Goal: Task Accomplishment & Management: Complete application form

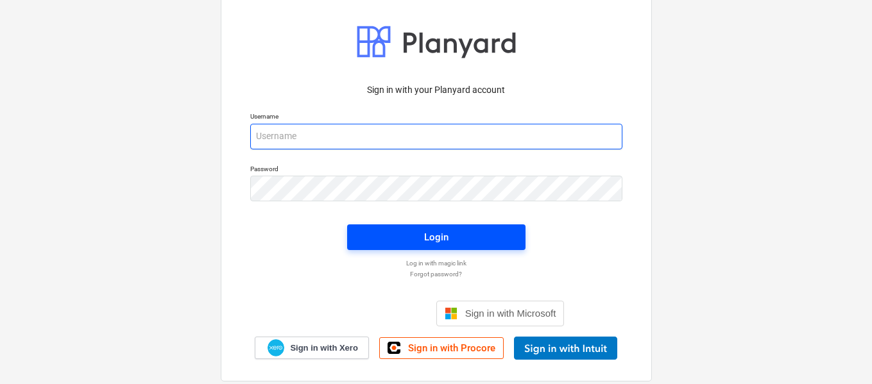
type input "[EMAIL_ADDRESS][DOMAIN_NAME]"
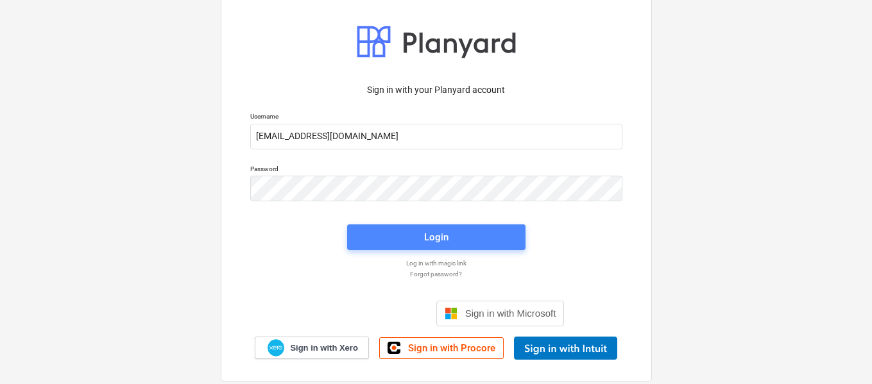
click at [428, 235] on div "Login" at bounding box center [436, 237] width 24 height 17
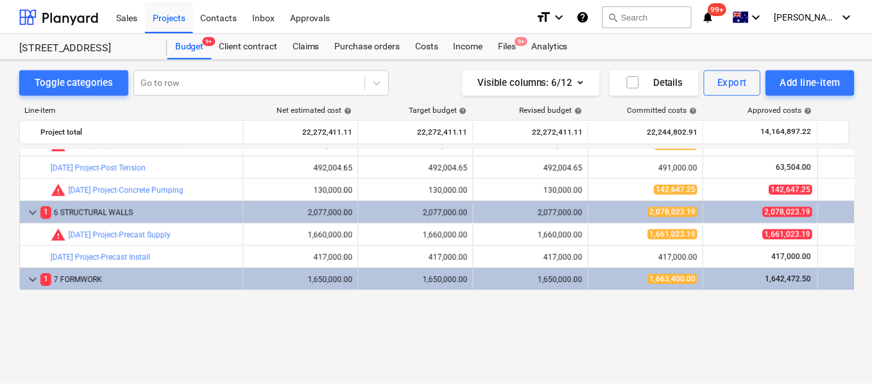
scroll to position [64, 0]
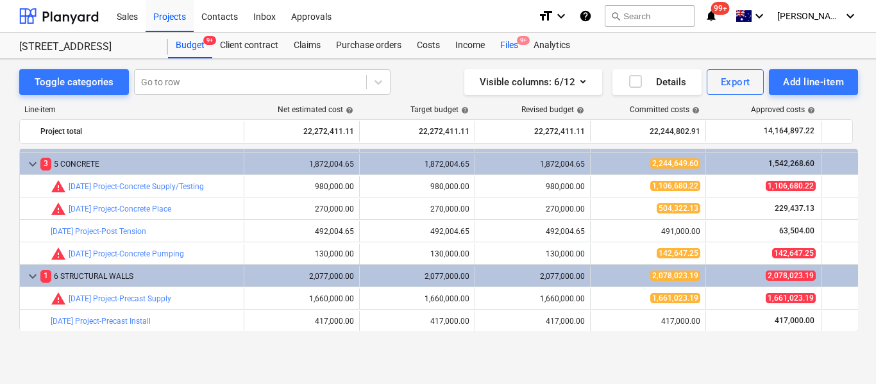
click at [511, 48] on div "Files 9+" at bounding box center [509, 46] width 33 height 26
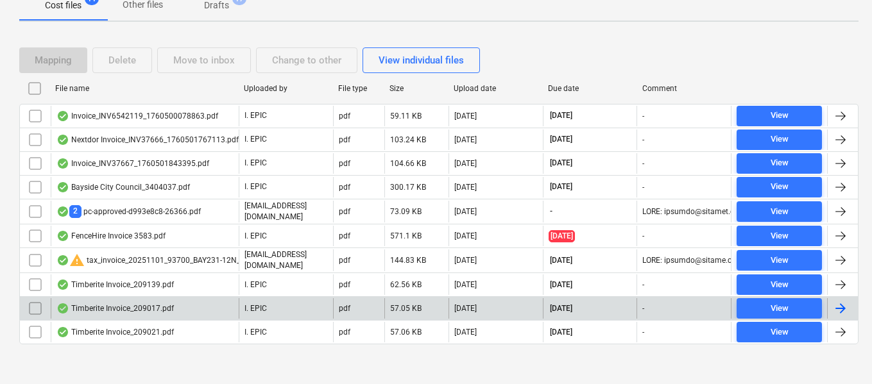
scroll to position [212, 0]
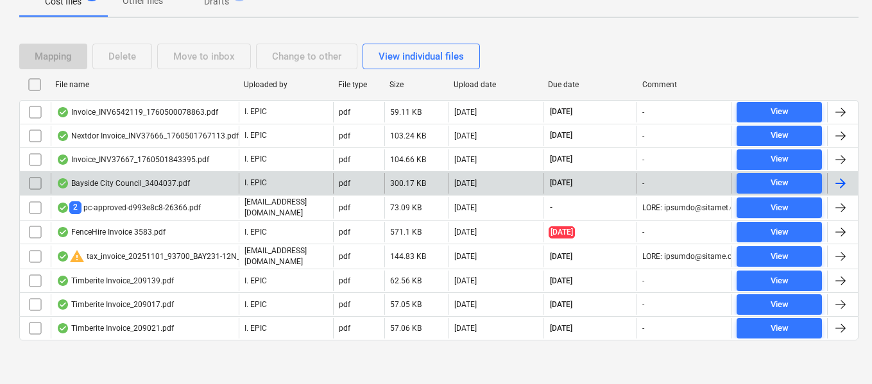
click at [177, 188] on div "Bayside City Council_3404037.pdf" at bounding box center [122, 183] width 133 height 10
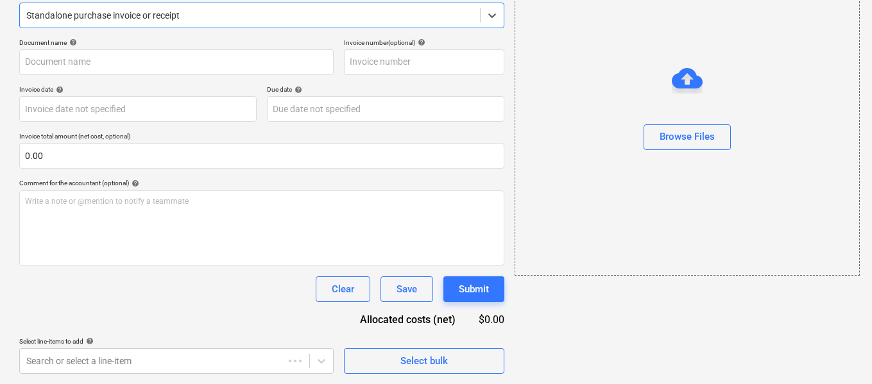
type input "3404037"
type input "[DATE]"
type input "23 Oct 2025"
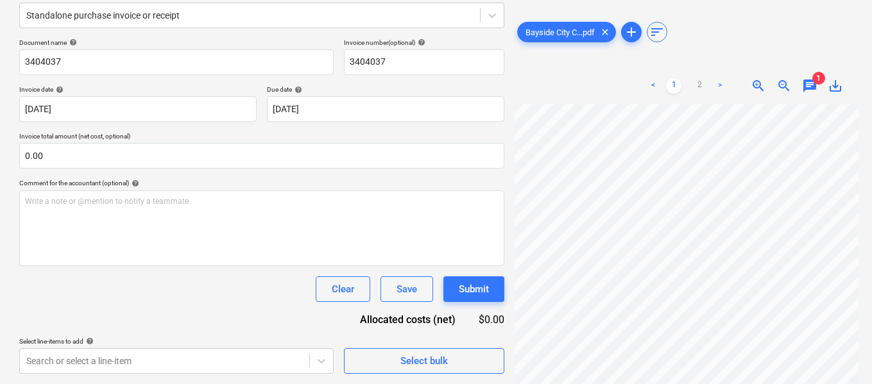
scroll to position [236, 131]
click at [783, 85] on span "zoom_out" at bounding box center [783, 85] width 15 height 15
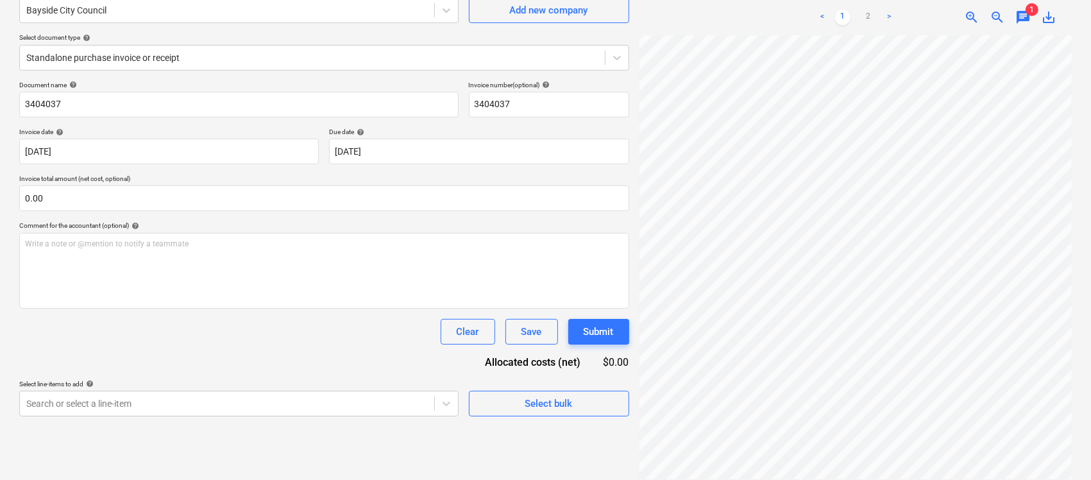
scroll to position [106, 30]
click at [717, 361] on html "Sales Projects Contacts Inbox Approvals format_size keyboard_arrow_down help se…" at bounding box center [545, 121] width 1091 height 480
click at [868, 13] on link "2" at bounding box center [868, 17] width 15 height 15
click at [841, 14] on link "1" at bounding box center [842, 17] width 15 height 15
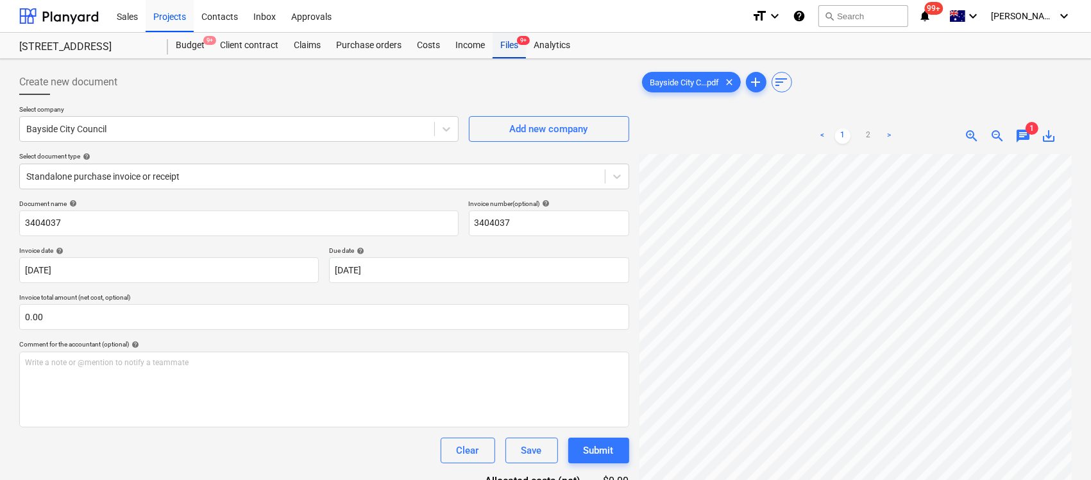
click at [502, 43] on div "Files 9+" at bounding box center [509, 46] width 33 height 26
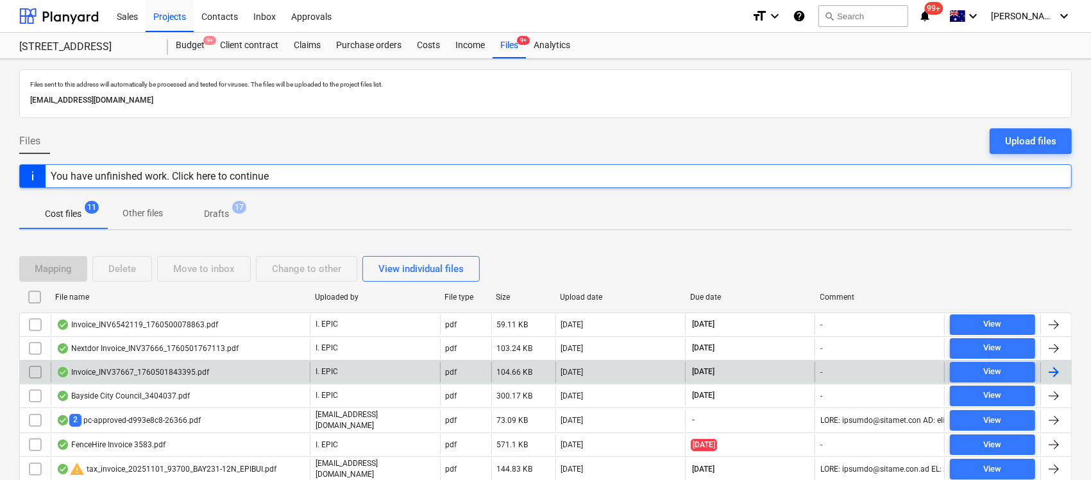
click at [183, 369] on div "Invoice_INV37667_1760501843395.pdf" at bounding box center [132, 372] width 153 height 10
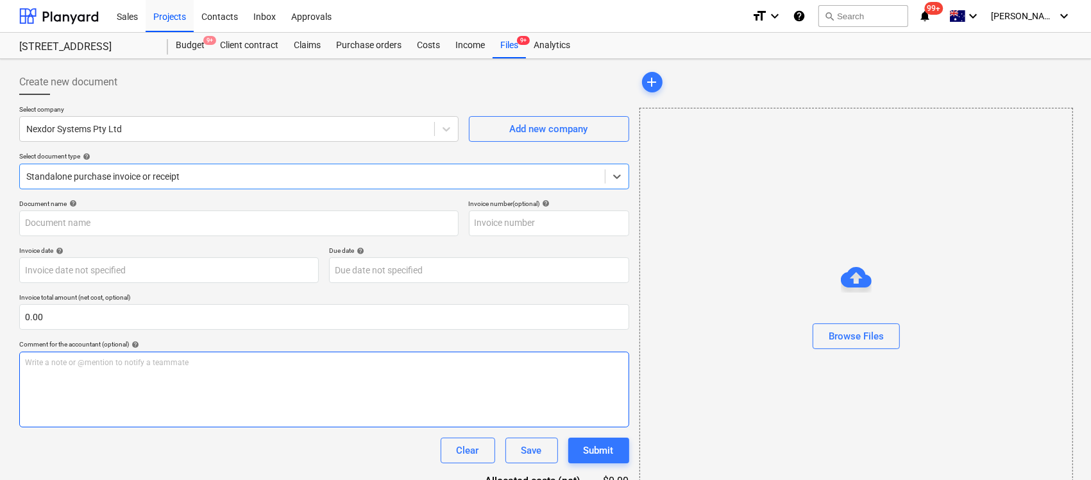
type input "INV37667"
type input "15 Oct 2025"
type input "30 Nov 2025"
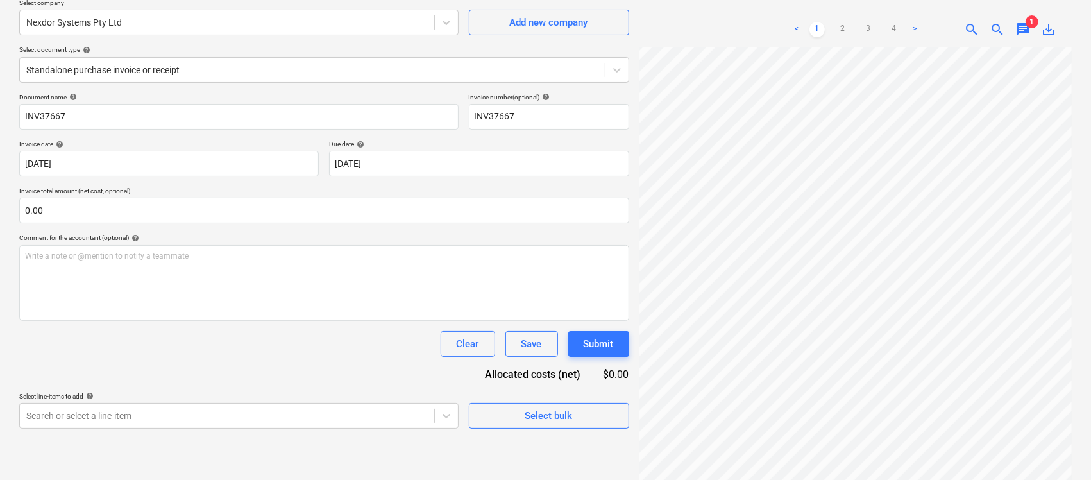
scroll to position [128, 0]
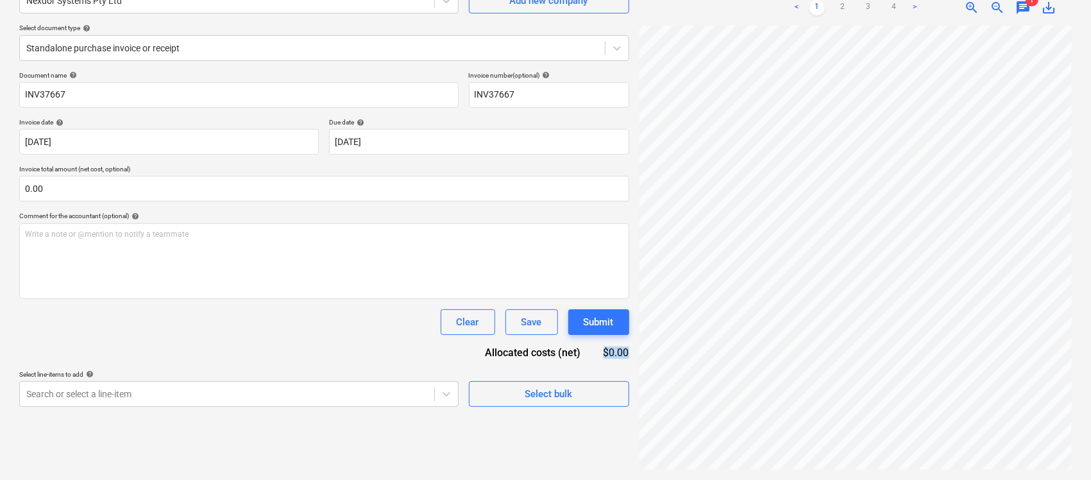
drag, startPoint x: 629, startPoint y: 350, endPoint x: 595, endPoint y: 359, distance: 35.8
click at [595, 359] on div "Create new document Select company Nexdor Systems Pty Ltd Add new company Selec…" at bounding box center [324, 205] width 620 height 539
click at [621, 370] on div "Create new document Select company Nexdor Systems Pty Ltd Add new company Selec…" at bounding box center [545, 205] width 1063 height 539
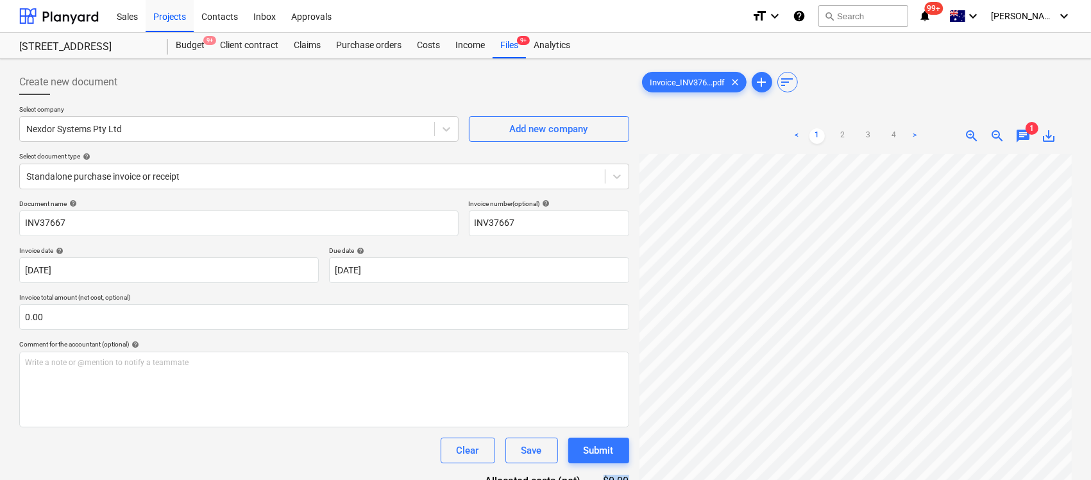
scroll to position [0, 248]
click at [507, 49] on div "Files 9+" at bounding box center [509, 46] width 33 height 26
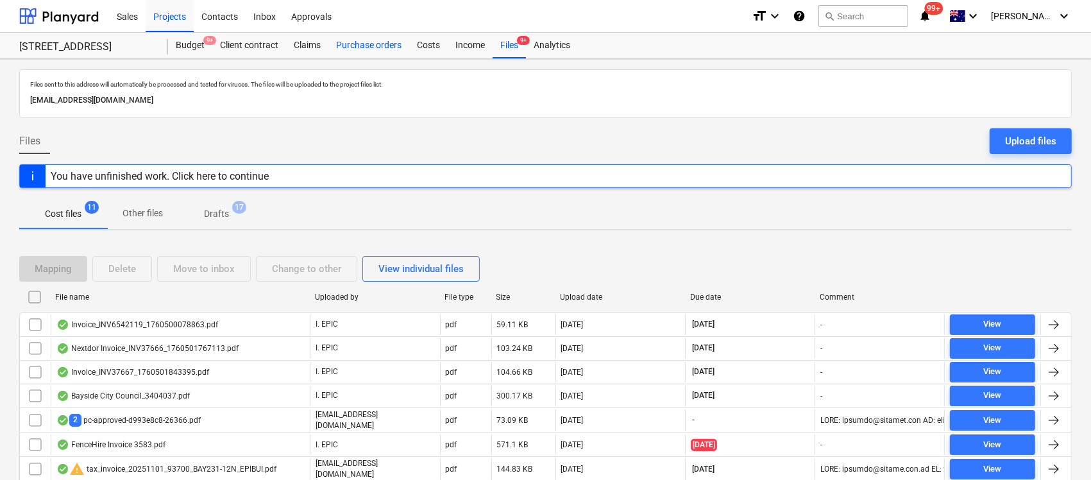
click at [396, 46] on div "Purchase orders" at bounding box center [368, 46] width 81 height 26
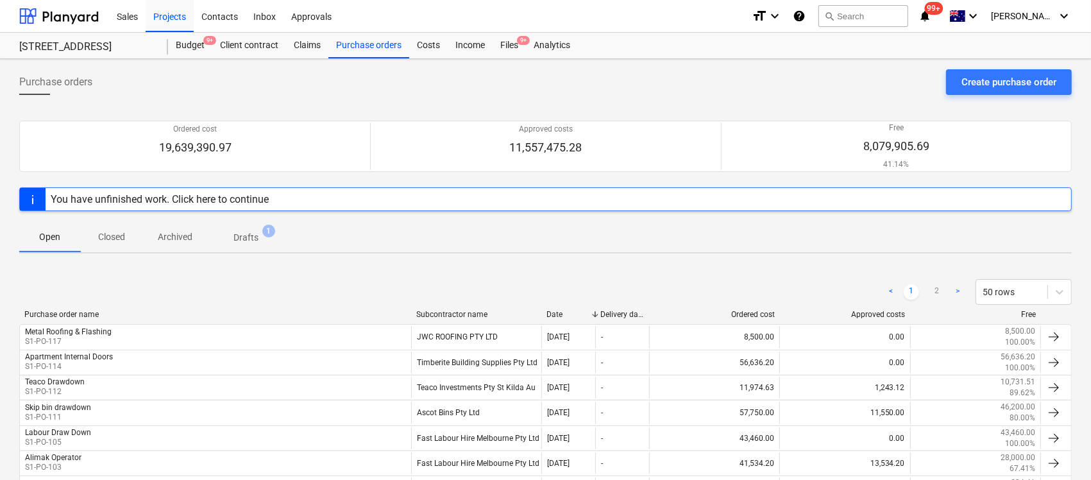
click at [438, 313] on div "Subcontractor name" at bounding box center [476, 314] width 121 height 9
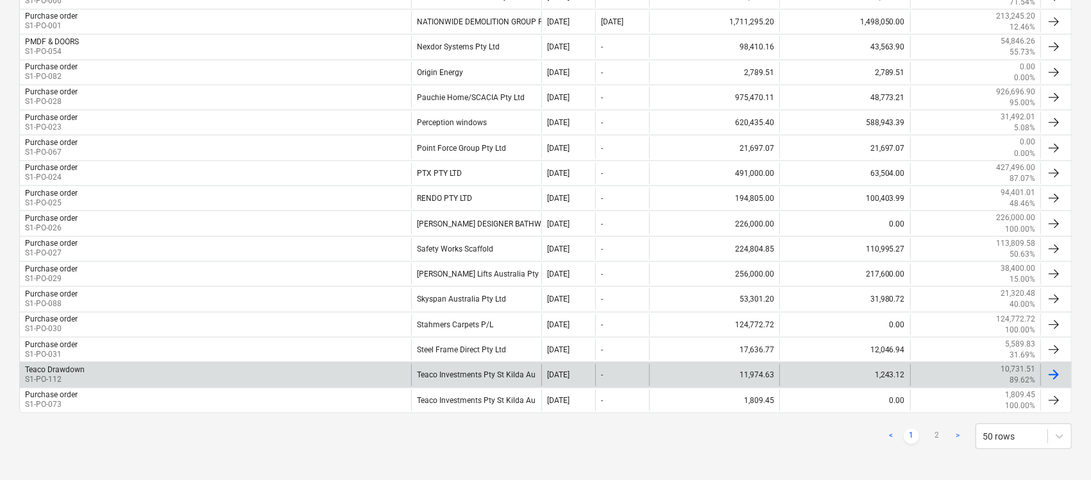
scroll to position [1184, 0]
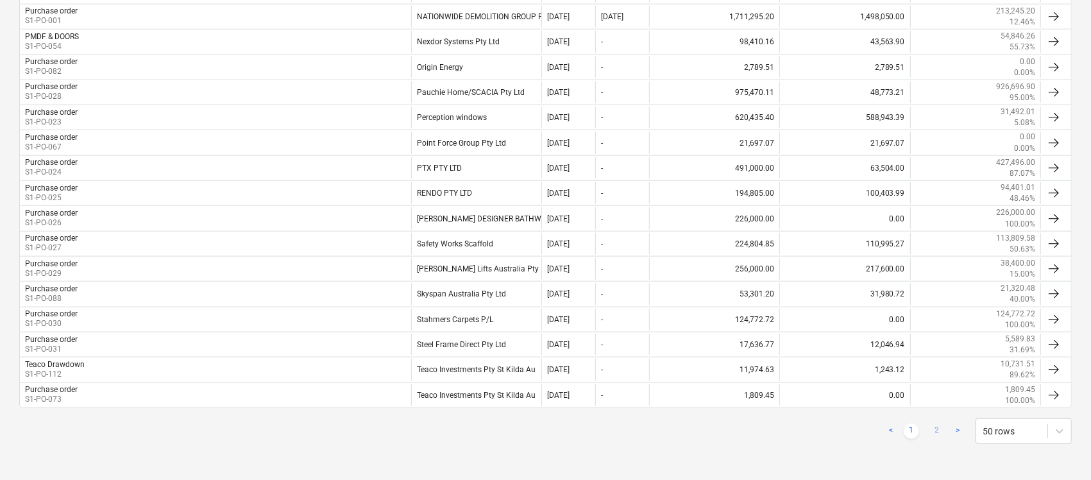
click at [871, 384] on link "2" at bounding box center [936, 430] width 15 height 15
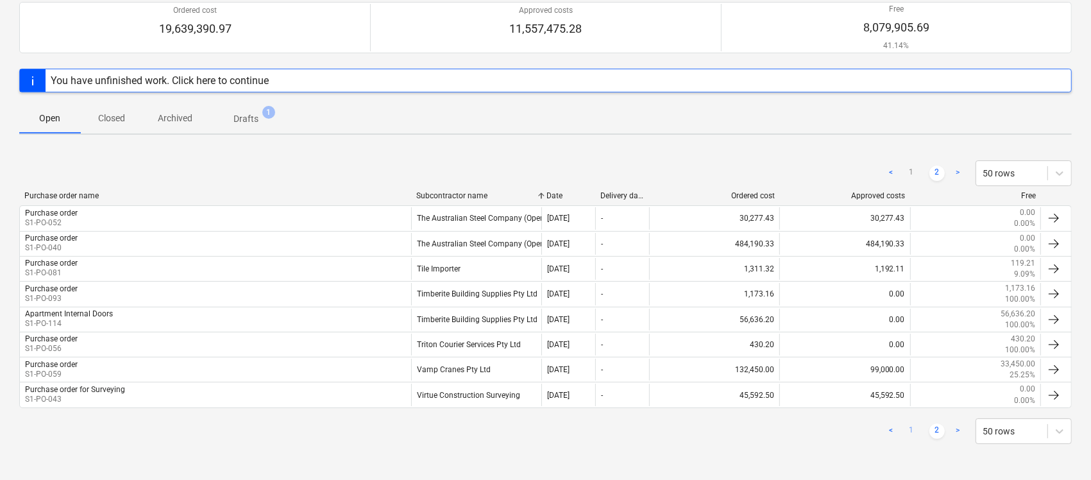
click at [871, 384] on link "1" at bounding box center [911, 430] width 15 height 15
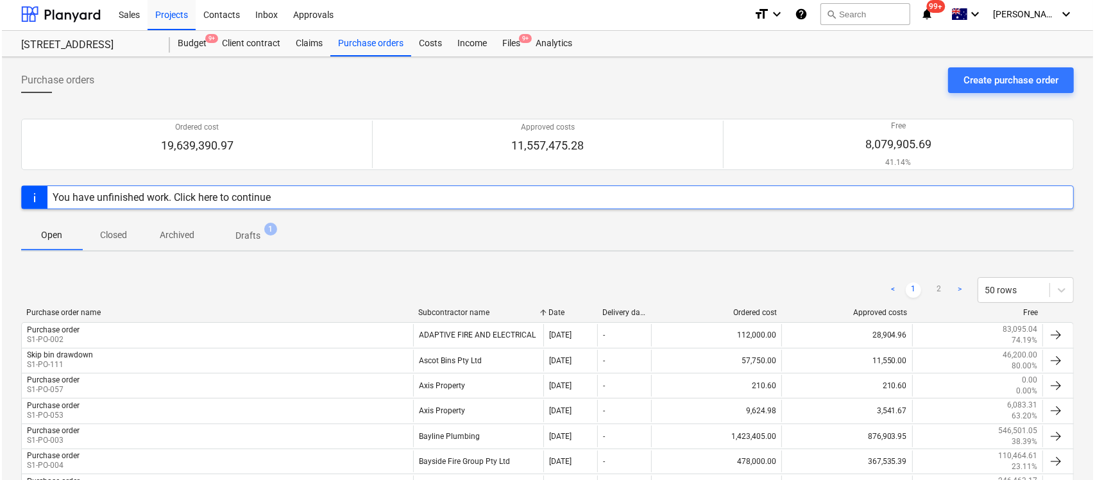
scroll to position [0, 0]
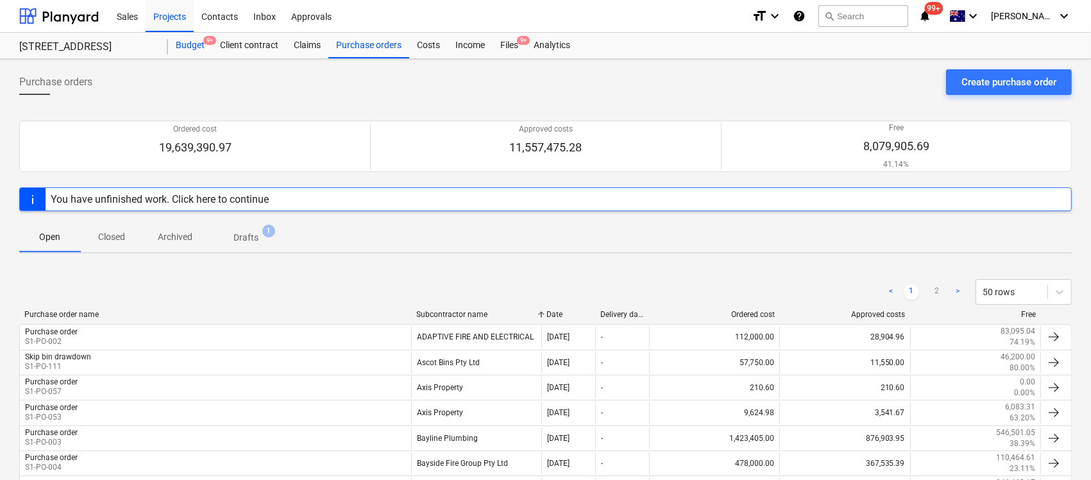
click at [189, 42] on div "Budget 9+" at bounding box center [190, 46] width 44 height 26
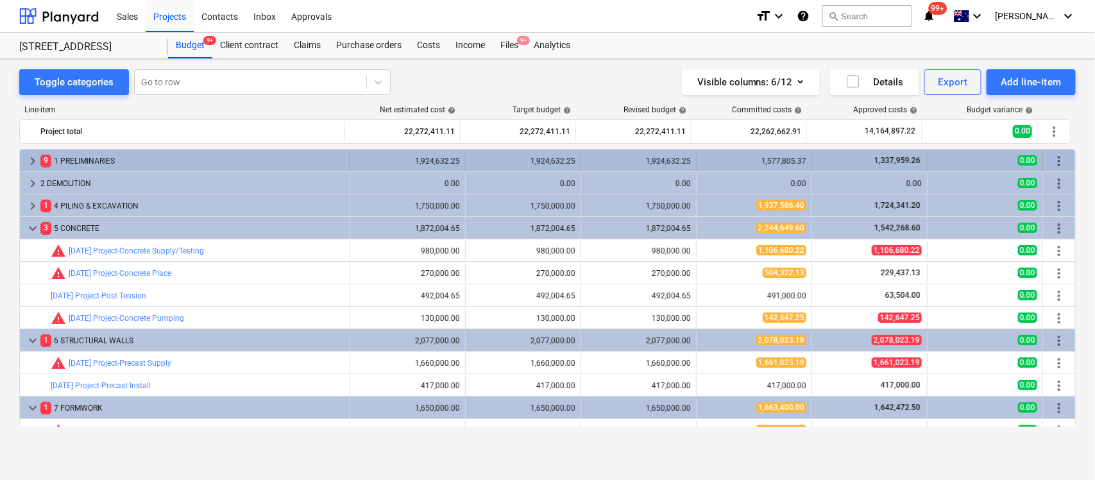
click at [22, 154] on div "keyboard_arrow_right 9 1 PRELIMINARIES" at bounding box center [185, 161] width 330 height 21
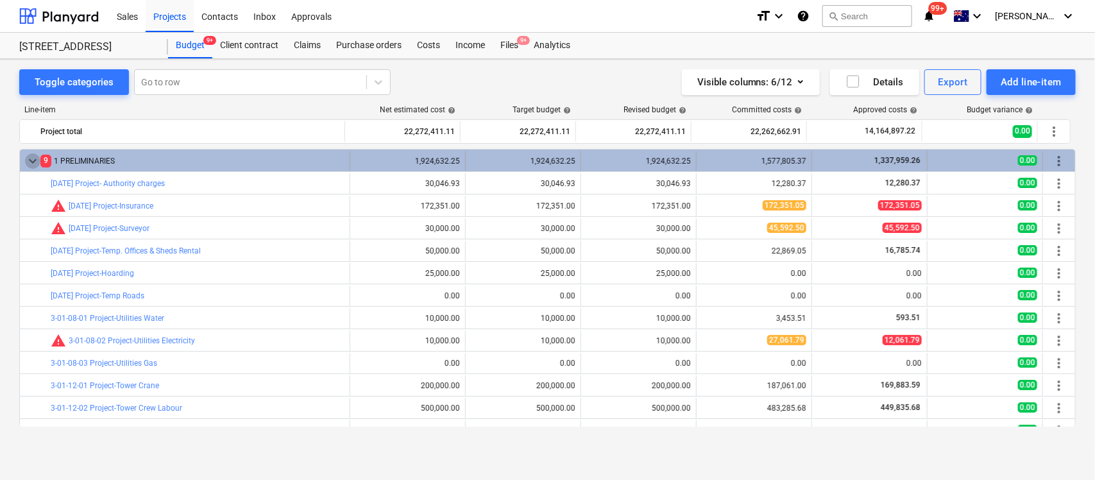
click at [26, 156] on span "keyboard_arrow_down" at bounding box center [32, 160] width 15 height 15
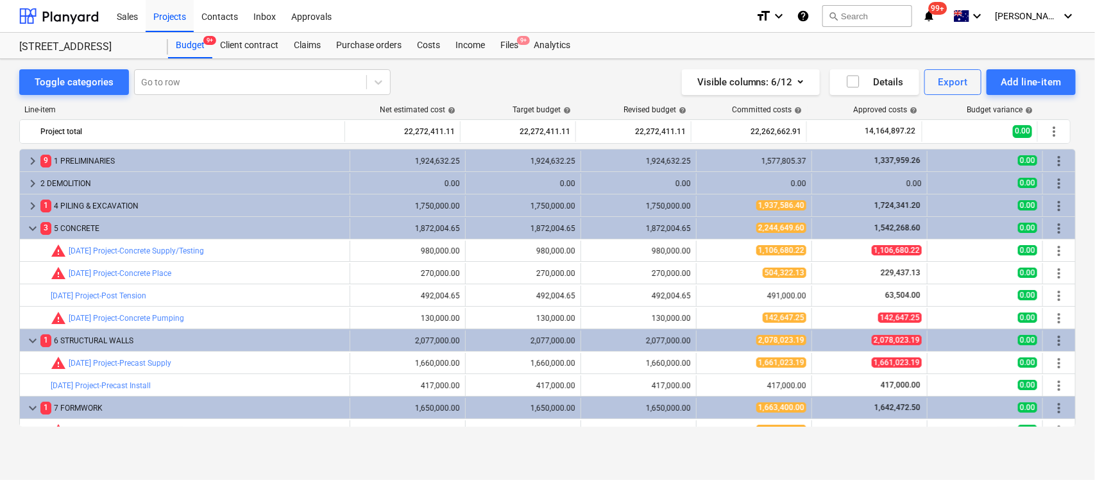
click at [26, 156] on span "keyboard_arrow_right" at bounding box center [32, 160] width 15 height 15
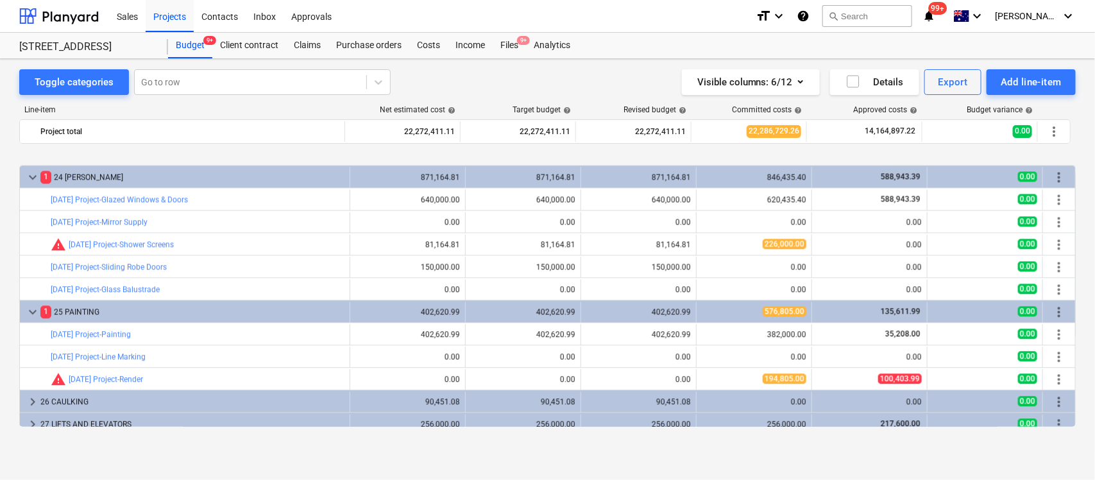
scroll to position [1496, 0]
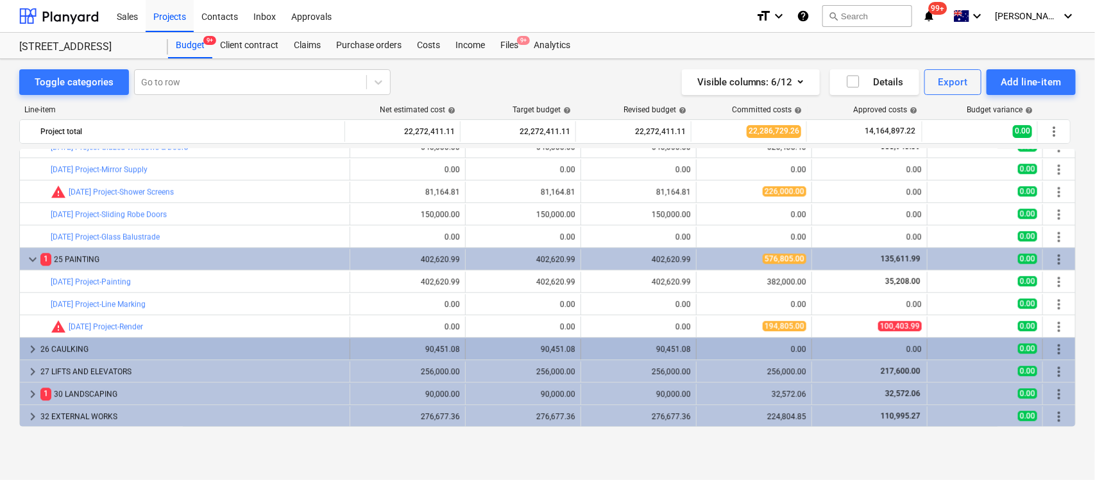
click at [181, 350] on div "26 CAULKING" at bounding box center [192, 349] width 304 height 21
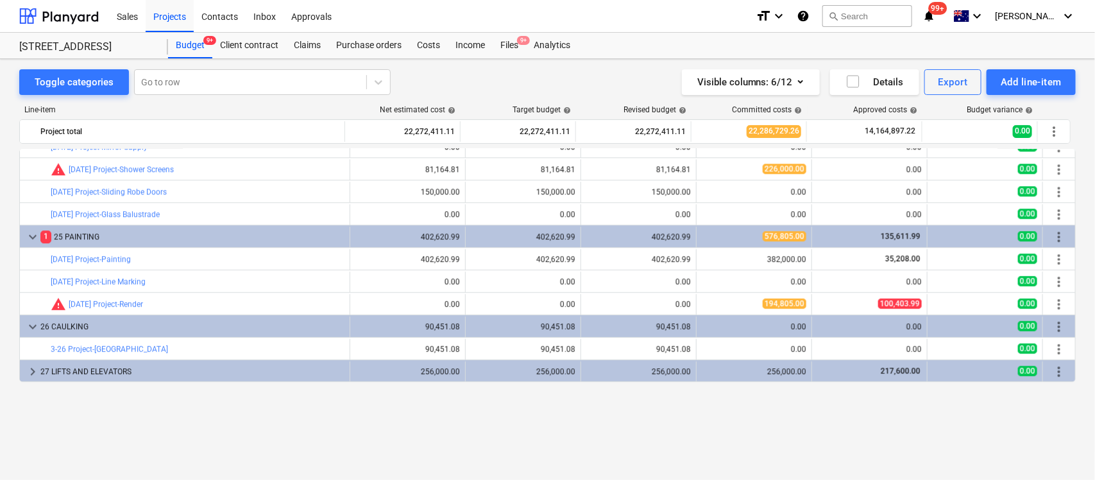
scroll to position [1438, 0]
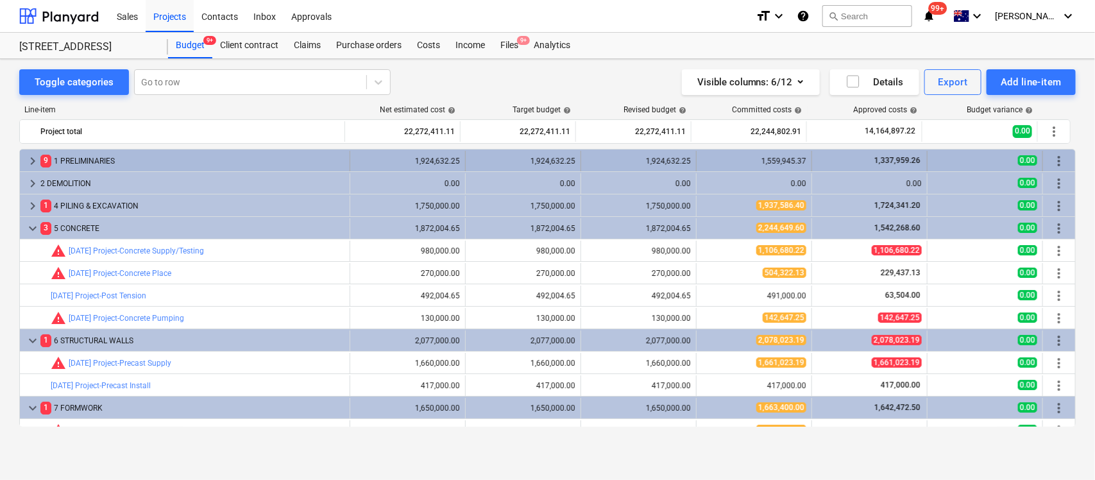
click at [28, 160] on span "keyboard_arrow_right" at bounding box center [32, 160] width 15 height 15
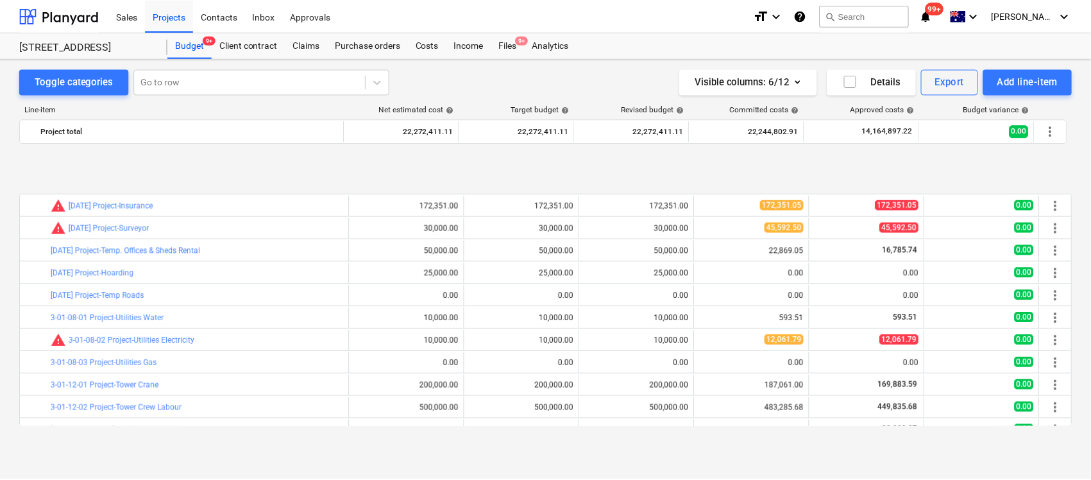
scroll to position [80, 0]
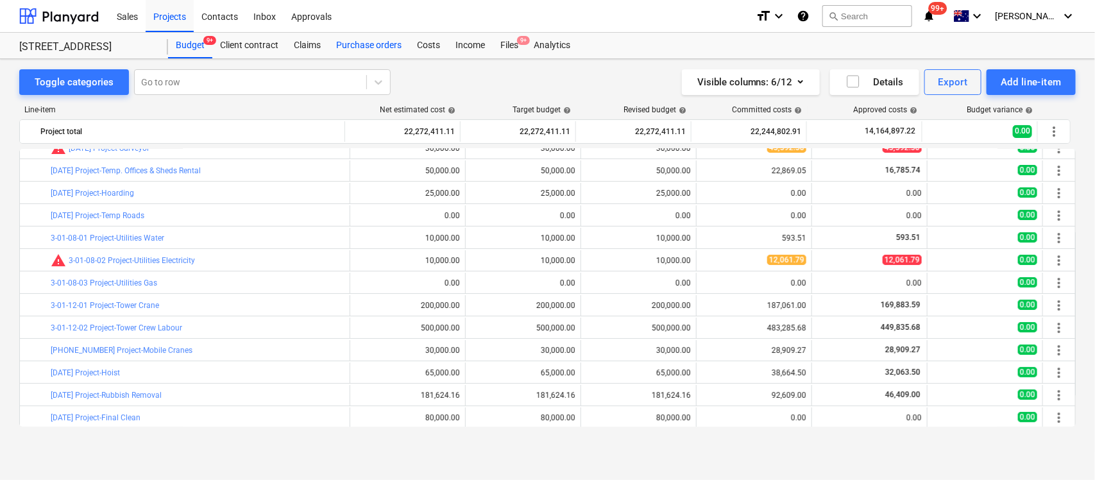
click at [374, 46] on div "Purchase orders" at bounding box center [368, 46] width 81 height 26
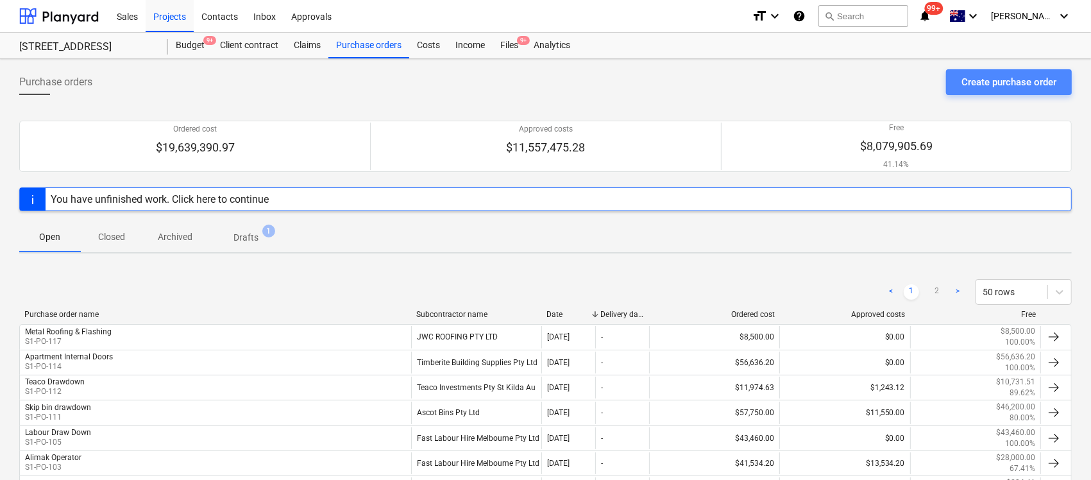
click at [1010, 87] on div "Create purchase order" at bounding box center [1009, 82] width 95 height 17
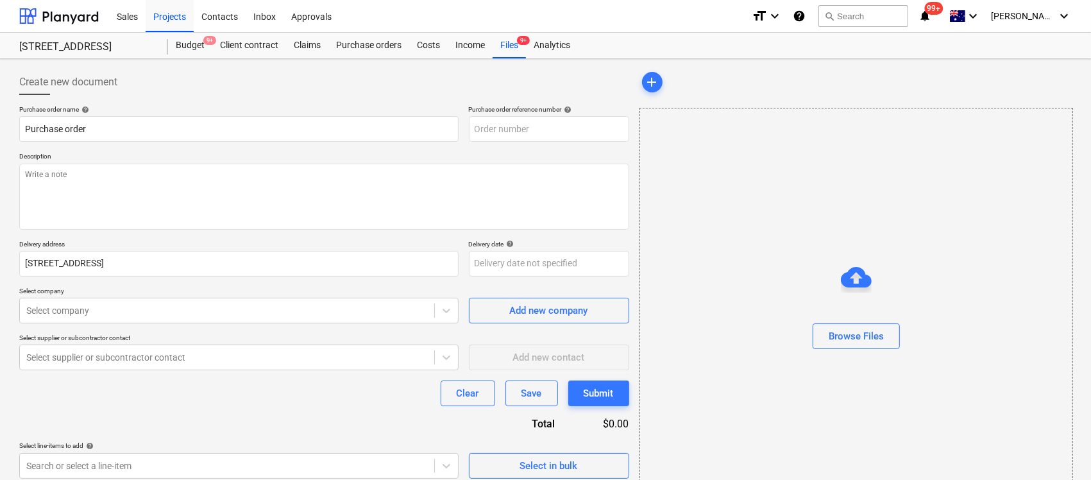
type textarea "x"
type input "S1-PO-118"
type textarea "x"
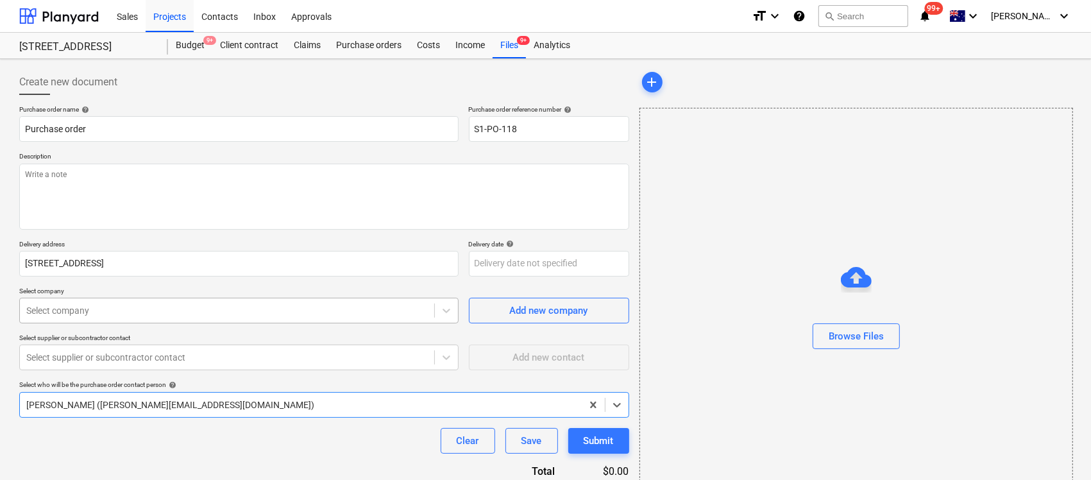
click at [101, 306] on body "Sales Projects Contacts Inbox Approvals format_size keyboard_arrow_down help se…" at bounding box center [545, 240] width 1091 height 480
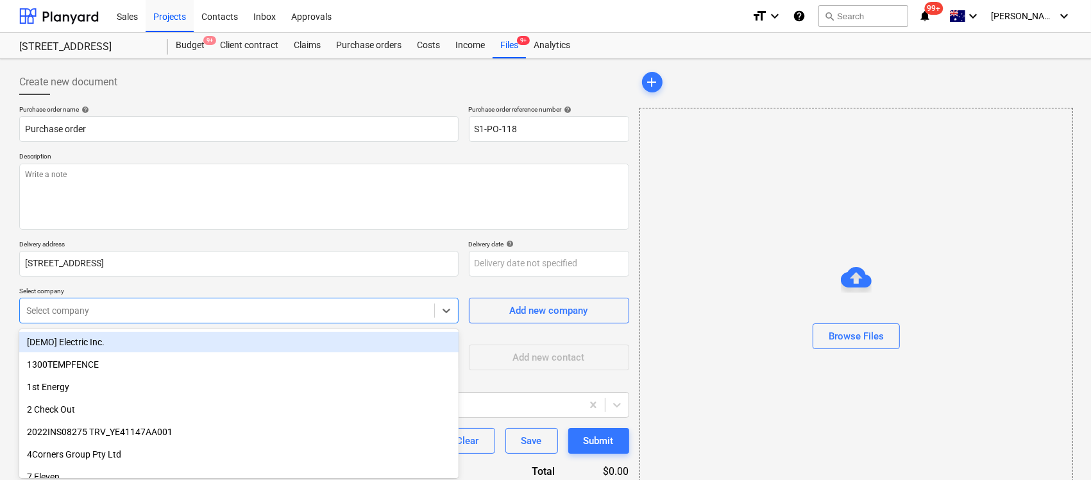
scroll to position [49, 0]
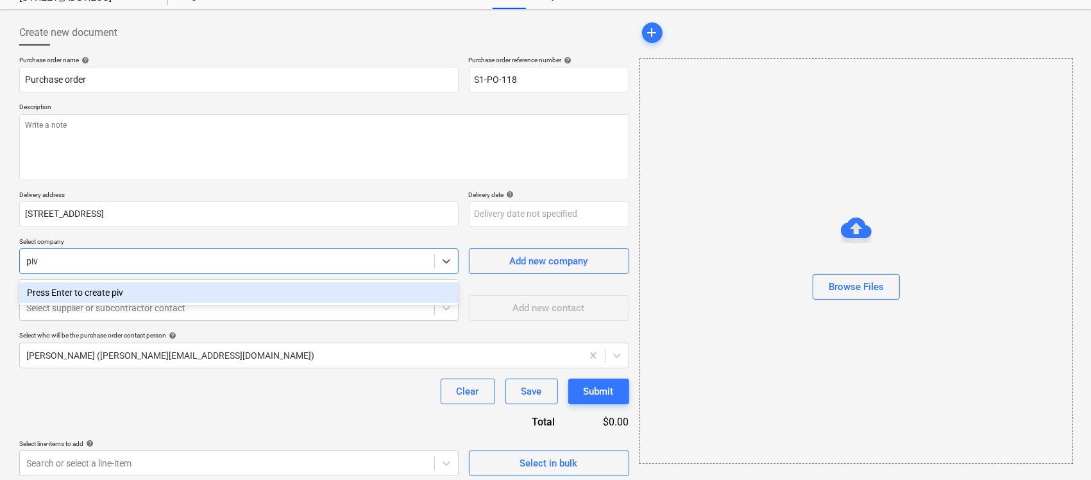
type input "pivo"
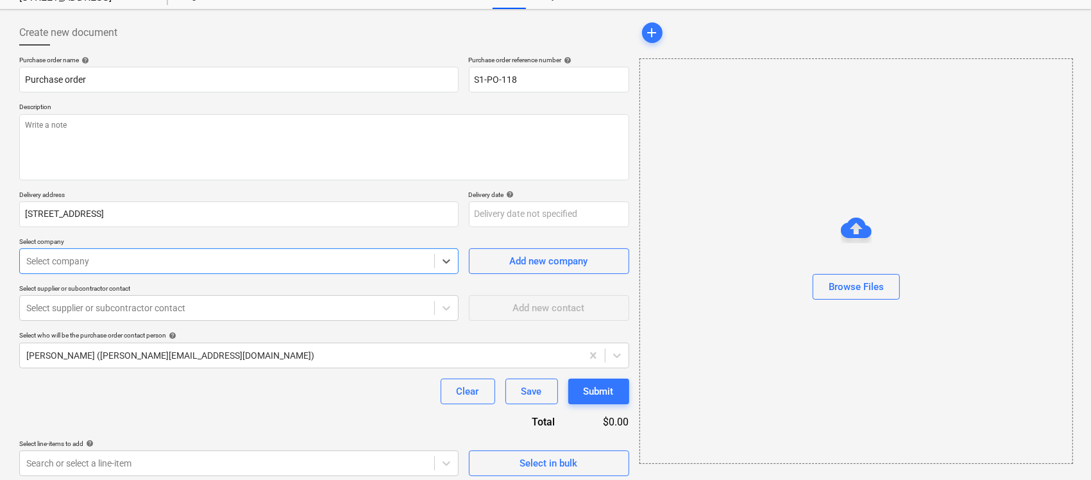
scroll to position [0, 0]
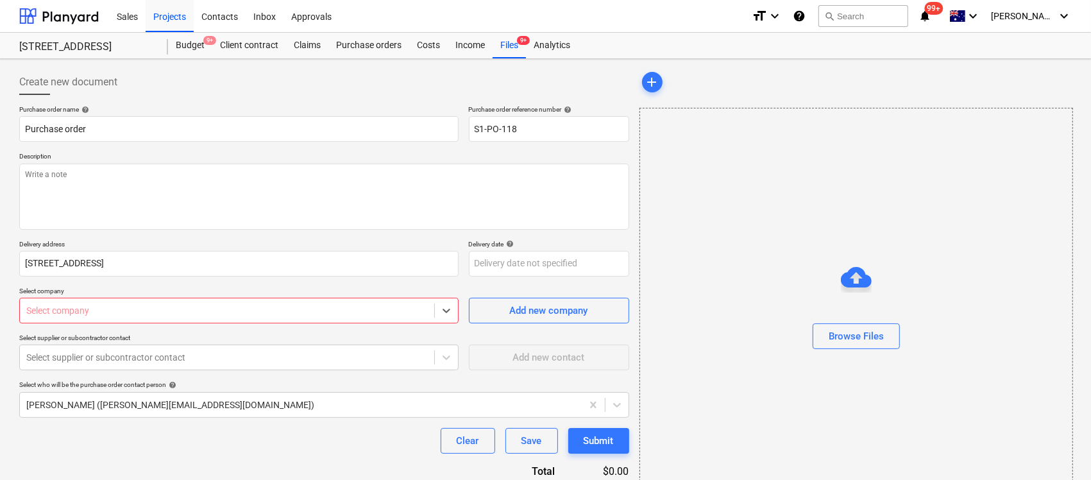
type textarea "x"
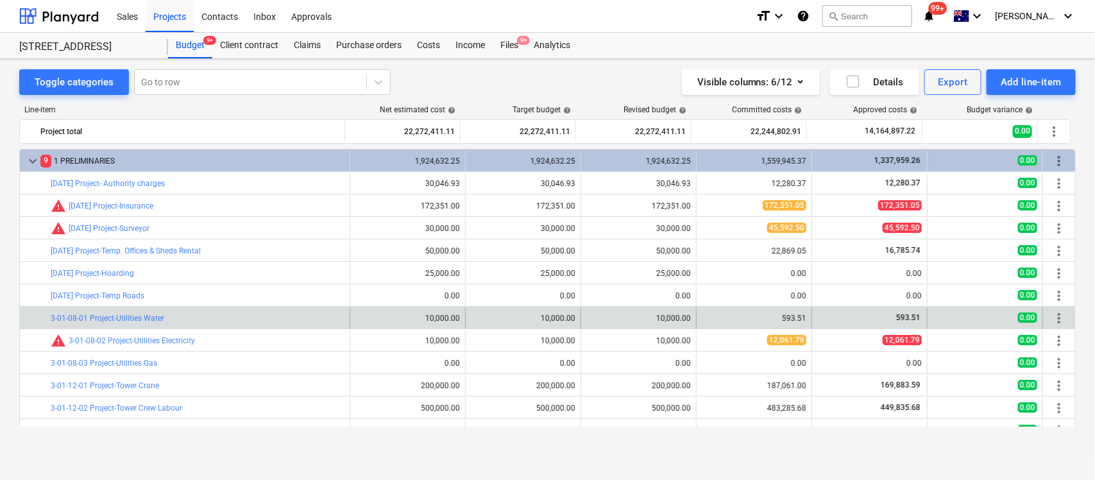
click at [799, 321] on div "593.51" at bounding box center [754, 318] width 105 height 9
click at [103, 319] on link "3-01-08-01 Project-Utilities Water" at bounding box center [108, 318] width 114 height 9
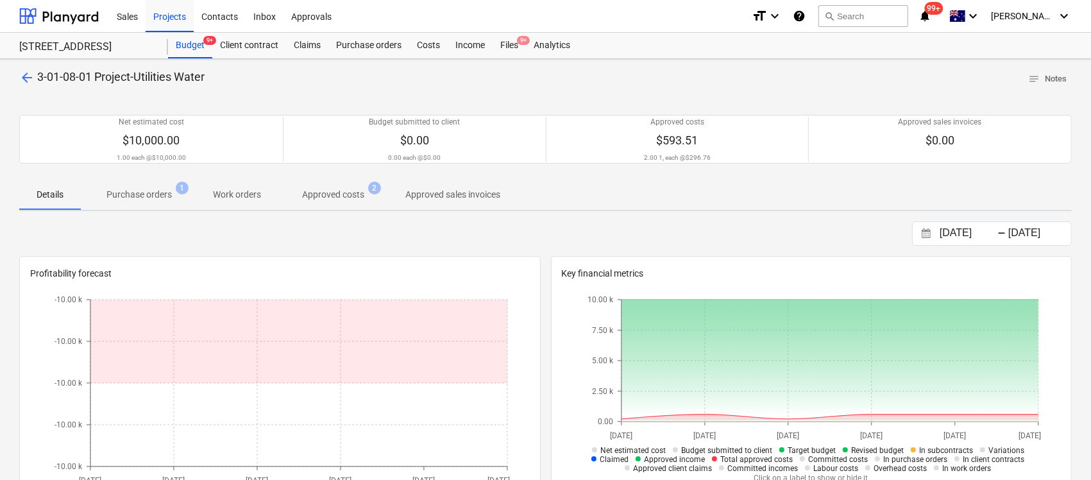
click at [152, 196] on p "Purchase orders" at bounding box center [138, 194] width 65 height 13
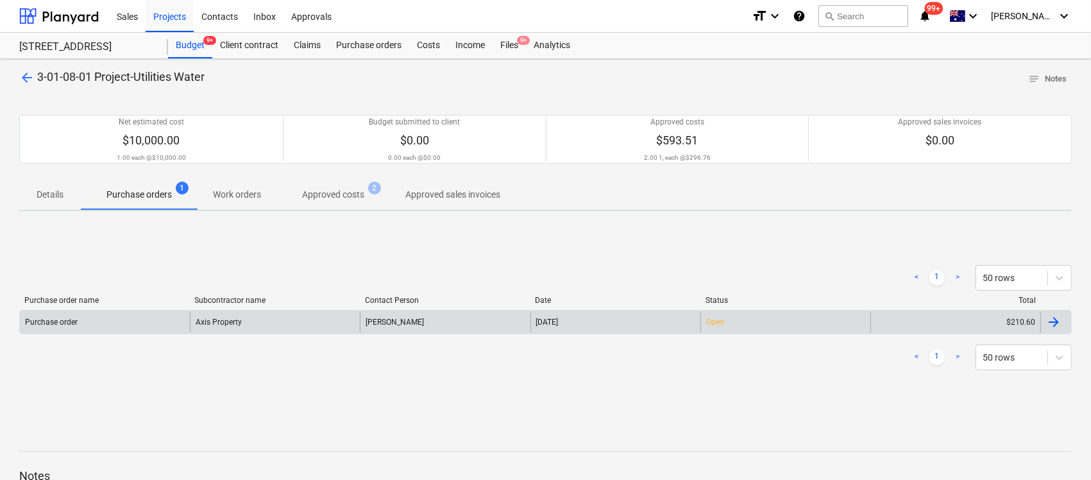
click at [1062, 324] on div at bounding box center [1055, 322] width 31 height 21
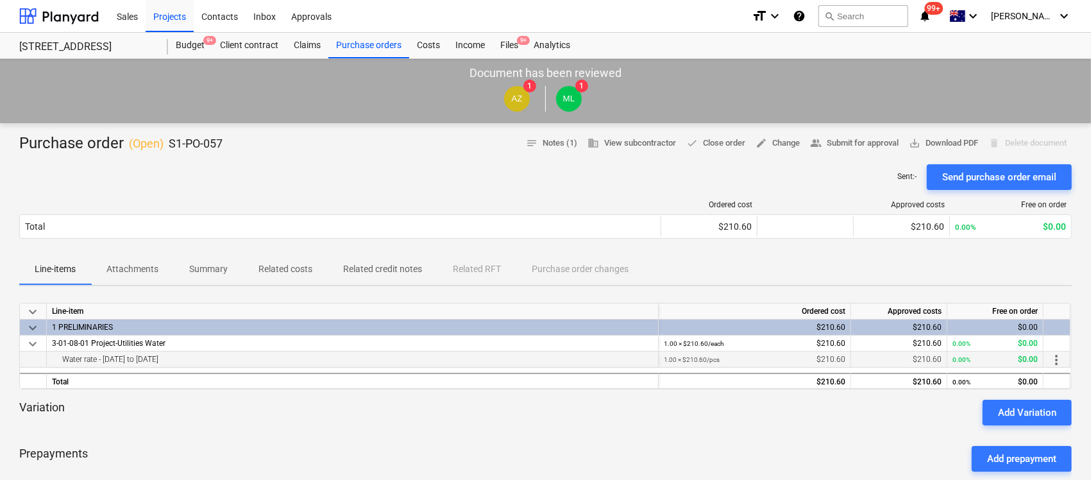
click at [928, 361] on div "$210.60" at bounding box center [898, 360] width 85 height 16
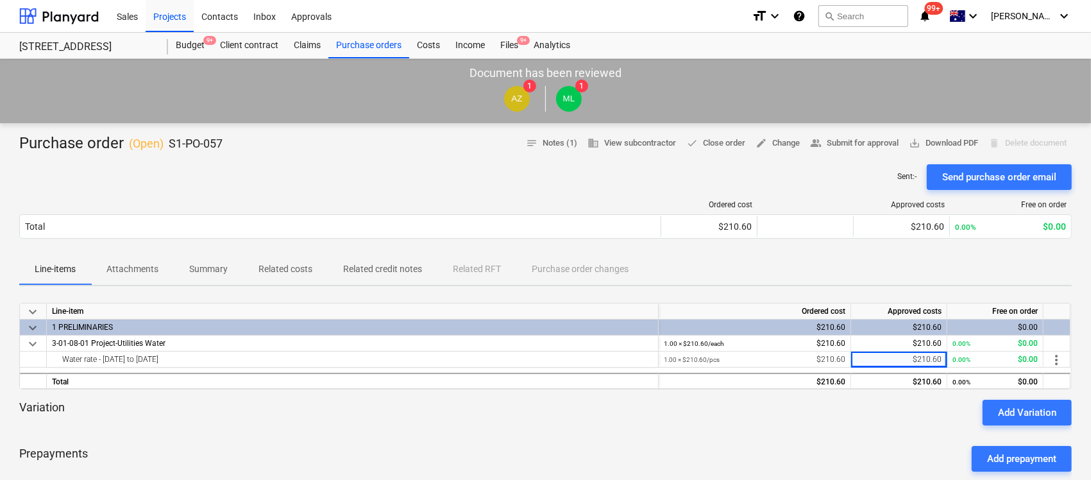
click at [585, 187] on div "Sent : - Send purchase order email" at bounding box center [545, 177] width 1053 height 26
click at [369, 42] on div "Purchase orders" at bounding box center [368, 46] width 81 height 26
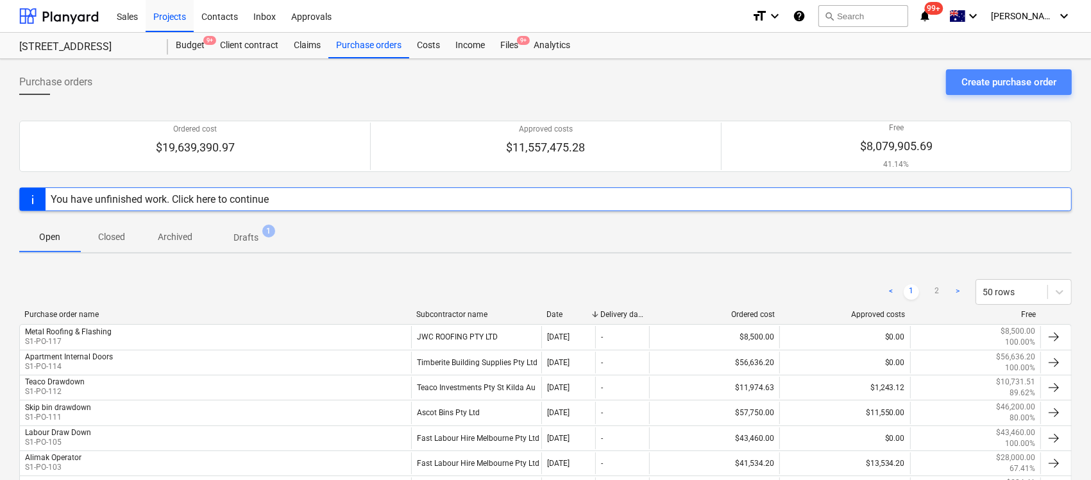
click at [977, 78] on div "Create purchase order" at bounding box center [1009, 82] width 95 height 17
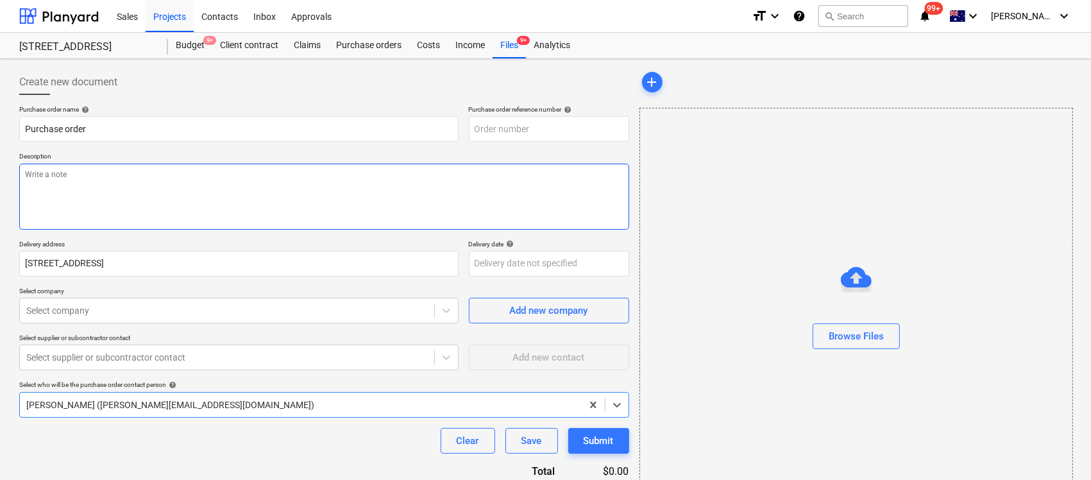
type textarea "x"
type input "S1-PO-119"
type textarea "x"
click at [69, 321] on body "Sales Projects Contacts Inbox Approvals format_size keyboard_arrow_down help se…" at bounding box center [545, 240] width 1091 height 480
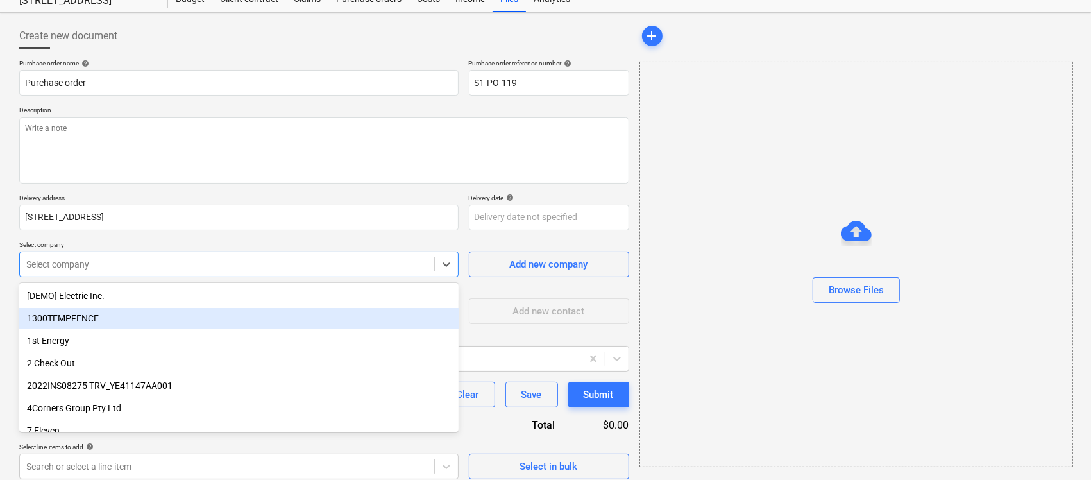
scroll to position [49, 0]
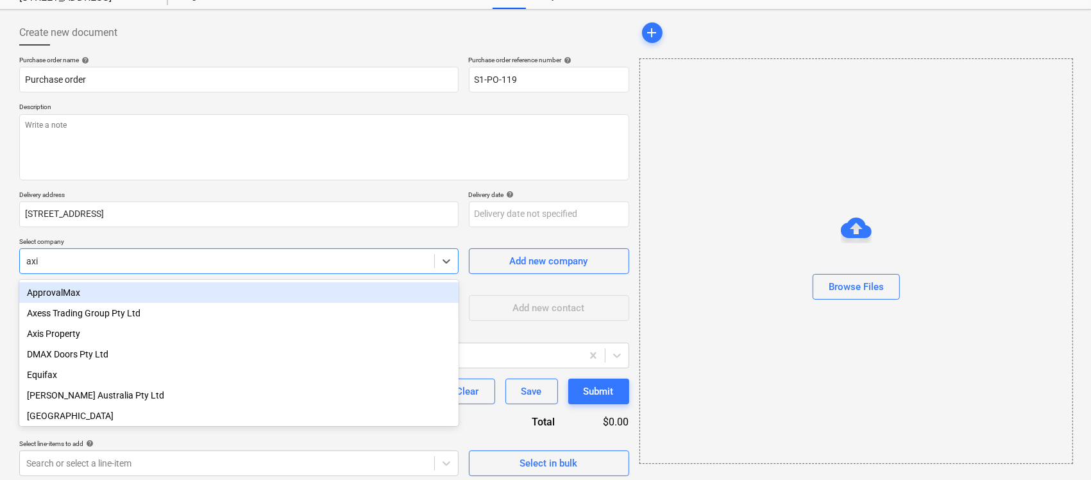
type input "axis"
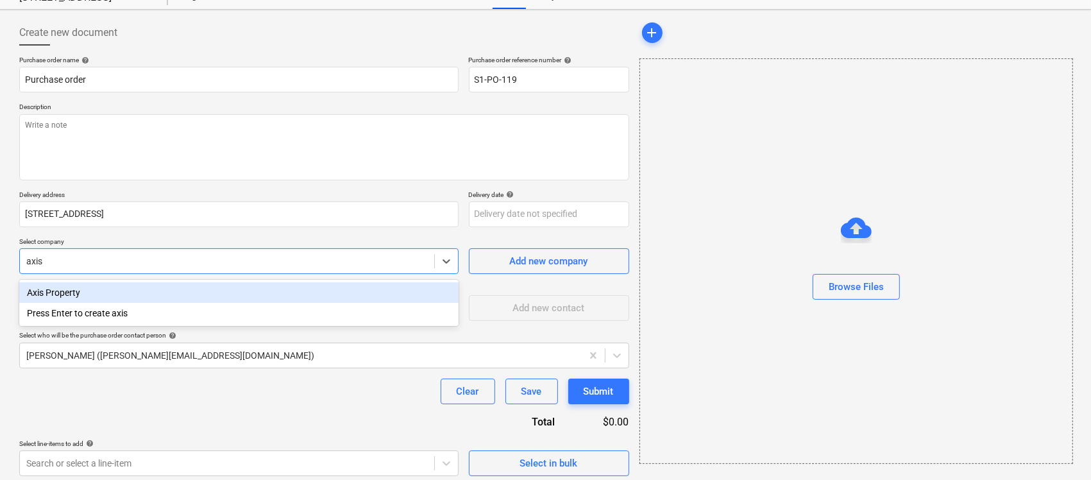
click at [101, 290] on div "Axis Property" at bounding box center [238, 292] width 439 height 21
type textarea "x"
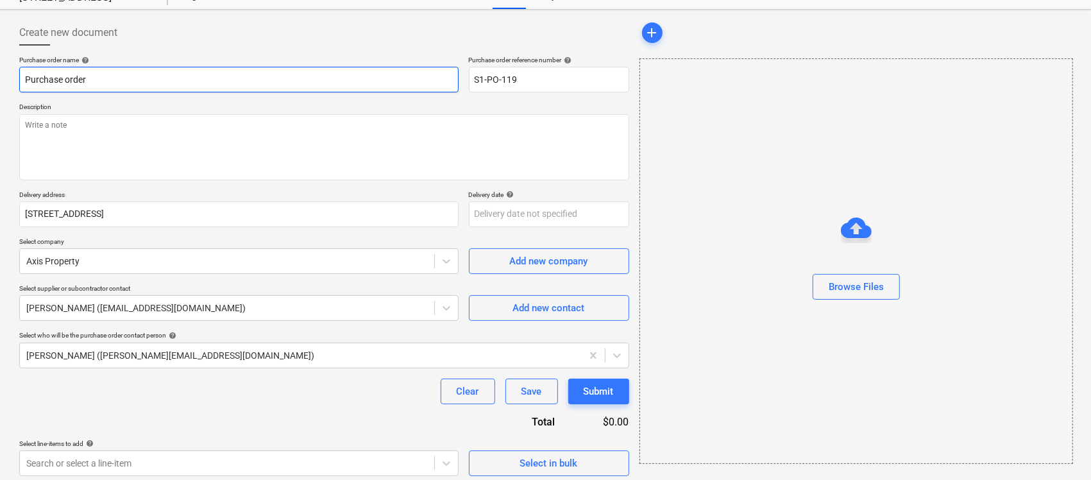
click at [131, 78] on input "Purchase order" at bounding box center [238, 80] width 439 height 26
drag, startPoint x: 138, startPoint y: 83, endPoint x: 0, endPoint y: 63, distance: 139.4
click at [0, 63] on div "Create new document Purchase order name help Purchase order Purchase order refe…" at bounding box center [545, 248] width 1091 height 477
type textarea "x"
type input "W"
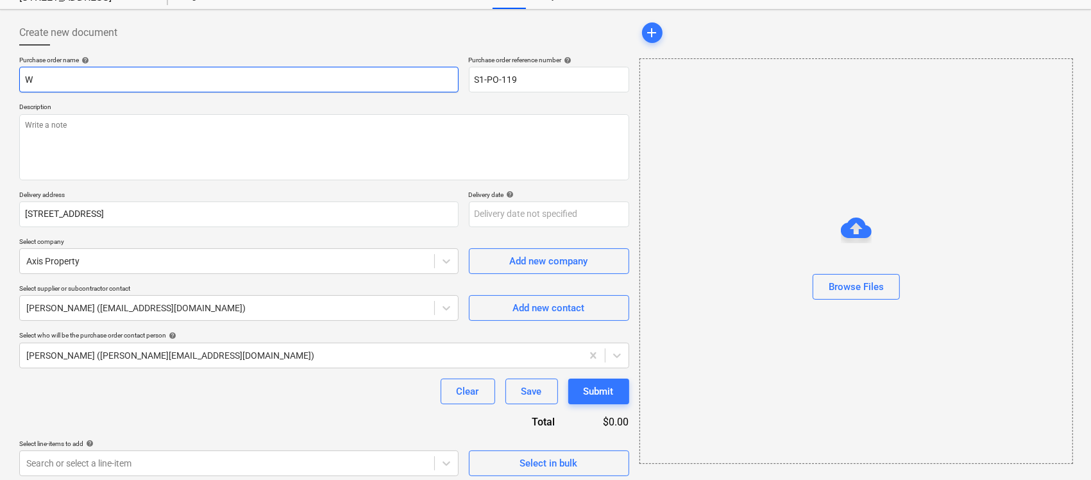
type textarea "x"
type input "Wa"
type textarea "x"
type input "Wate"
type textarea "x"
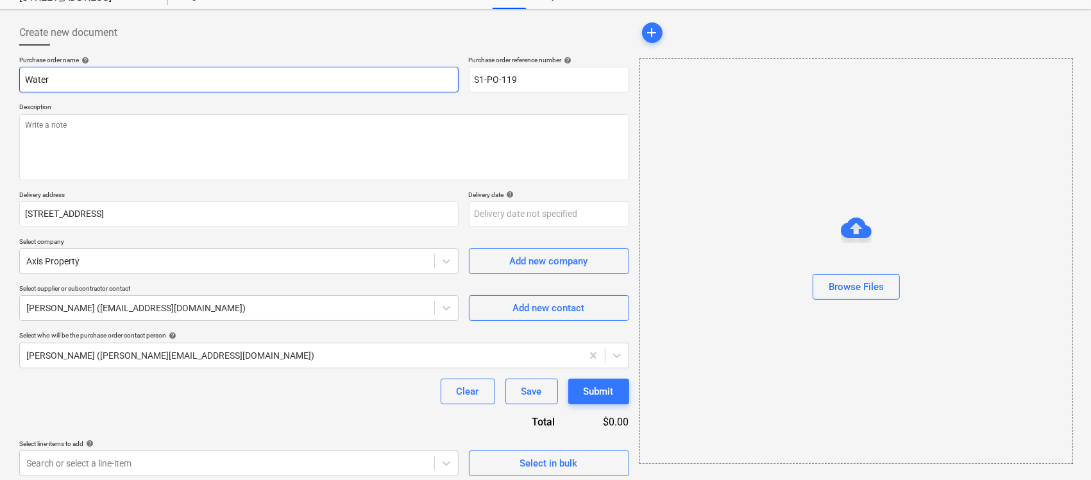
type input "Water"
type textarea "x"
type input "Water B"
type textarea "x"
type input "Water Bi"
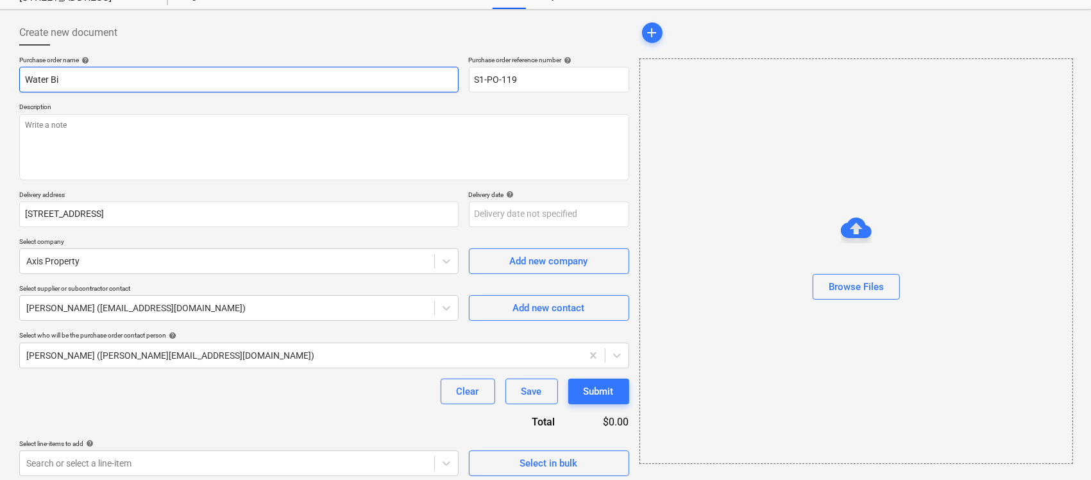
type textarea "x"
type input "Water Bil"
type textarea "x"
type input "Water Bill"
type textarea "x"
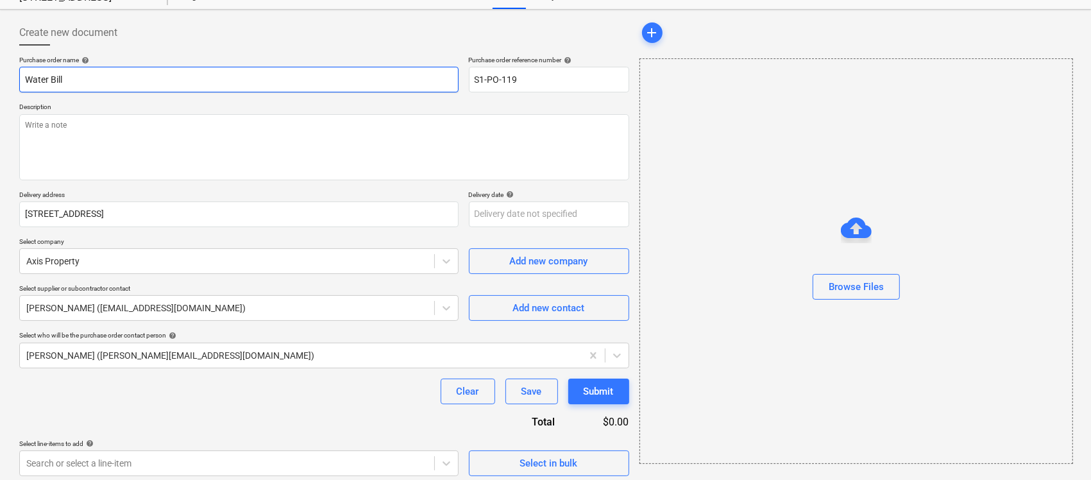
type input "Water Bill"
type textarea "x"
type input "Water Bill D"
type textarea "x"
type input "Water Bill Dr"
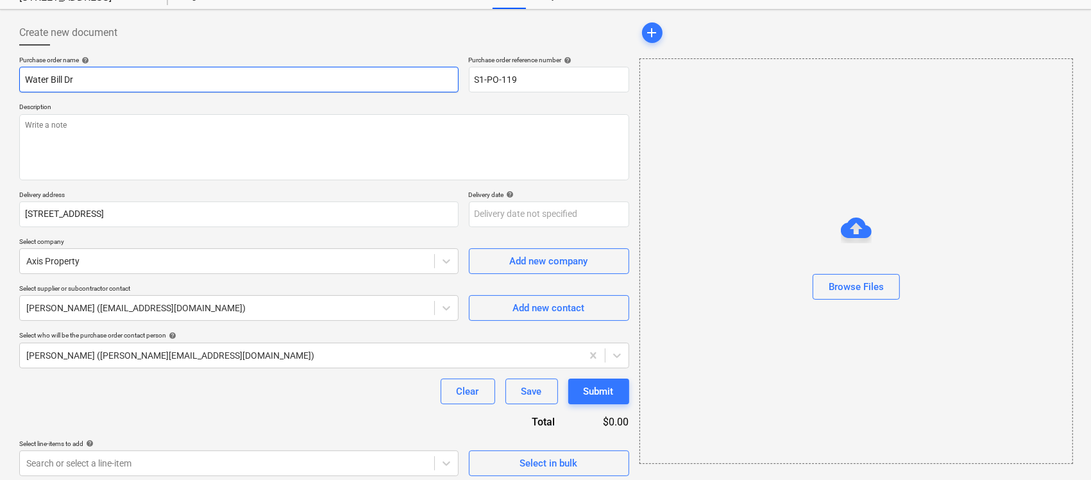
type textarea "x"
type input "Water Bill Dra"
type textarea "x"
type input "Water Bill Draw"
type textarea "x"
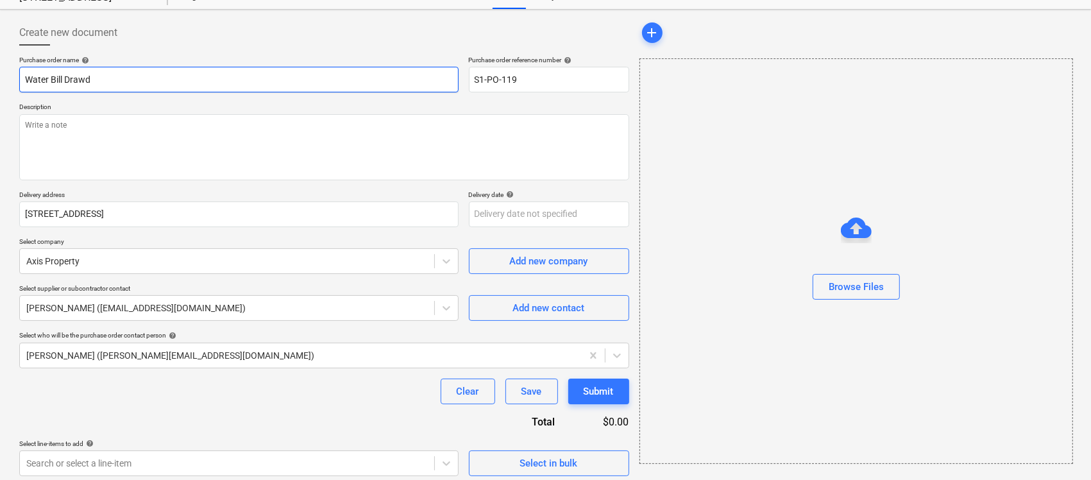
type input "Water Bill Drawdo"
type textarea "x"
type input "Water Bill Drawdow"
type textarea "x"
type input "Water Bill Drawdown"
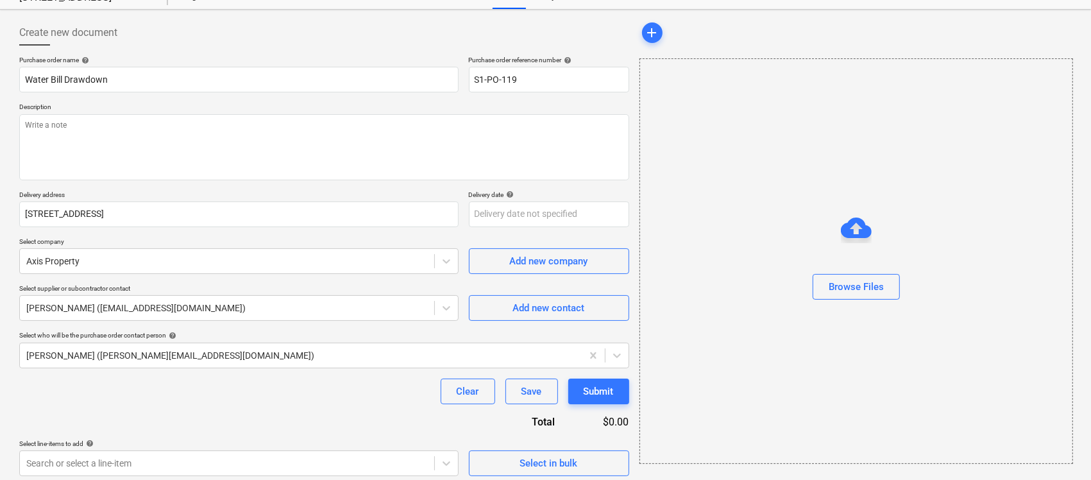
type textarea "x"
click at [165, 411] on div "Purchase order name help Water Bill Drawdown Purchase order reference number he…" at bounding box center [324, 266] width 610 height 420
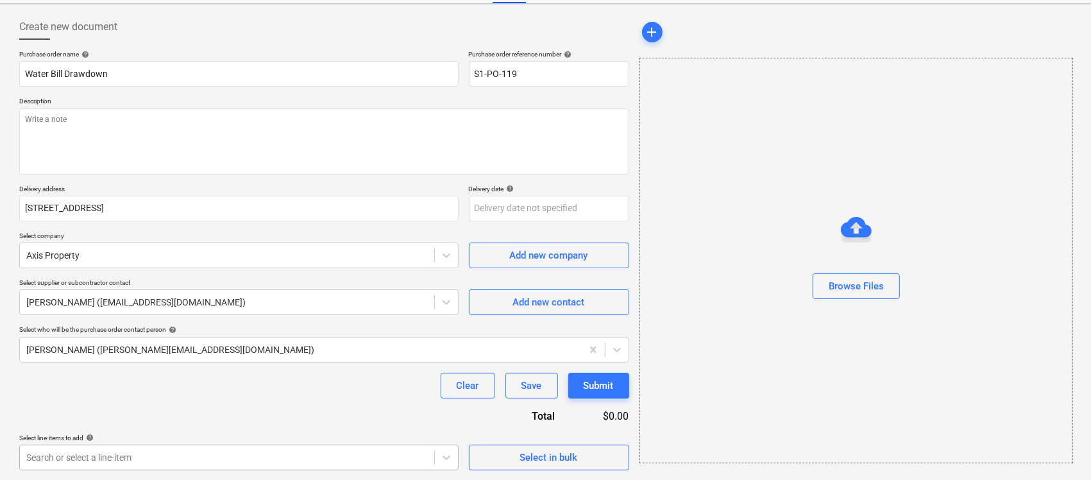
scroll to position [245, 0]
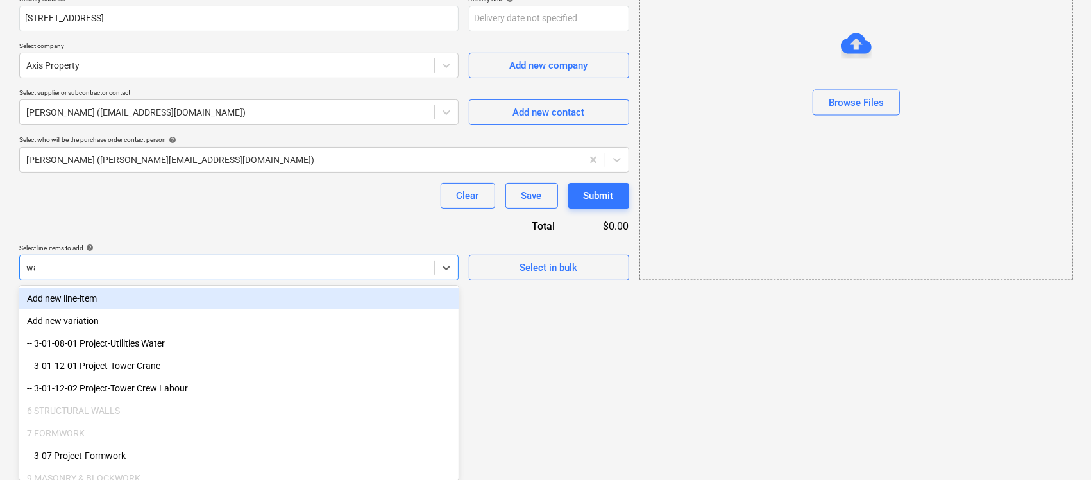
type input "wat"
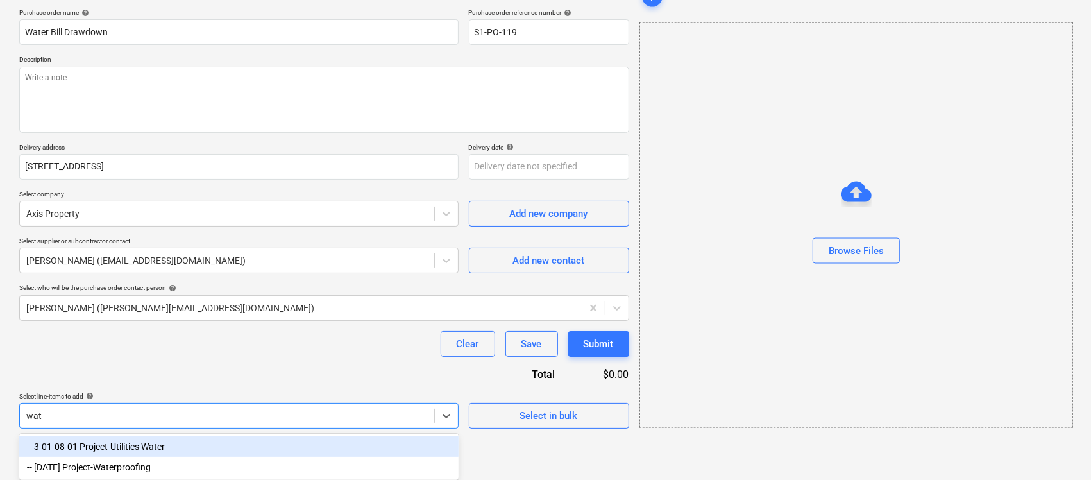
click at [223, 445] on div "-- 3-01-08-01 Project-Utilities Water" at bounding box center [238, 446] width 439 height 21
type textarea "x"
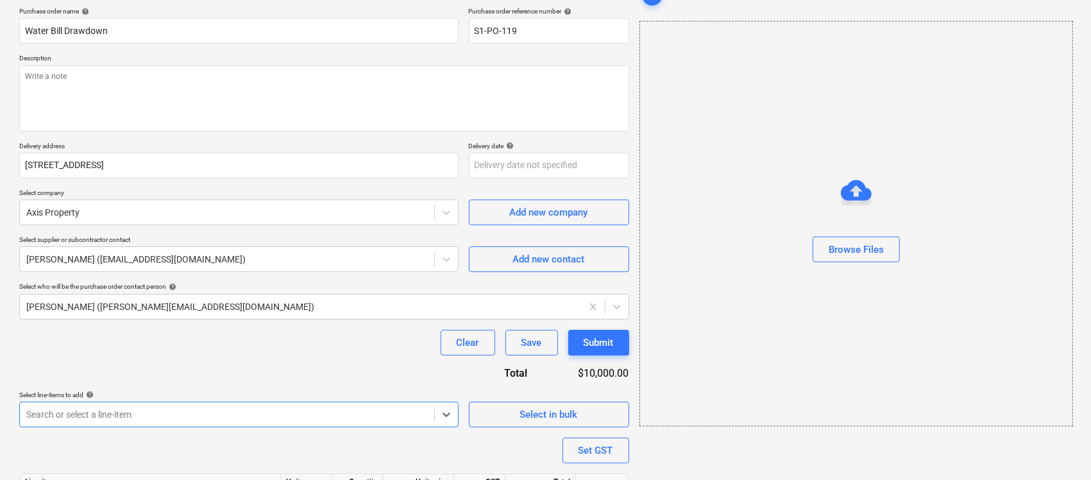
click at [241, 352] on div "Clear Save Submit" at bounding box center [324, 343] width 610 height 26
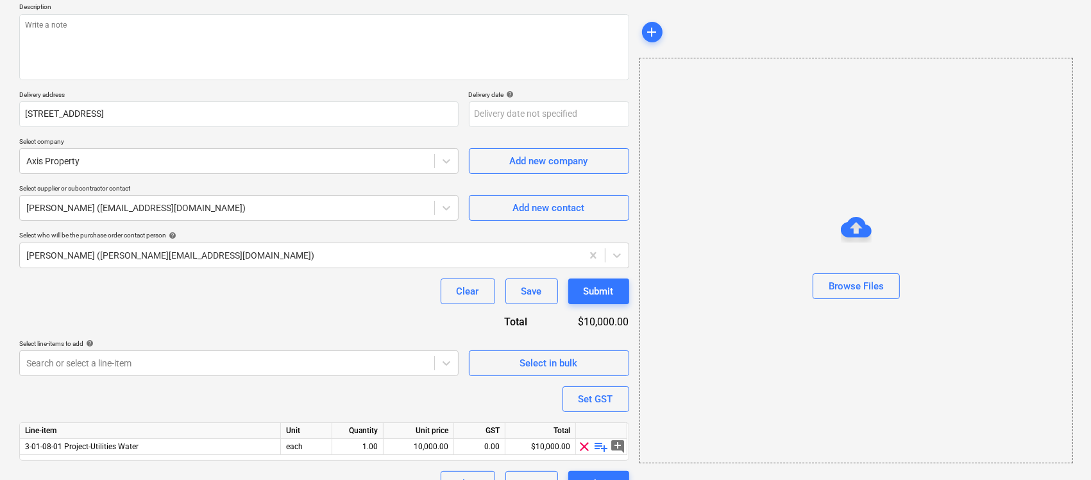
scroll to position [176, 0]
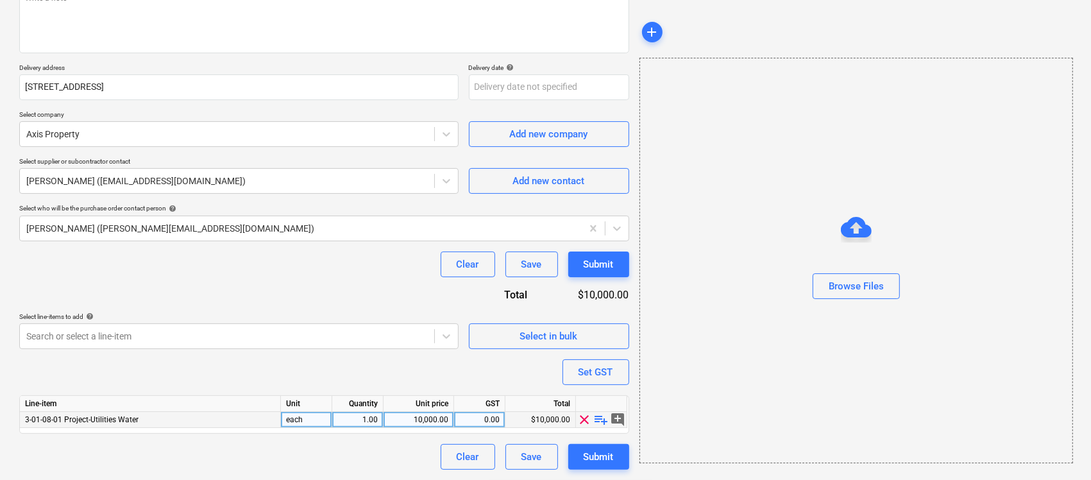
click at [604, 423] on span "playlist_add" at bounding box center [601, 419] width 15 height 15
type textarea "x"
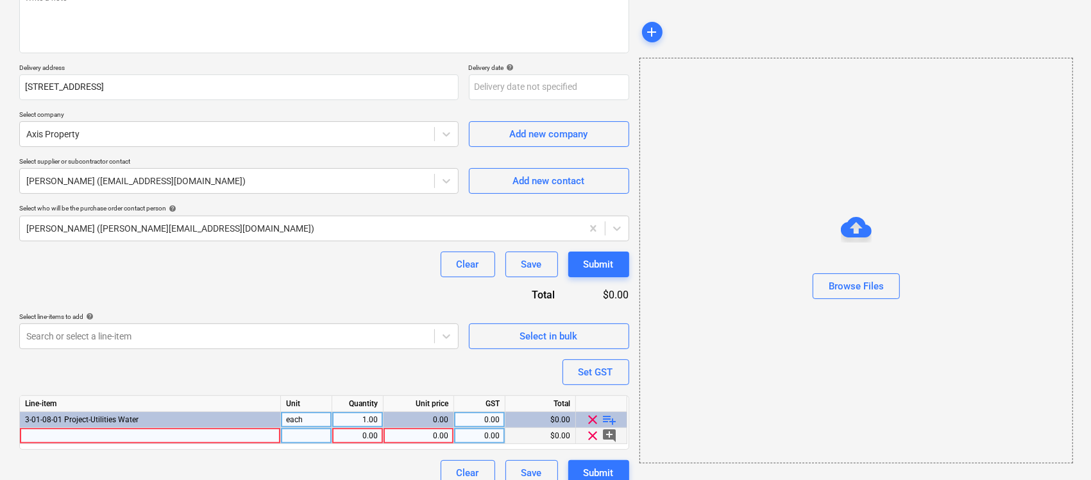
click at [129, 437] on div at bounding box center [150, 436] width 261 height 16
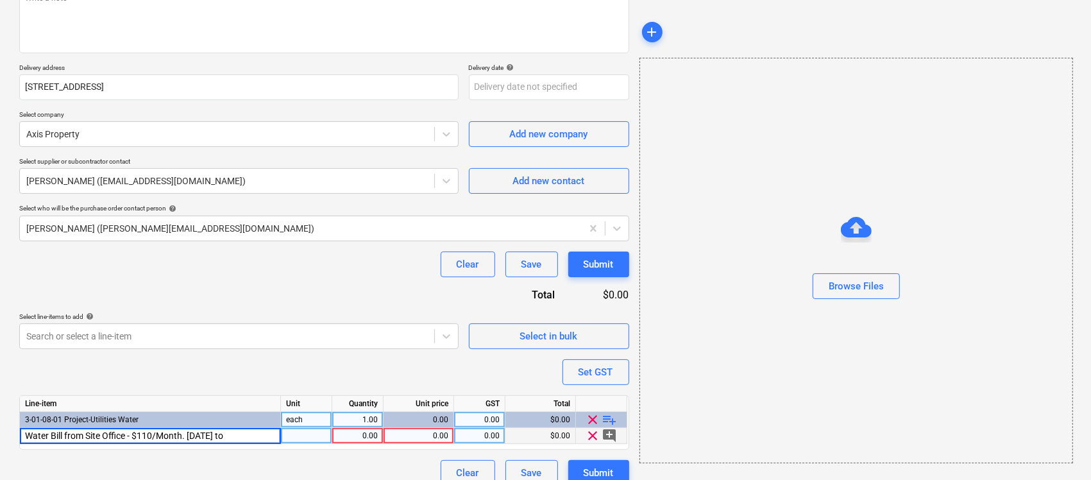
type input "Water Bill from Site Office - $110/Month. [DATE] to"
click at [223, 437] on div "Water Bill from Site Office - $110/Month. [DATE] to" at bounding box center [150, 436] width 261 height 16
click at [235, 439] on input "Water Bill from Site Office - $110/Month. [DATE] to" at bounding box center [150, 435] width 260 height 15
type textarea "x"
type input "Water Bill from Site Office - $110/Month. [DATE] to [DATE]"
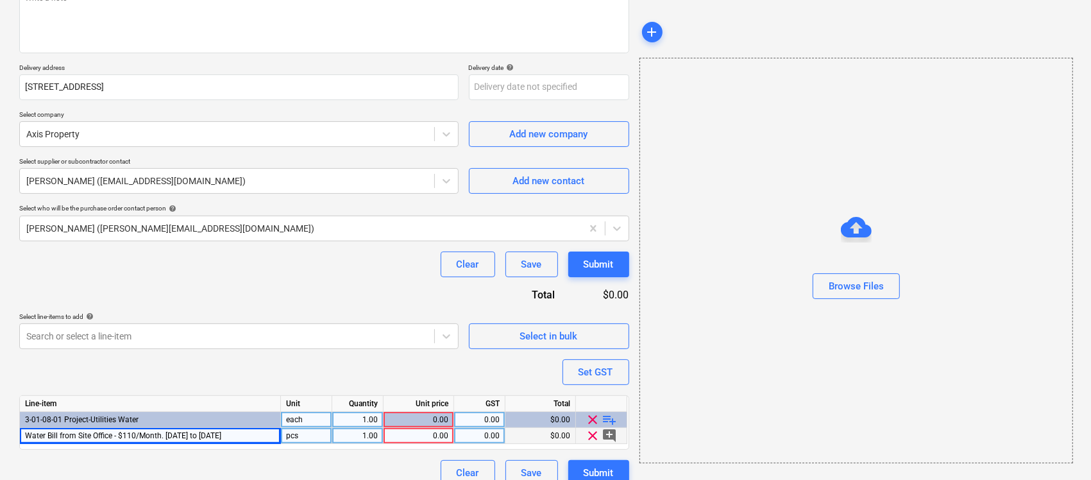
type textarea "x"
click at [250, 439] on div "Water Bill from Site Office - $110/Month. [DATE] to [DATE]" at bounding box center [150, 436] width 261 height 16
click at [268, 436] on input "Water Bill from Site Office - $110/Month. [DATE] to [DATE]" at bounding box center [150, 435] width 260 height 15
type input "Water Bill from Site Office - $110/Month. [DATE] to [DATE] (26 weeks)"
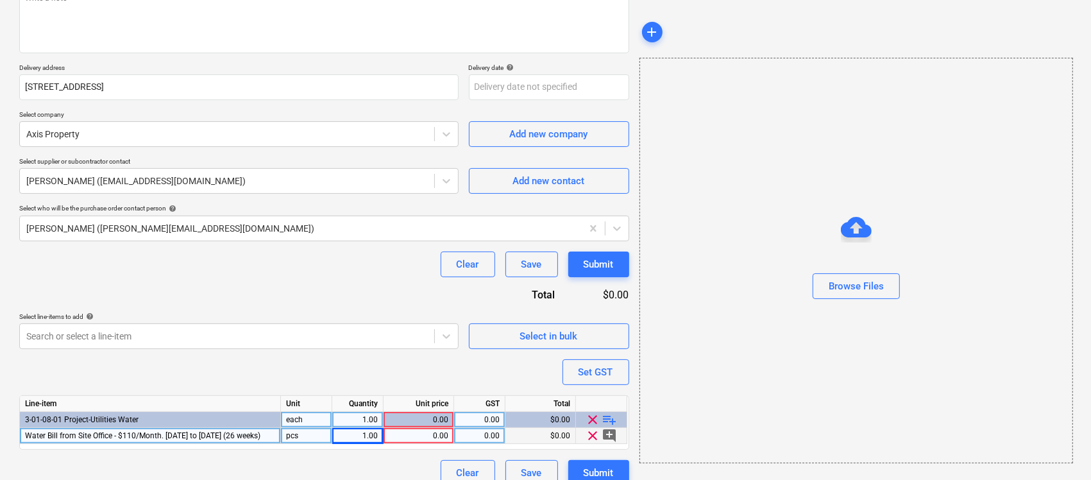
type textarea "x"
click at [434, 437] on div "0.00" at bounding box center [419, 436] width 60 height 16
type input "2860"
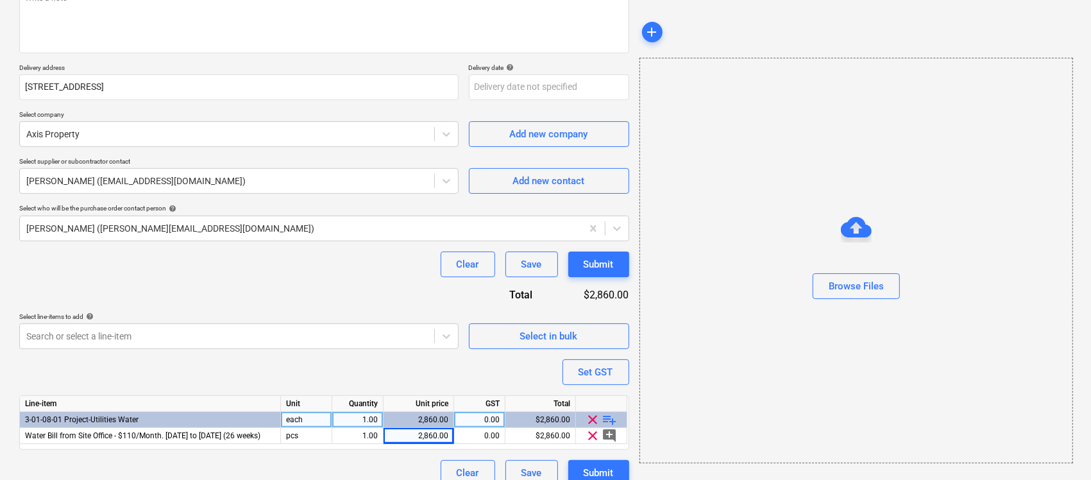
click at [454, 382] on div "Purchase order name help Water Bill Drawdown Purchase order reference number he…" at bounding box center [324, 207] width 610 height 557
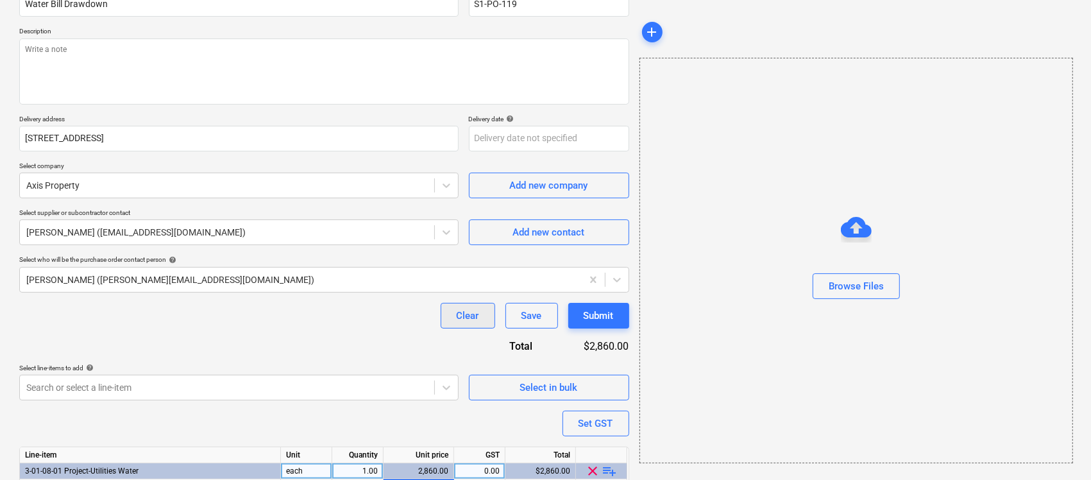
scroll to position [192, 0]
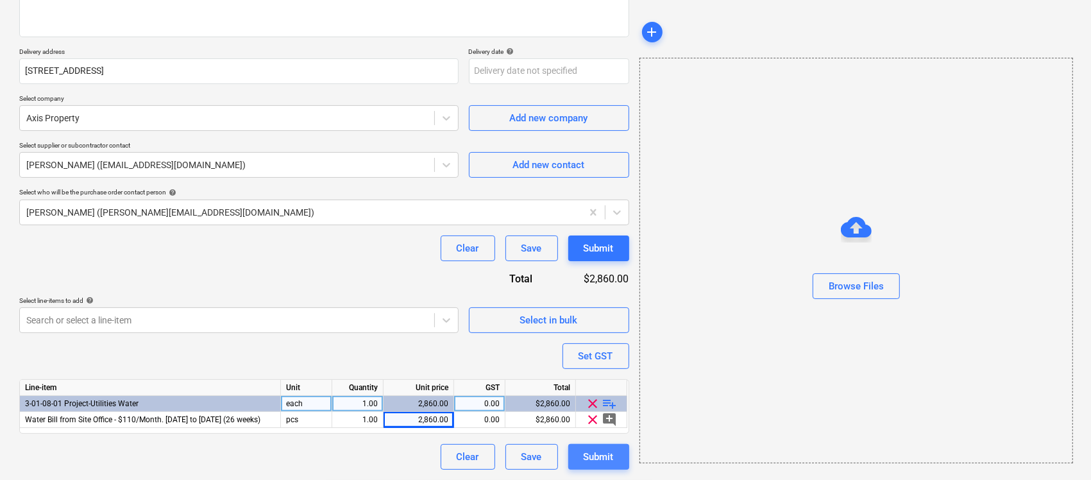
click at [593, 456] on div "Submit" at bounding box center [599, 456] width 30 height 17
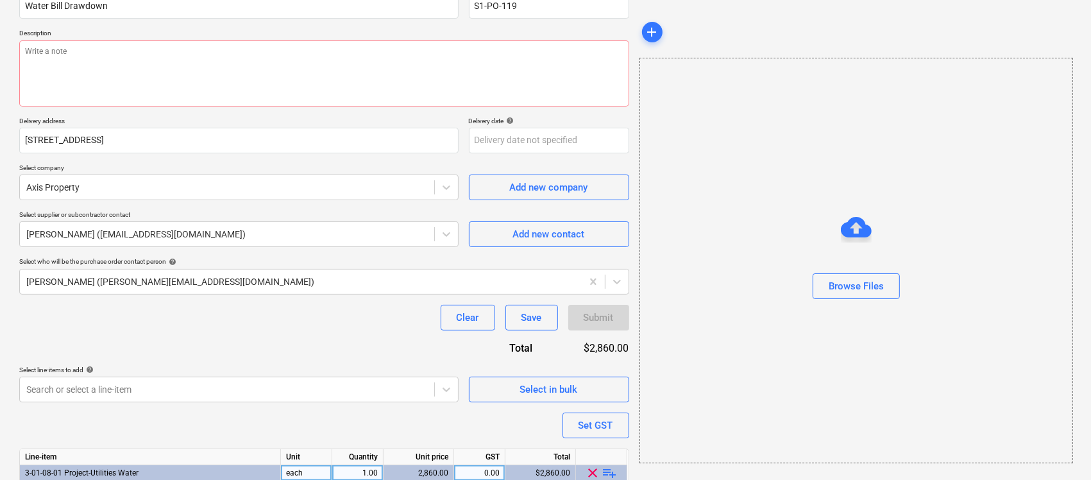
scroll to position [32, 0]
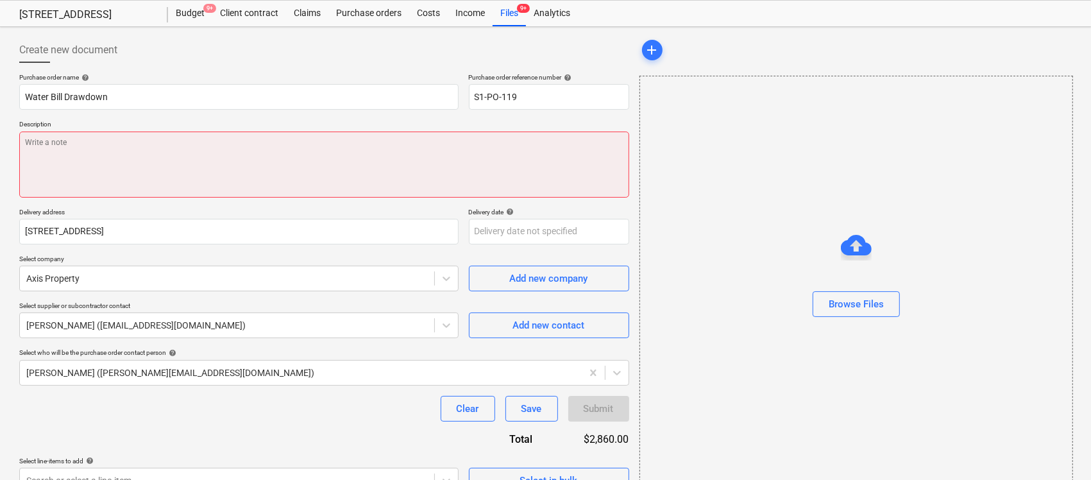
click at [302, 172] on textarea at bounding box center [324, 164] width 610 height 66
type textarea "x"
type textarea "wa"
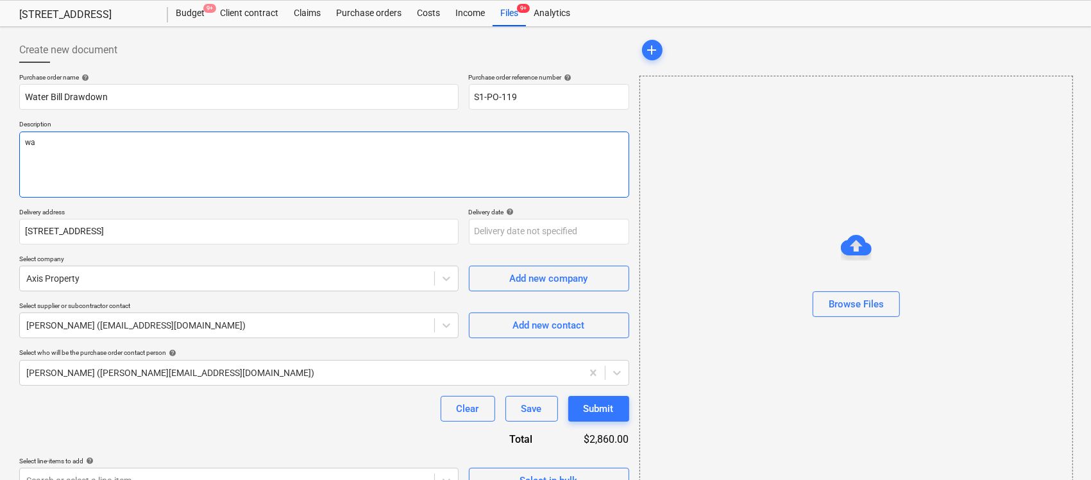
type textarea "x"
type textarea "wate"
type textarea "x"
type textarea "water"
type textarea "x"
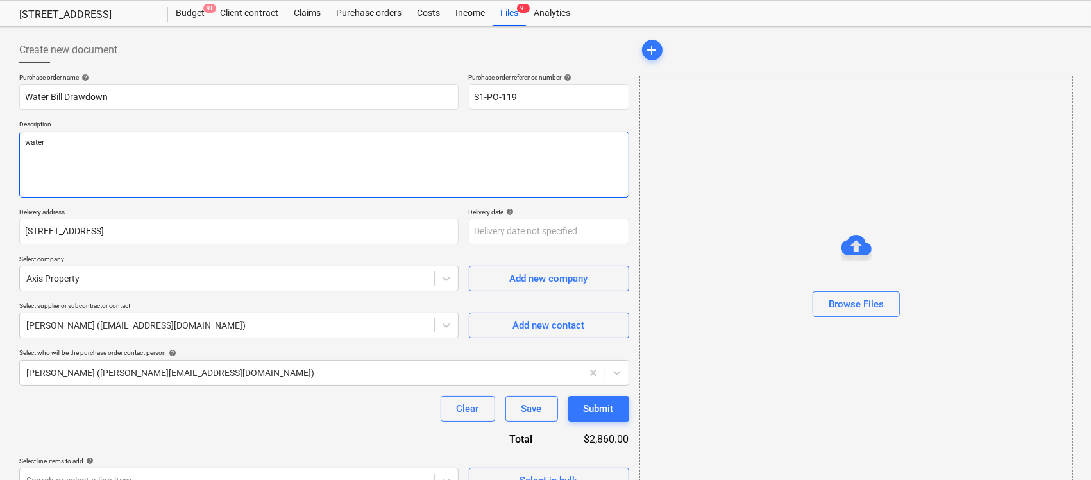
type textarea "water"
type textarea "x"
type textarea "water b"
type textarea "x"
type textarea "water bi"
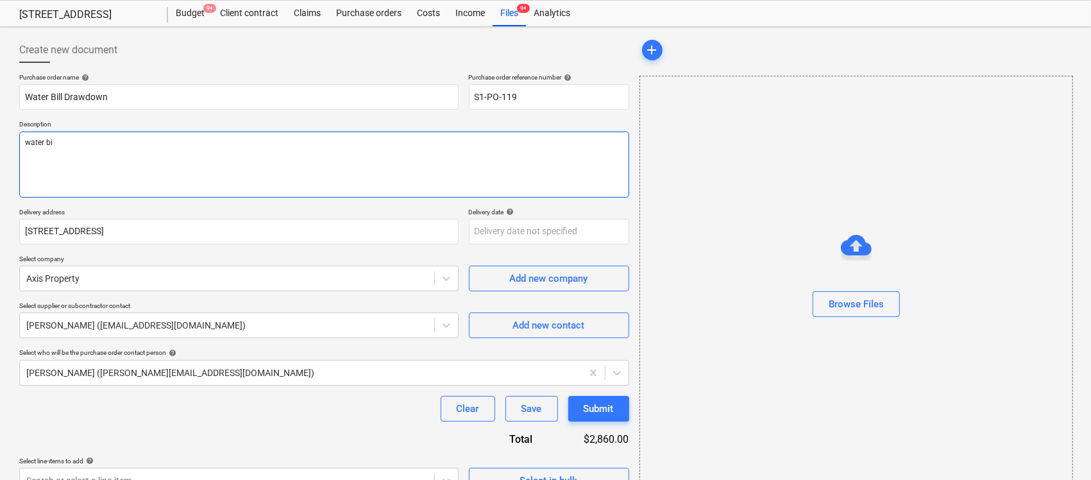
type textarea "x"
type textarea "water bil"
type textarea "x"
type textarea "water bill"
type textarea "x"
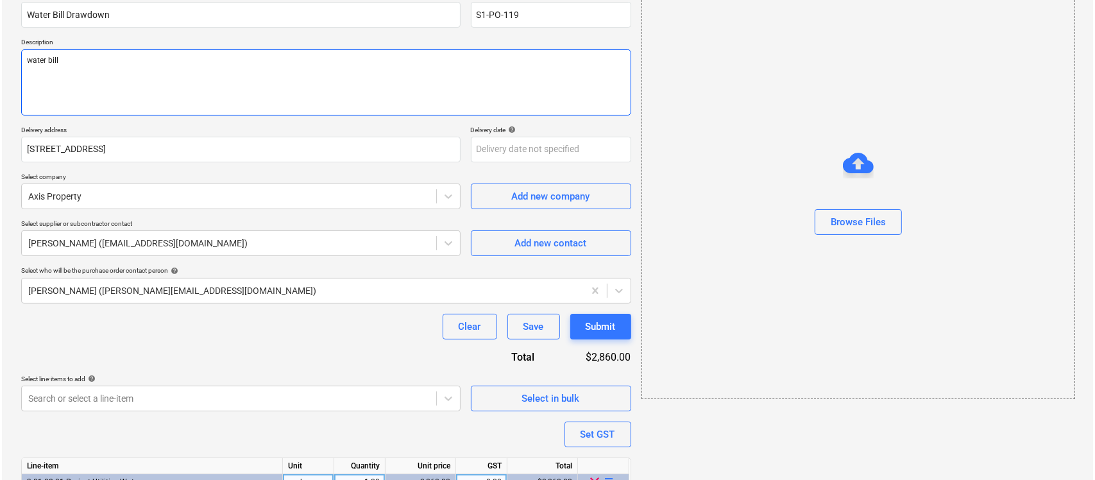
scroll to position [192, 0]
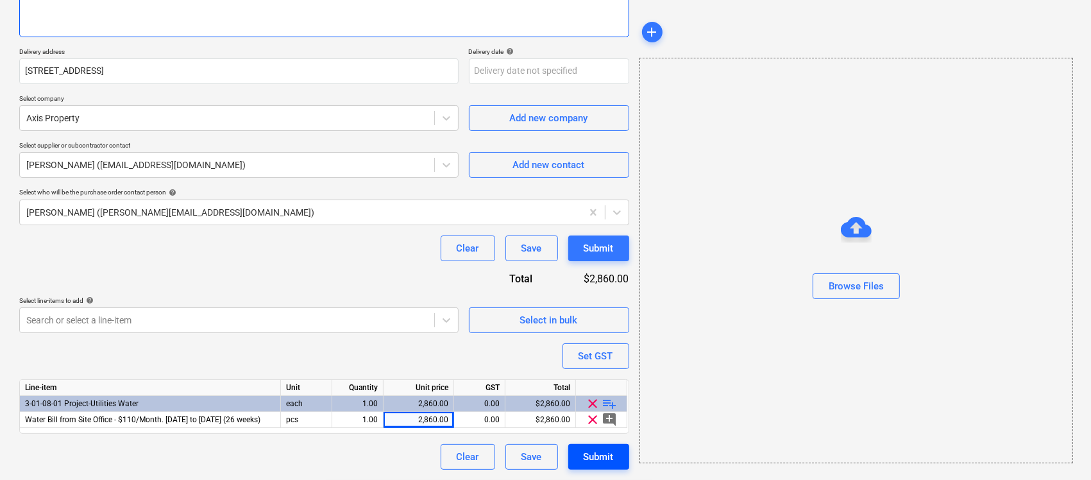
type textarea "water bill"
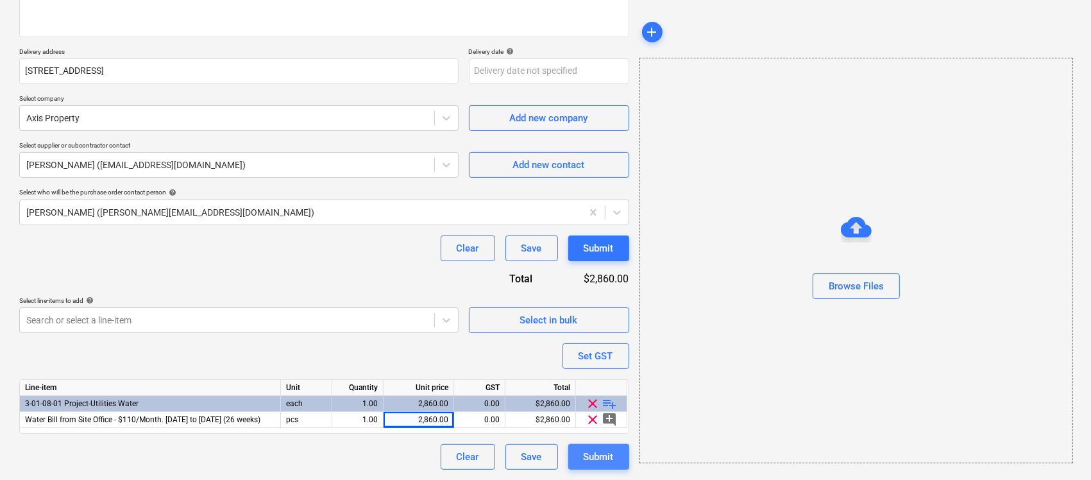
click at [607, 461] on div "Submit" at bounding box center [599, 456] width 30 height 17
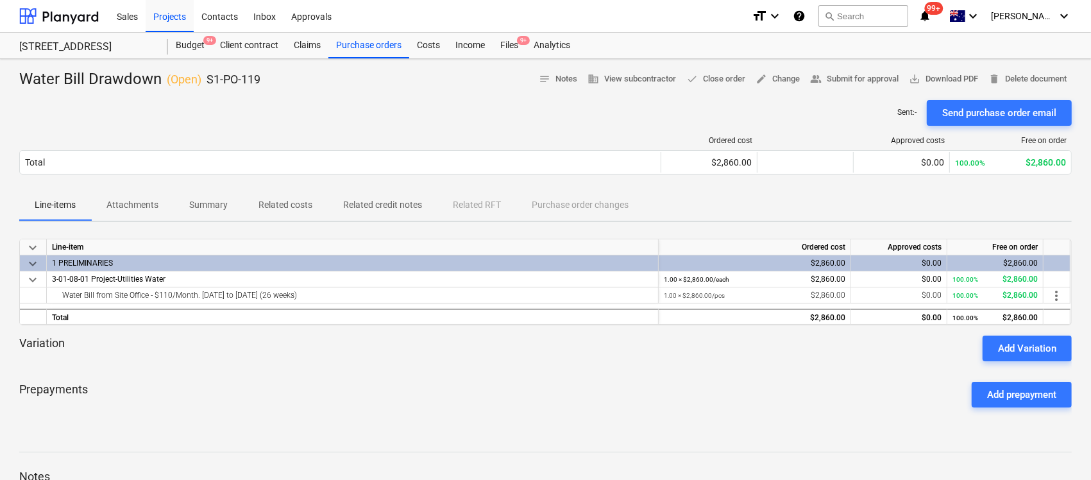
click at [675, 382] on div "Prepayments Add prepayment" at bounding box center [545, 394] width 1053 height 46
click at [193, 51] on div "Budget 9+" at bounding box center [190, 46] width 44 height 26
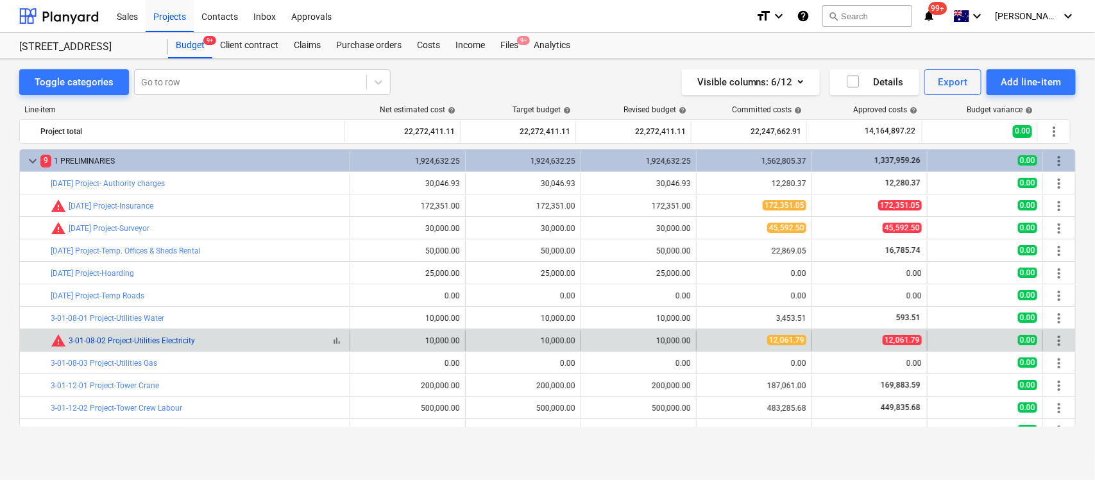
click at [177, 337] on link "3-01-08-02 Project-Utilities Electricity" at bounding box center [132, 340] width 126 height 9
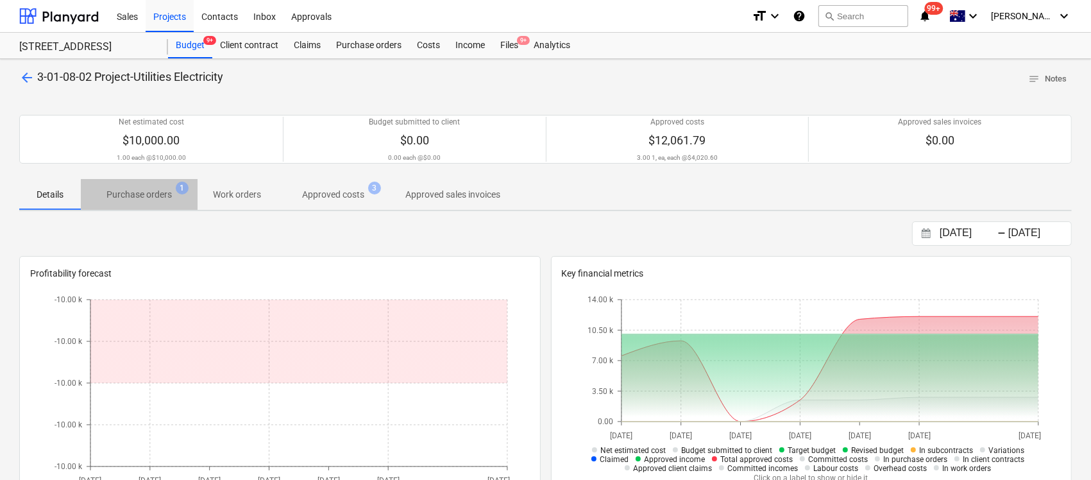
click at [145, 199] on p "Purchase orders" at bounding box center [138, 194] width 65 height 13
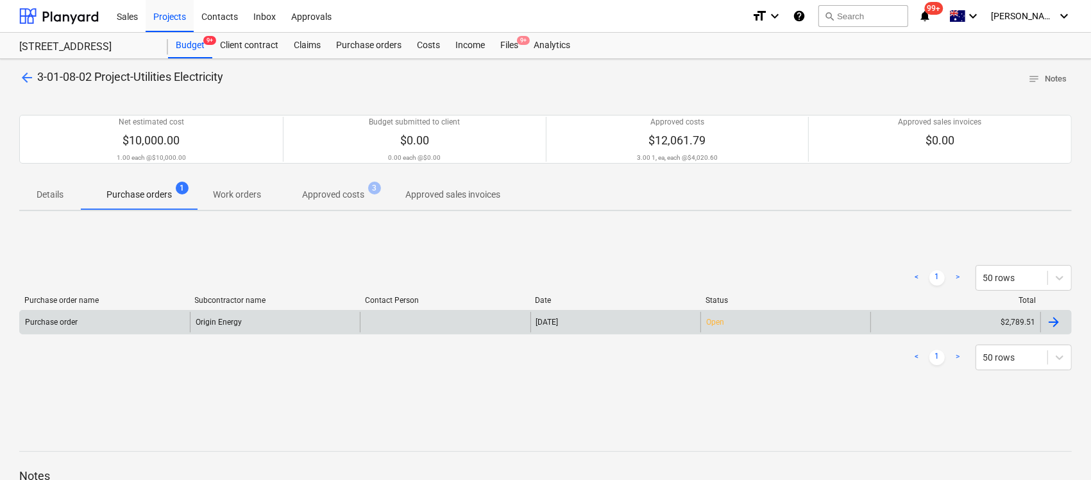
click at [606, 331] on div "[DATE]" at bounding box center [615, 322] width 170 height 21
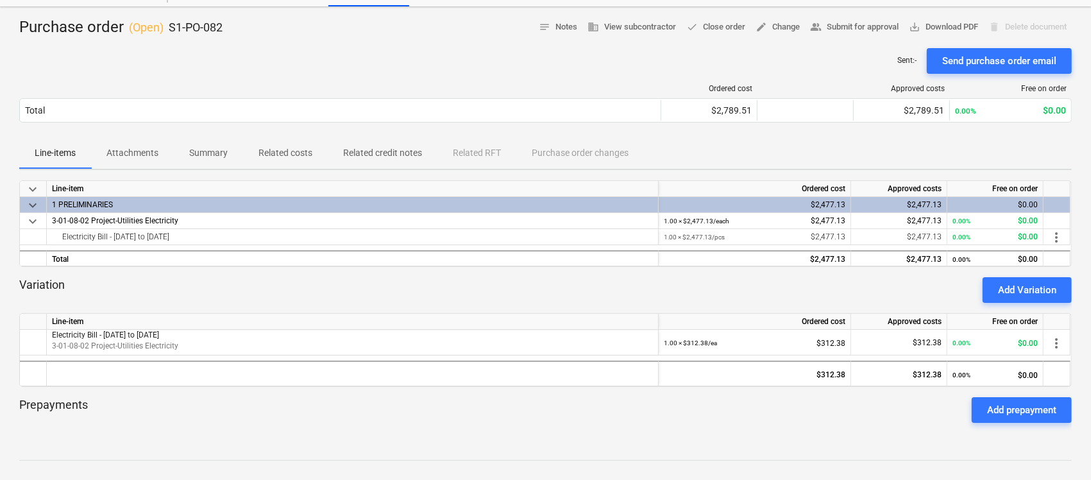
scroll to position [80, 0]
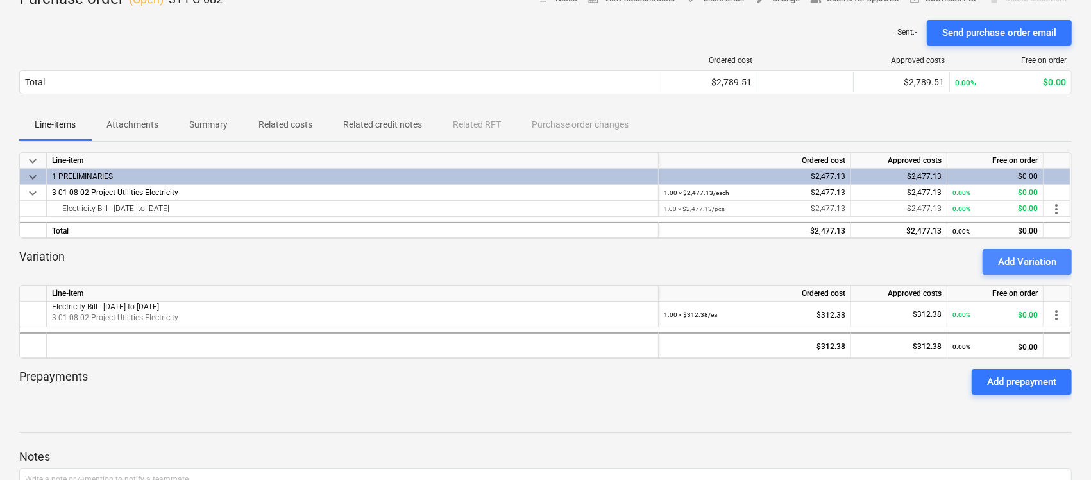
click at [1017, 261] on div "Add Variation" at bounding box center [1027, 261] width 58 height 17
type textarea "x"
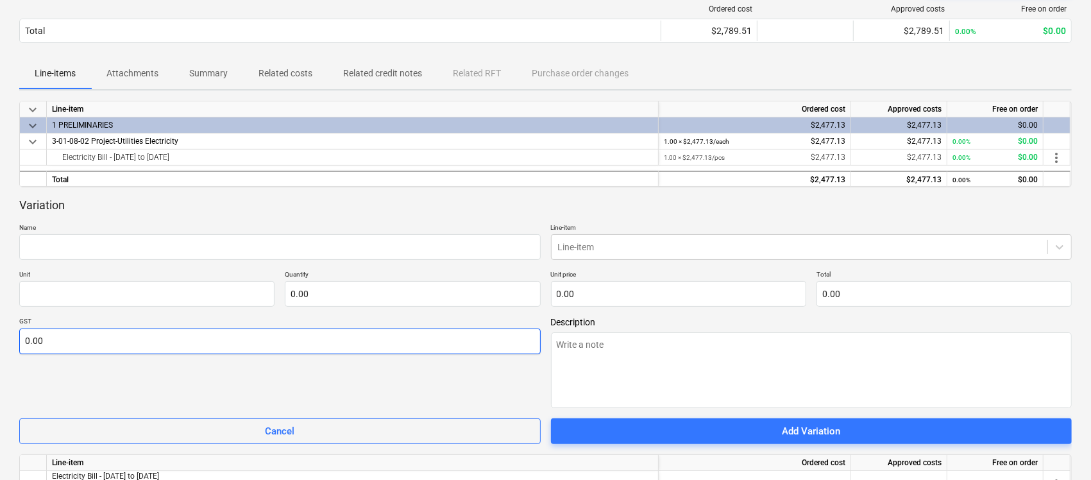
scroll to position [160, 0]
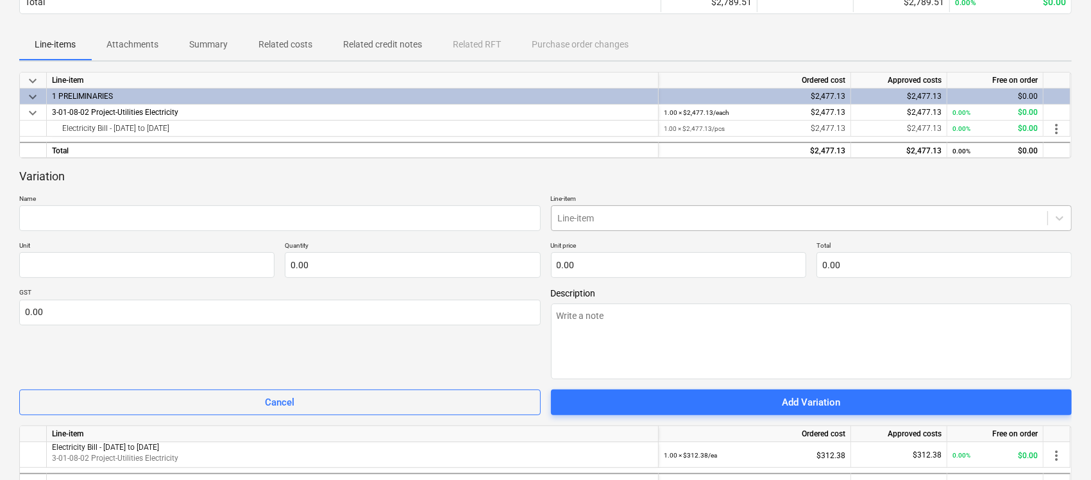
click at [639, 216] on div at bounding box center [800, 218] width 484 height 13
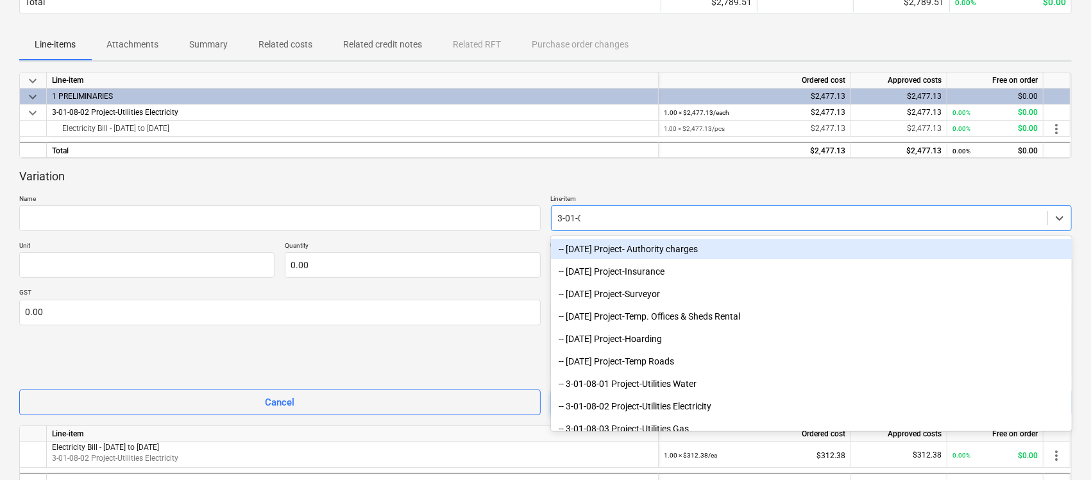
type input "[DATE]"
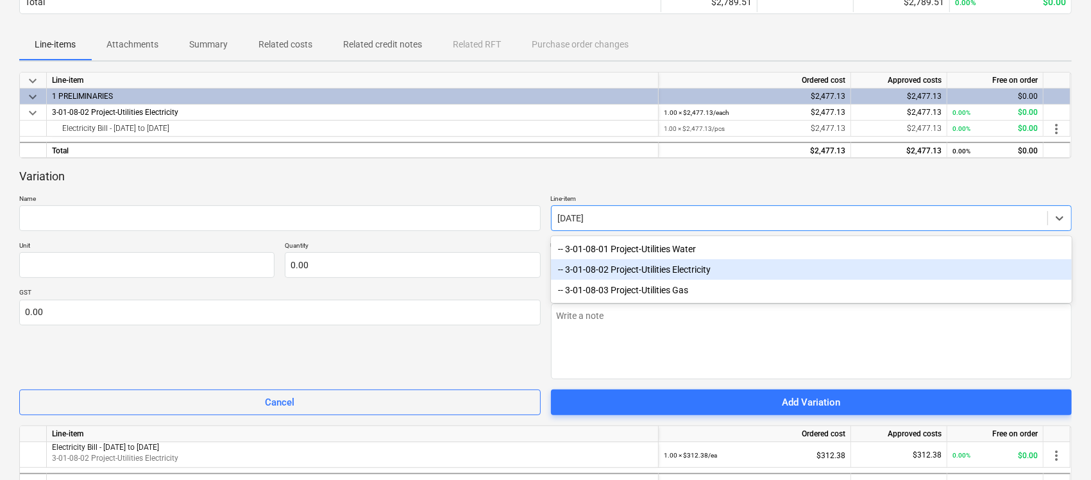
click at [642, 274] on div "-- 3-01-08-02 Project-Utilities Electricity" at bounding box center [811, 269] width 521 height 21
type textarea "x"
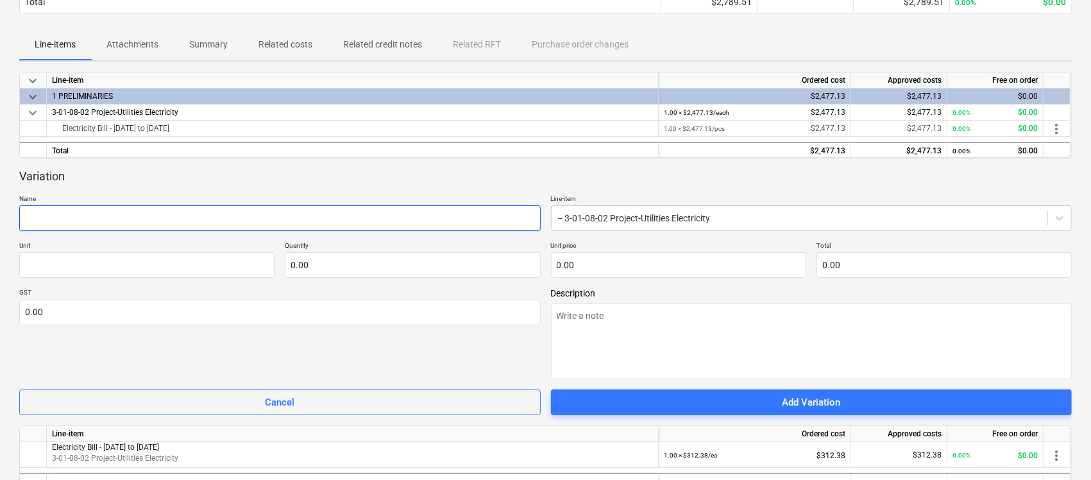
click at [202, 210] on input "text" at bounding box center [279, 218] width 521 height 26
type textarea "x"
type input "E"
type textarea "x"
type input "El"
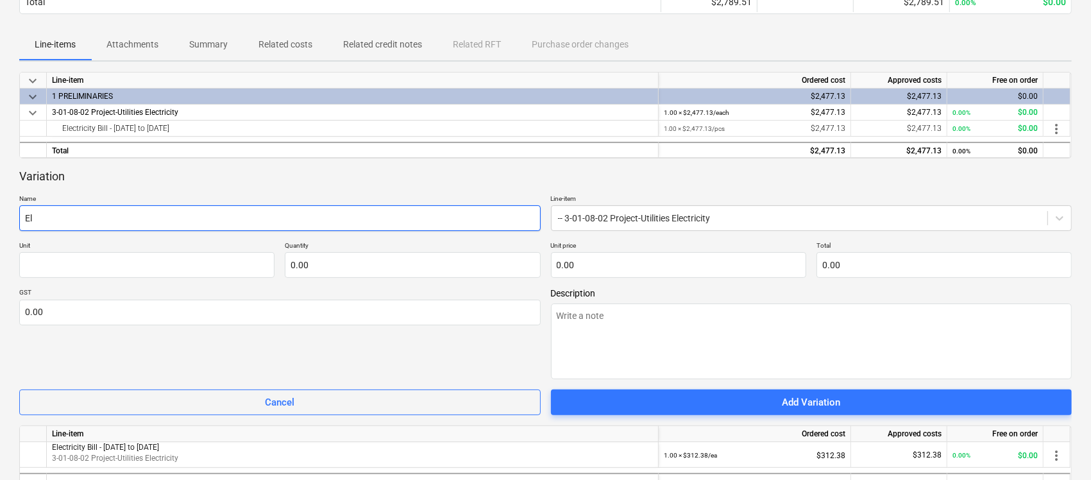
type textarea "x"
type input "Ele"
type textarea "x"
type input "Elec"
type textarea "x"
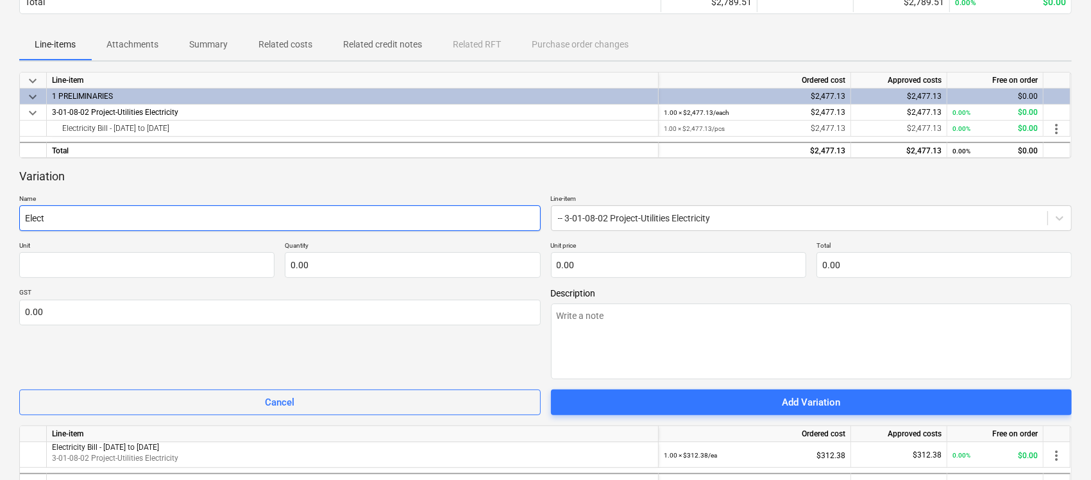
type input "Electr"
type textarea "x"
type input "Electri"
type textarea "x"
type input "Electric"
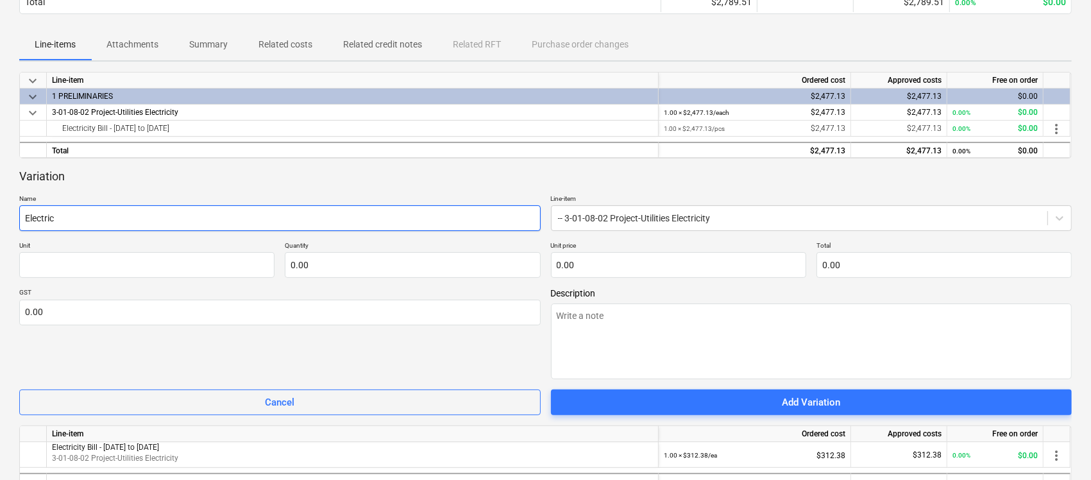
type textarea "x"
type input "Electrici"
type textarea "x"
type input "Electricit"
type textarea "x"
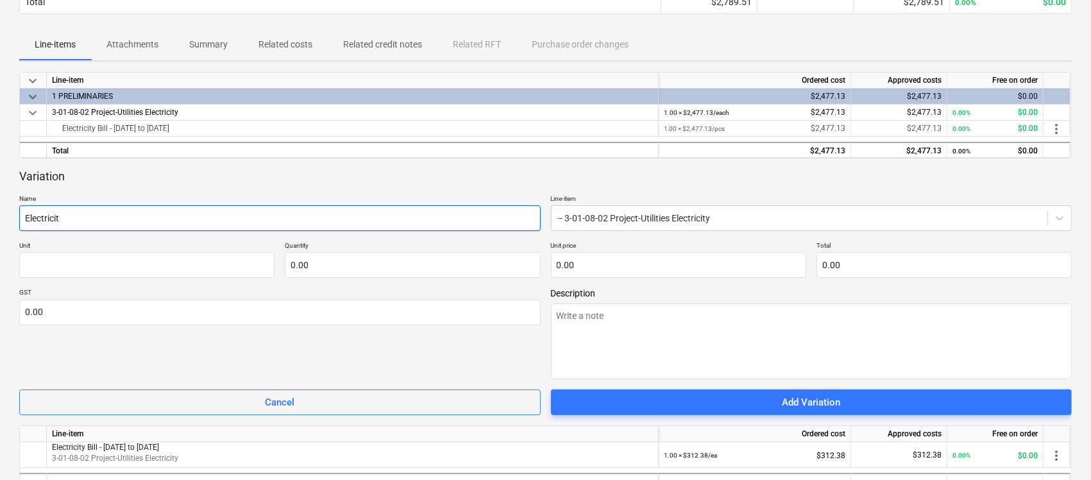
type input "Electricity"
type textarea "x"
type input "Electricity"
type textarea "x"
type input "Electricity B"
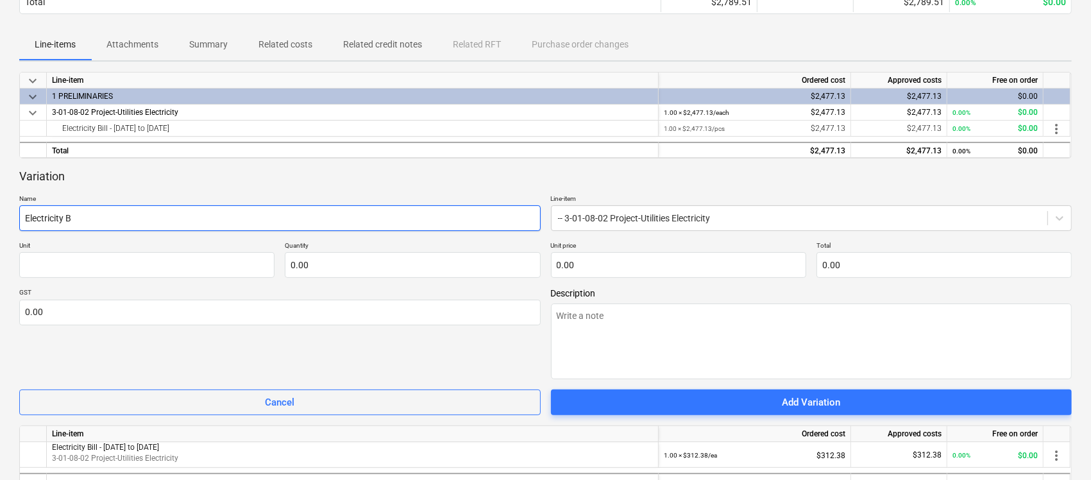
type textarea "x"
type input "Electricity Bi"
type textarea "x"
type input "Electricity Bil"
type textarea "x"
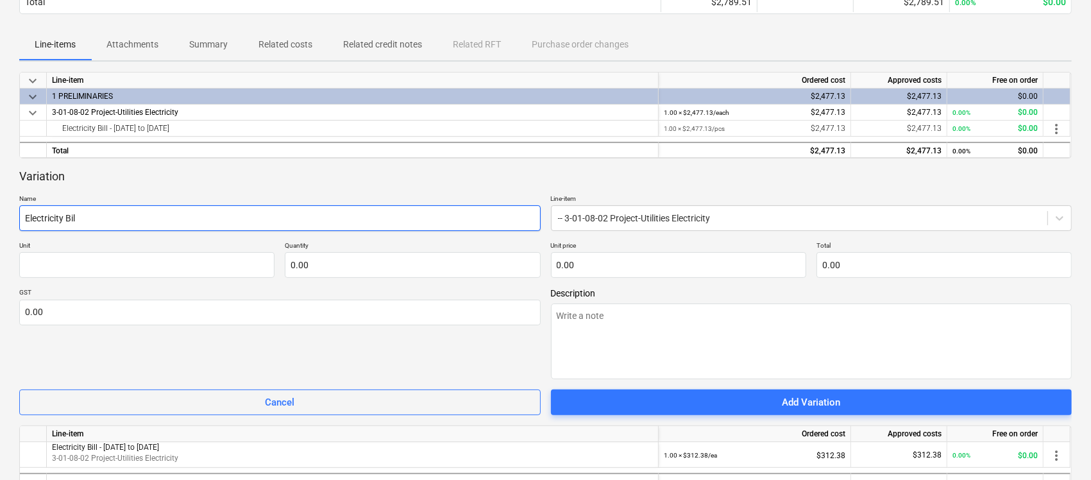
type input "Electricity Bill"
type textarea "x"
type input "Electricity Bill"
type textarea "x"
type input "Electricity Bill D"
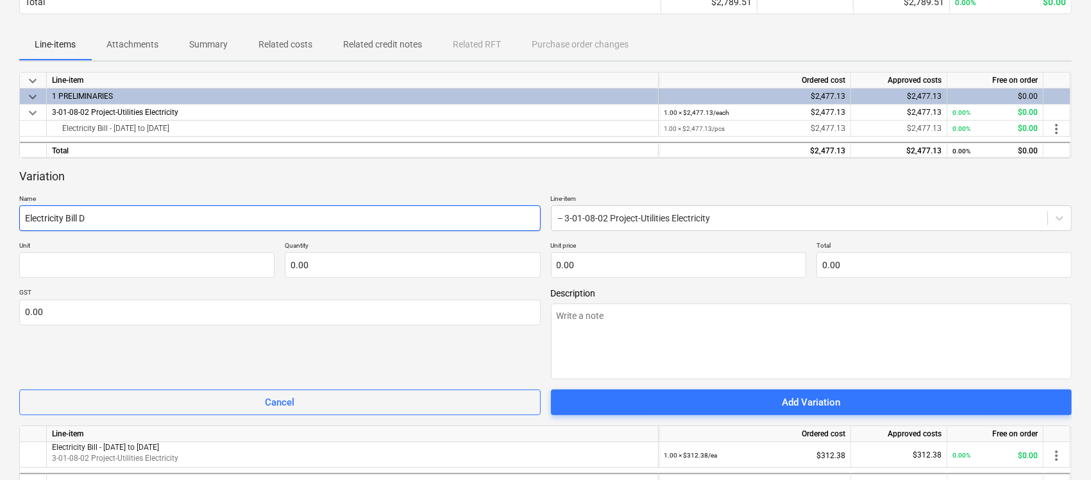
type textarea "x"
type input "Electricity Bill Dr"
type textarea "x"
type input "Electricity [PERSON_NAME]"
type textarea "x"
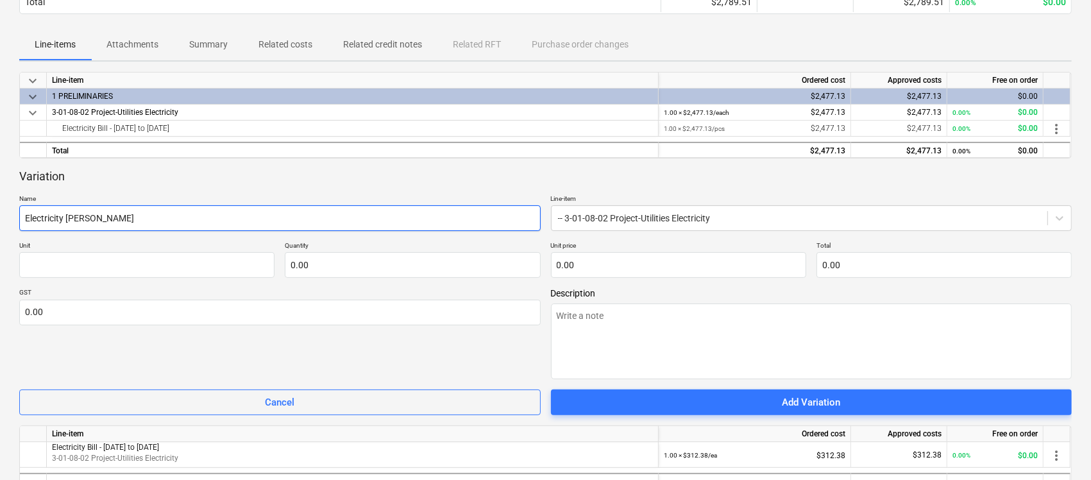
type input "Electricity Bill Draw"
type textarea "x"
type input "Electricity Bill Draw"
type textarea "x"
type input "Electricity Bill Draw d"
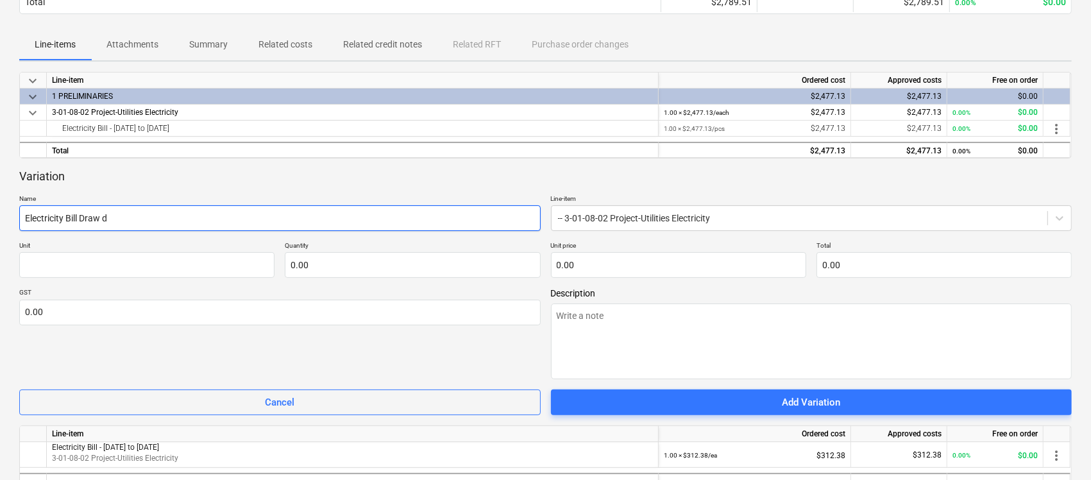
type textarea "x"
type input "Electricity Bill Draw"
type textarea "x"
type input "Electricity Bill Draw D"
type textarea "x"
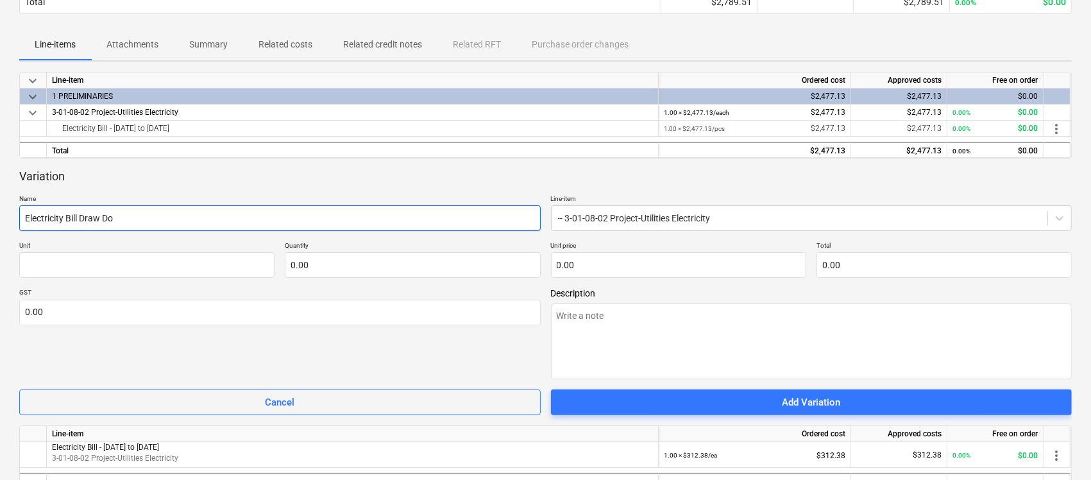
type input "Electricity Bill Draw Dow"
type textarea "x"
type input "Electricity Bill Draw Down"
type textarea "x"
type input "Electricity Bill Draw Down"
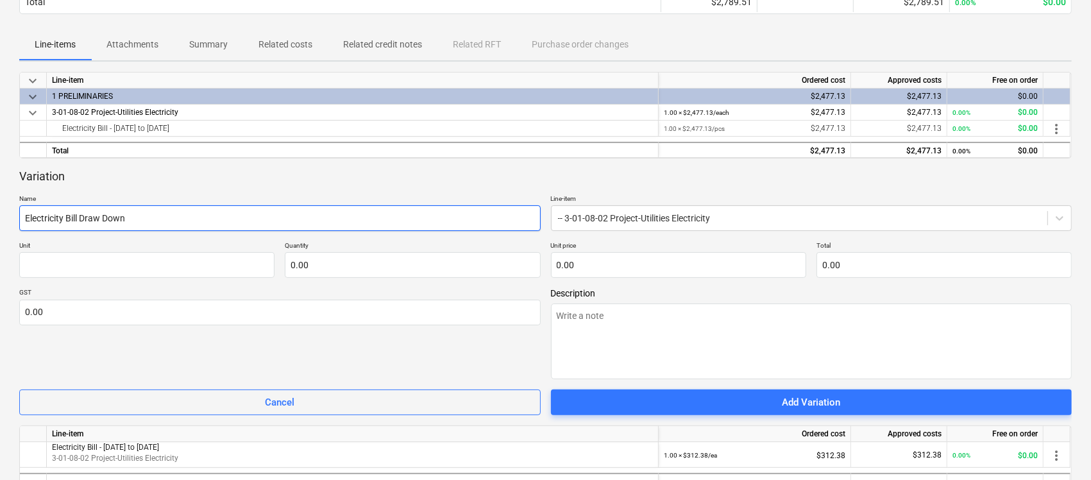
type textarea "x"
type input "Electricity Bill Draw Down -"
type textarea "x"
type input "Electricity Bill Draw Down -"
type textarea "x"
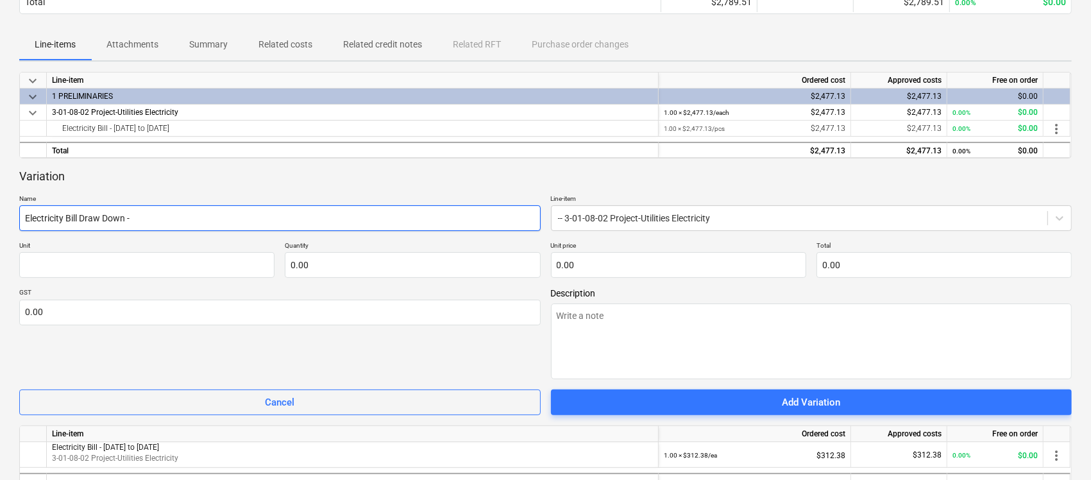
type input "Electricity Bill Draw Down - 1"
type textarea "x"
type input "Electricity Bill Draw Down - 1/"
type textarea "x"
type input "Electricity Bill Draw Down - 1/1"
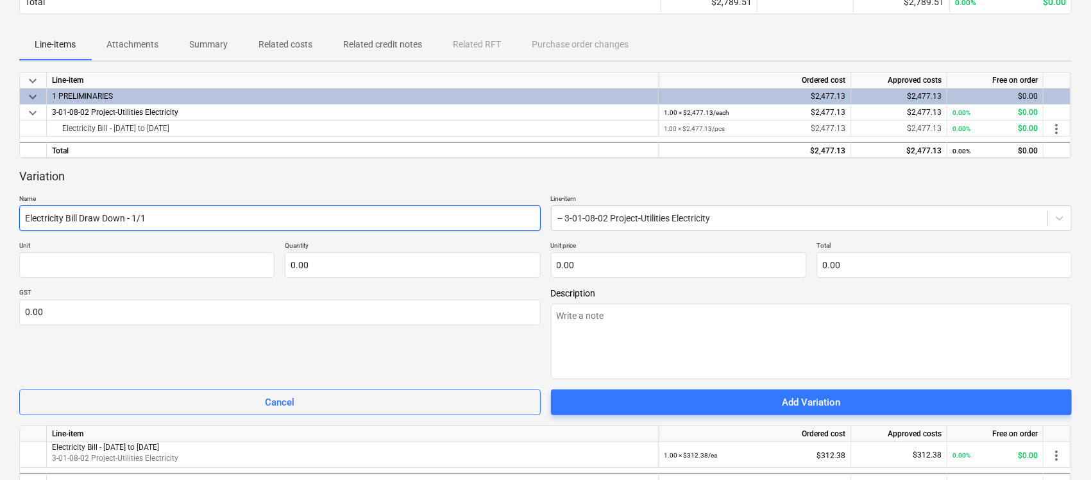
type textarea "x"
type input "Electricity Bill Draw Down - 1/10"
type textarea "x"
type input "Electricity Bill Draw Down - 1/10/"
type textarea "x"
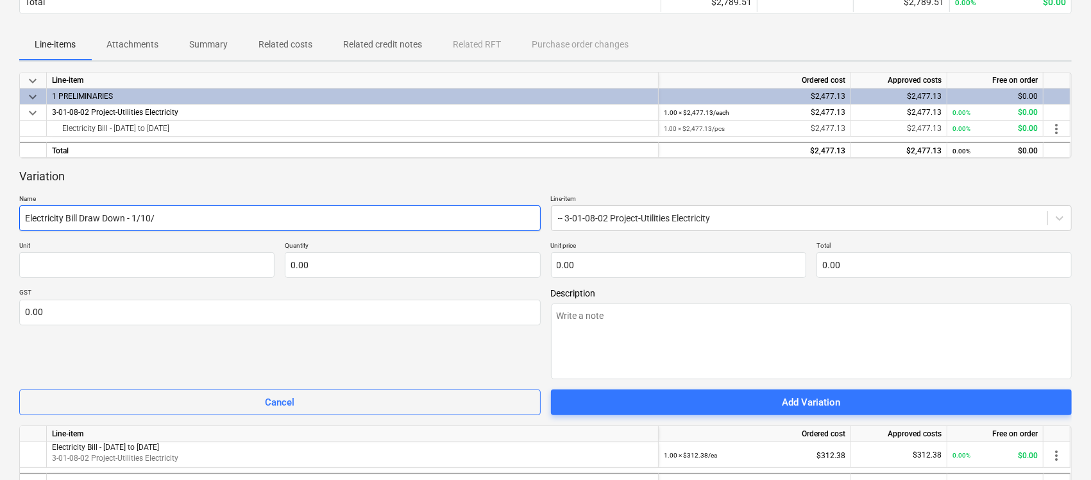
type input "Electricity Bill Draw Down - 1/10/2"
type textarea "x"
type input "Electricity Bill Draw Down - [DATE]"
type textarea "x"
type input "Electricity Bill Draw Down - [DATE]"
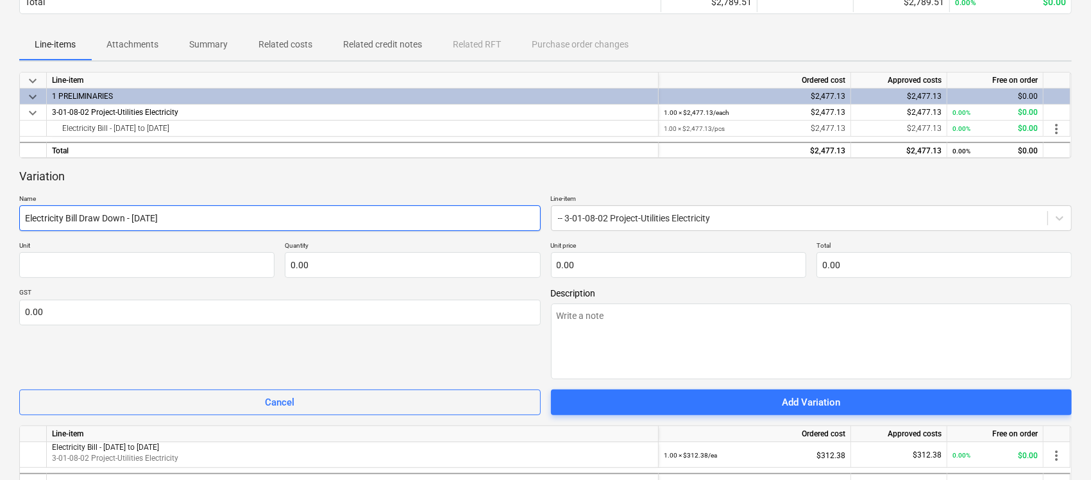
type textarea "x"
type input "Electricity Bill Draw Down - [DATE] to"
type textarea "x"
type input "Electricity Bill Draw Down - [DATE] to"
type textarea "x"
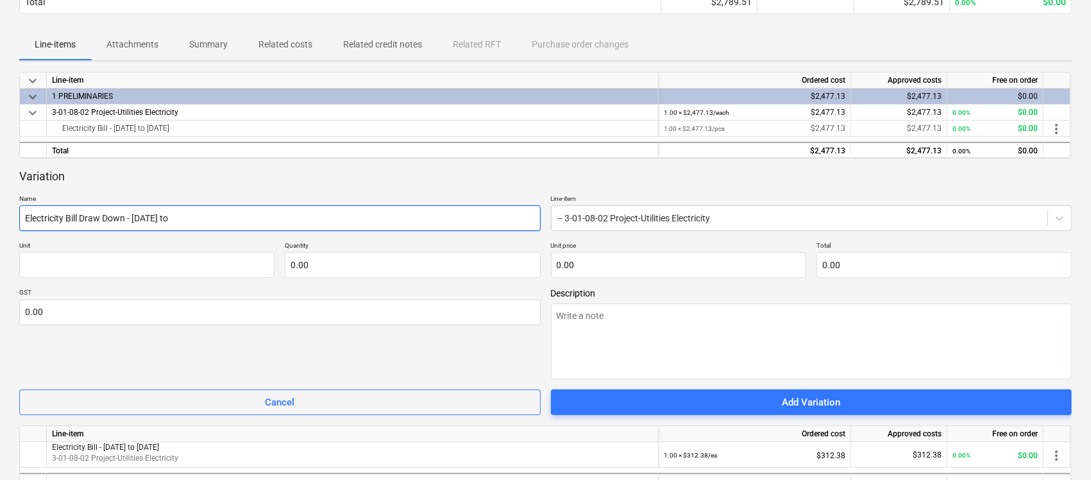
type input "Electricity Bill Draw Down - [DATE] to 3"
type textarea "x"
type input "Electricity Bill Draw Down - [DATE] to 31"
type textarea "x"
type input "Electricity Bill Draw Down - [DATE] to 31/0"
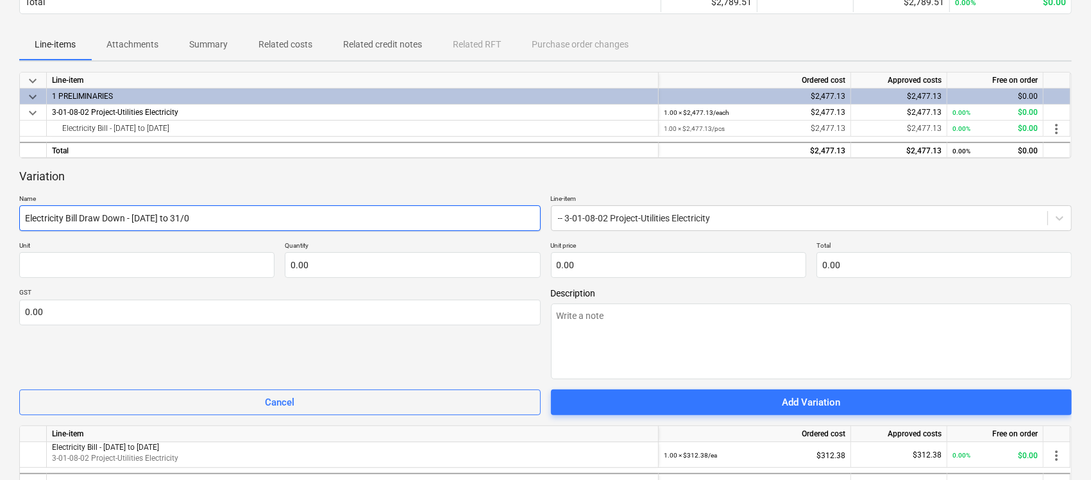
type textarea "x"
type input "Electricity Bill Draw Down - [DATE] to 31/03"
type textarea "x"
type input "Electricity Bill Draw Down - [DATE] to 31/03/"
type textarea "x"
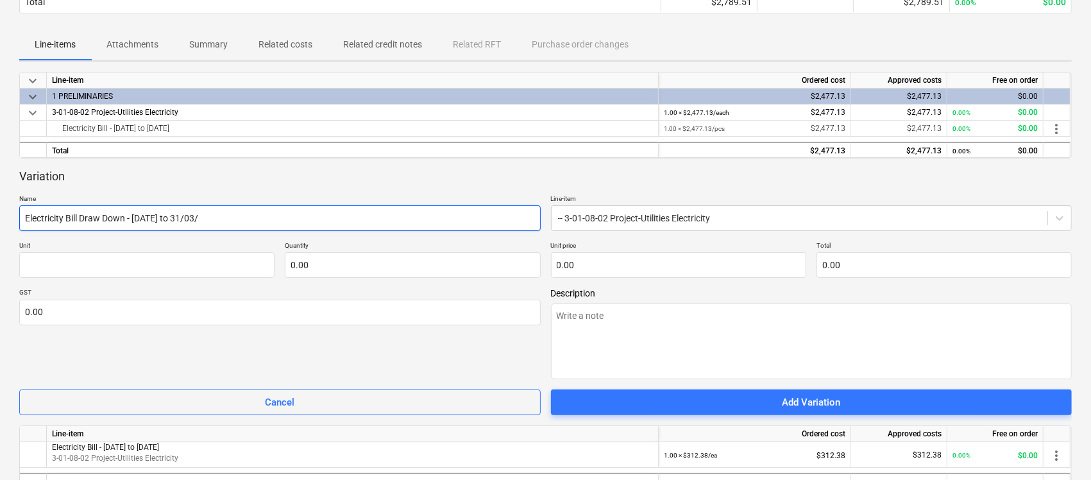
type input "Electricity Bill Draw Down - [DATE] to 31/03/2"
type textarea "x"
type input "Electricity Bill Draw Down - [DATE] to [DATE]"
type textarea "x"
type input "Electricity Bill Draw Down - [DATE] to [DATE]"
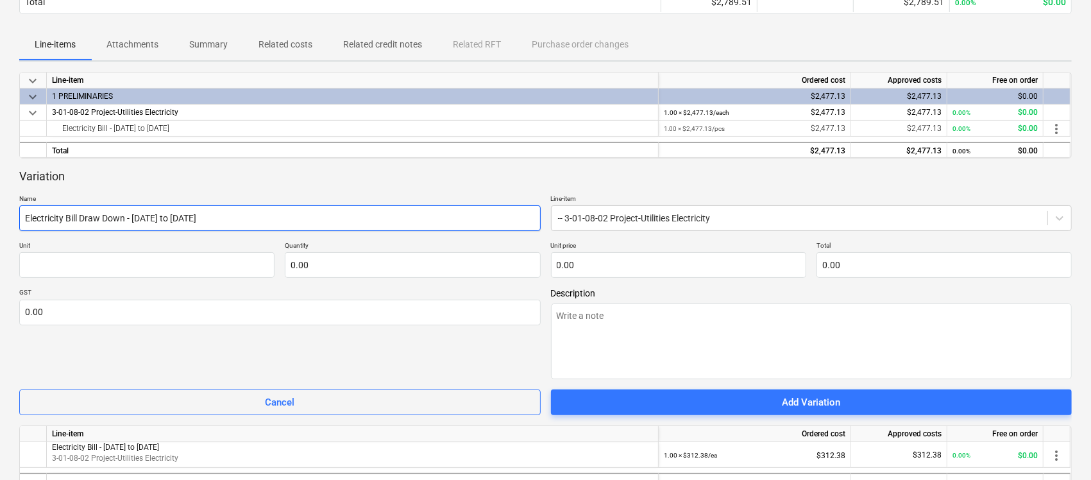
type textarea "x"
type input "Electricity Bill Draw Down - [DATE] to [DATE] ("
type textarea "x"
type input "Electricity Bill Draw Down - [DATE] to [DATE] (6"
type textarea "x"
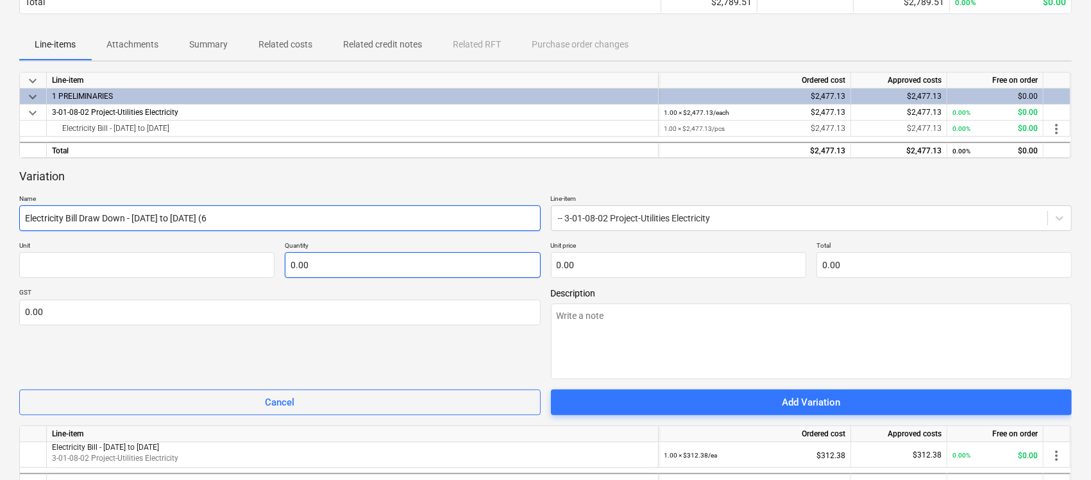
type input "Electricity Bill Draw Down - [DATE] to [DATE] (6M"
type textarea "x"
type input "Electricity Bill Draw Down - [DATE] to [DATE] (6Mo"
type textarea "x"
type input "Electricity Bill Draw Down - [DATE] to [DATE] (6Mon"
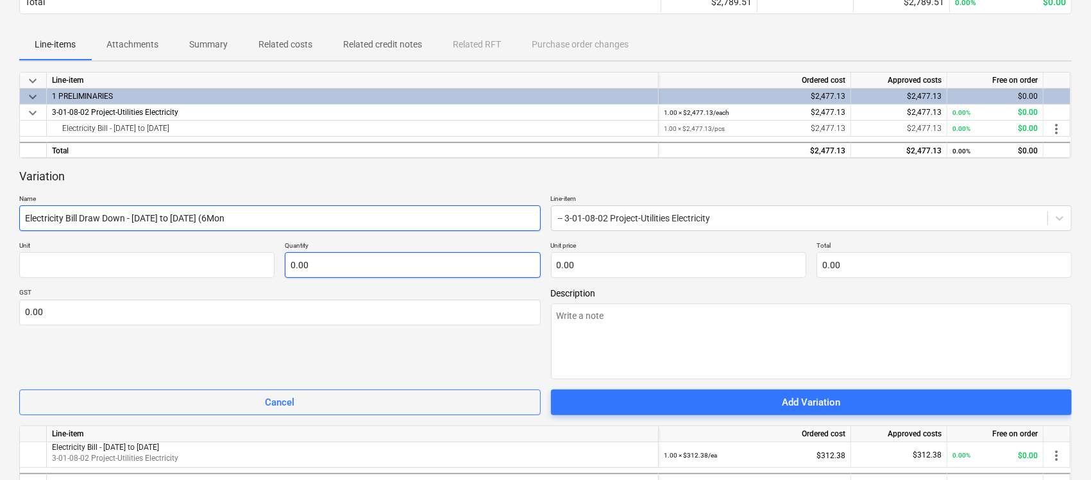
type textarea "x"
type input "Electricity Bill Draw Down - [DATE] to [DATE] (6Month"
type textarea "x"
type input "Electricity Bill Draw Down - [DATE] to [DATE] (6Months"
type textarea "x"
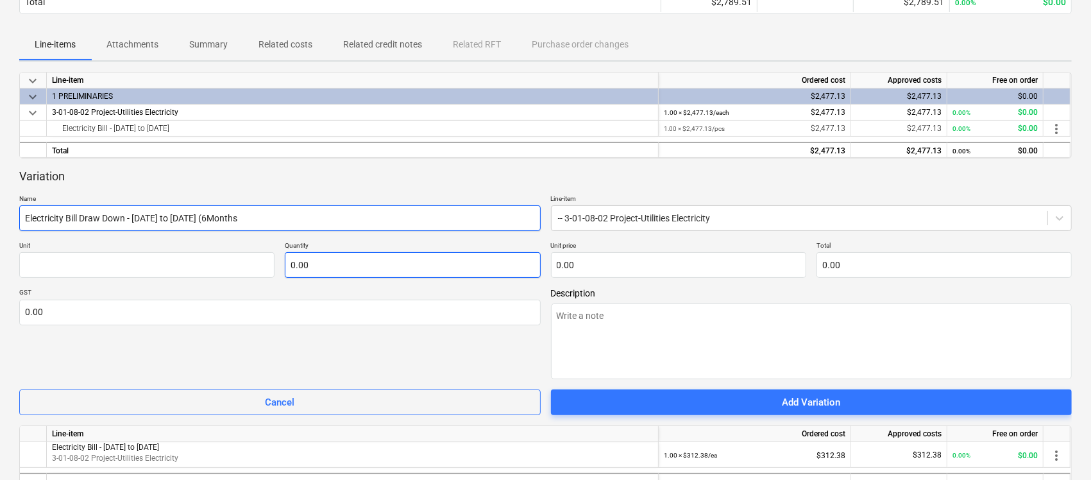
type input "Electricity Bill Draw Down - [DATE] to [DATE] (6Months"
type textarea "x"
type input "Electricity Bill Draw Down - [DATE] to [DATE] (6Months @"
type textarea "x"
type input "Electricity Bill Draw Down - [DATE] to [DATE] (6Months @"
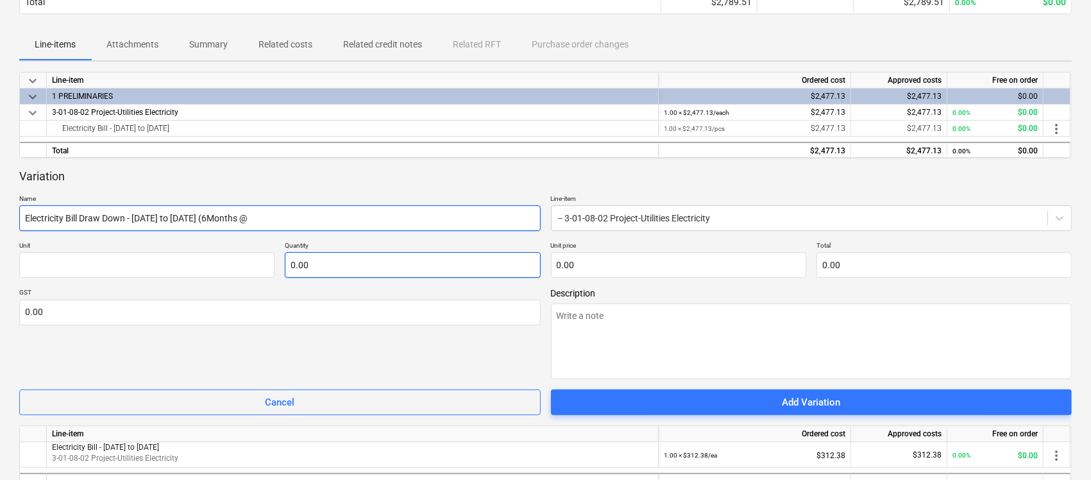
type textarea "x"
type input "Electricity Bill Draw Down - [DATE] to [DATE] (6Months @ $"
type textarea "x"
type input "Electricity Bill Draw Down - [DATE] to [DATE] (6Months @ $2"
type textarea "x"
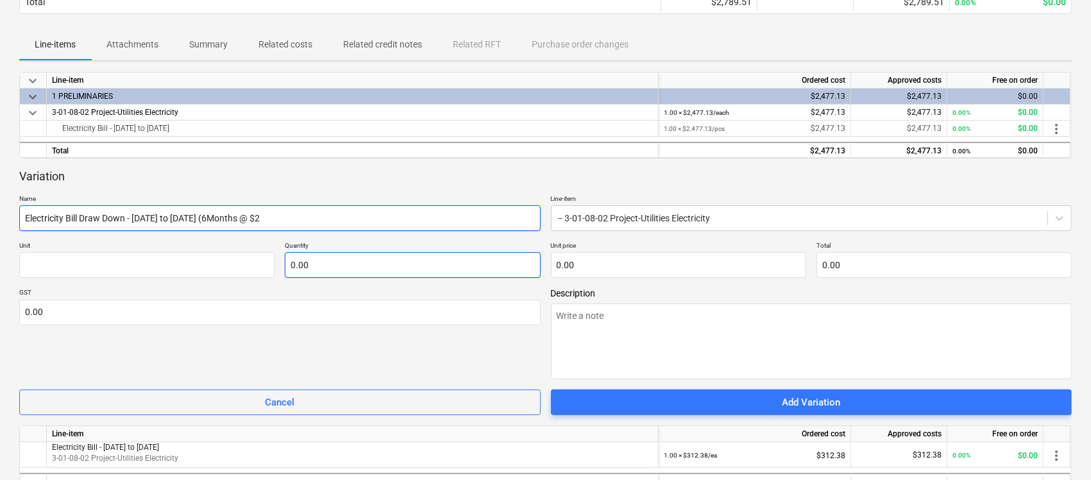
type input "Electricity Bill Draw Down - [DATE] to [DATE] (6Months @ $25"
type textarea "x"
type input "Electricity Bill Draw Down - [DATE] to [DATE] (6Months @ $250"
type textarea "x"
type input "Electricity Bill Draw Down - [DATE] to [DATE] (6Months @ $2500"
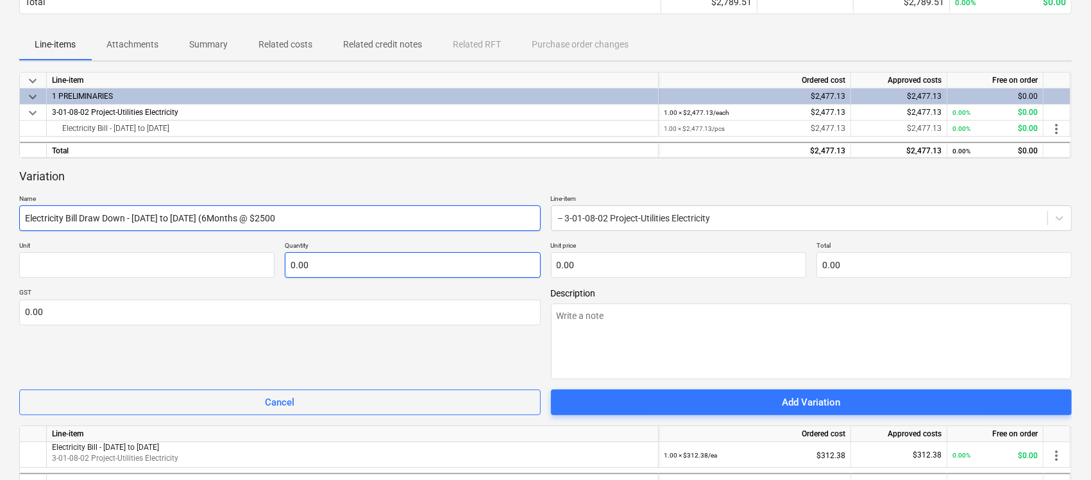
type textarea "x"
type input "Electricity Bill Draw Down - [DATE] to [DATE] (6Months @ $2500/"
type textarea "x"
type input "Electricity Bill Draw Down - [DATE] to [DATE] (6Months @ $2500/M"
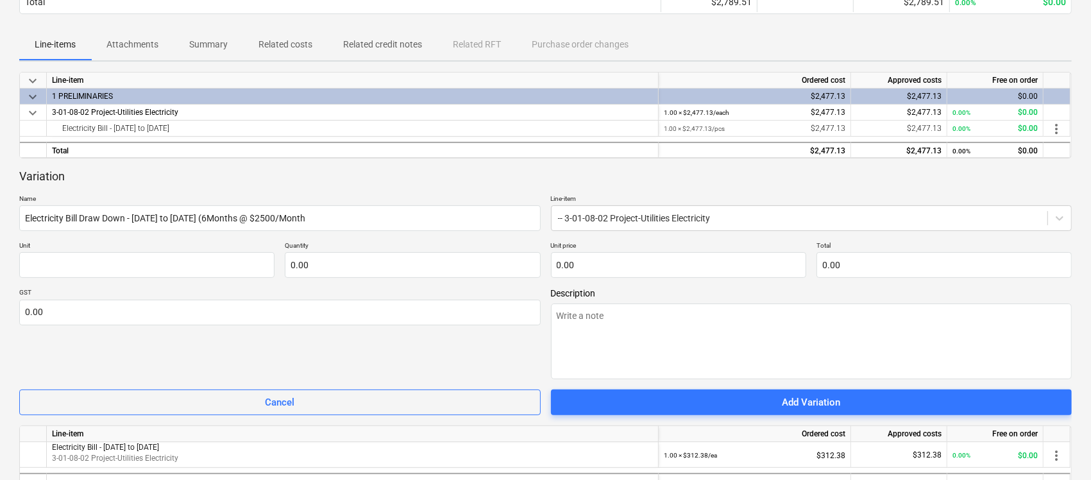
click at [354, 356] on div "GST 0.00" at bounding box center [279, 333] width 521 height 91
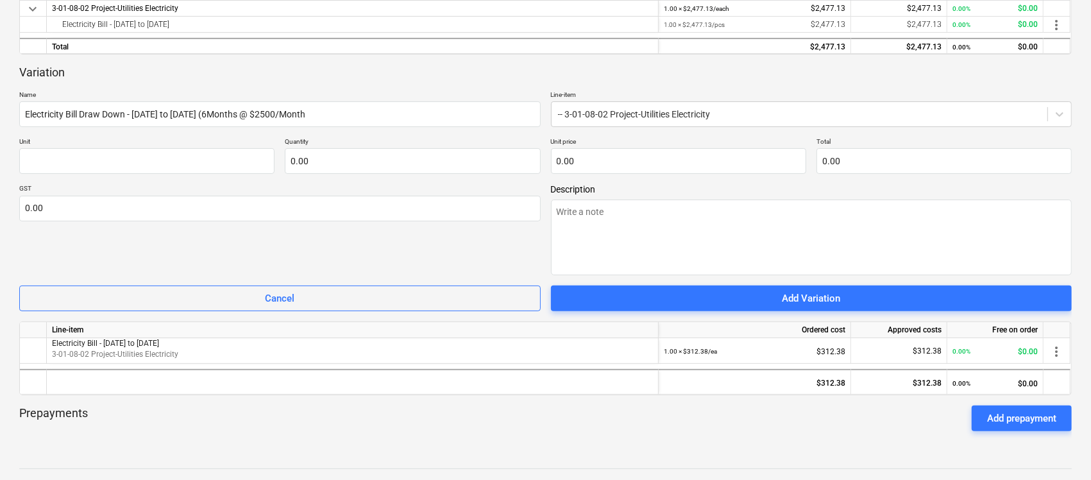
scroll to position [241, 0]
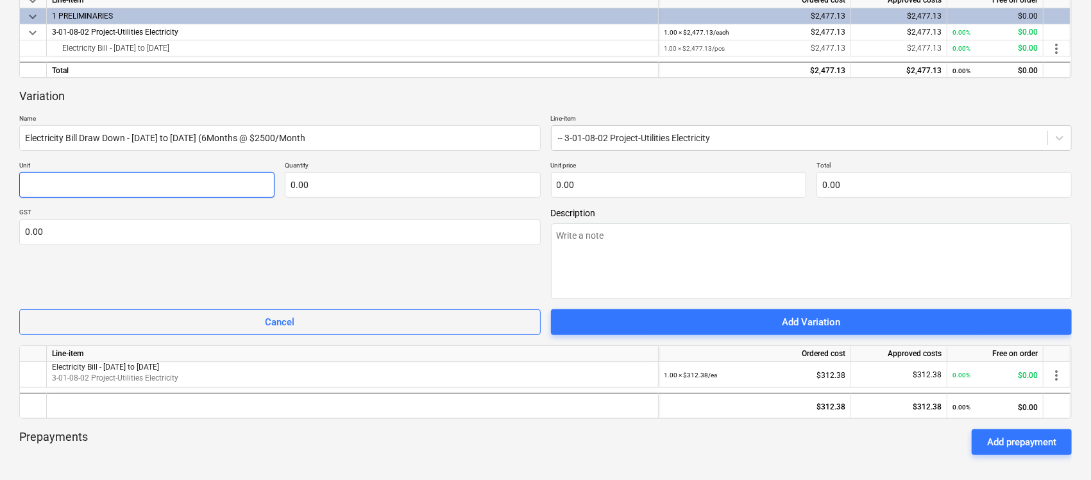
click at [155, 180] on input "text" at bounding box center [146, 185] width 255 height 26
click at [600, 187] on input "text" at bounding box center [678, 185] width 255 height 26
click at [509, 280] on div "GST 0.00" at bounding box center [279, 253] width 521 height 91
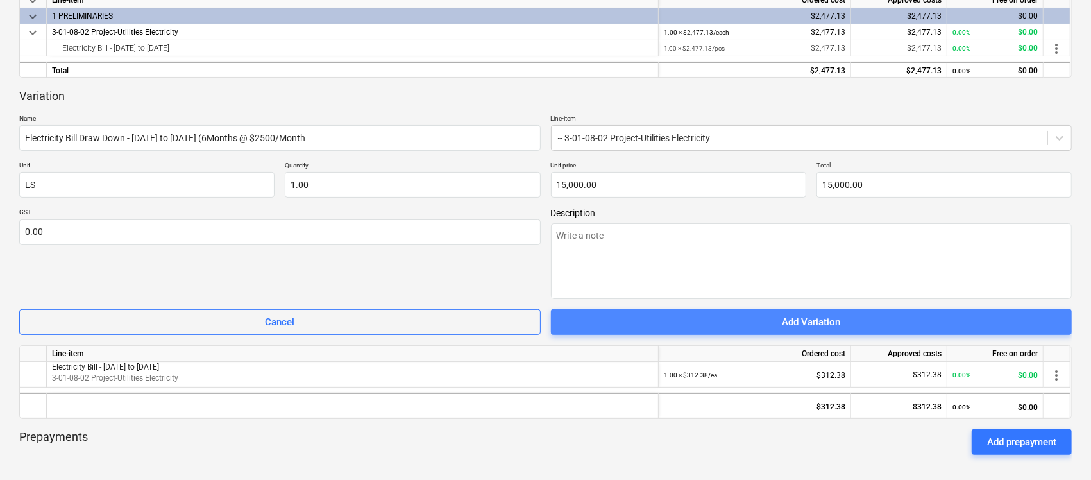
click at [733, 325] on span "Add Variation" at bounding box center [811, 322] width 491 height 17
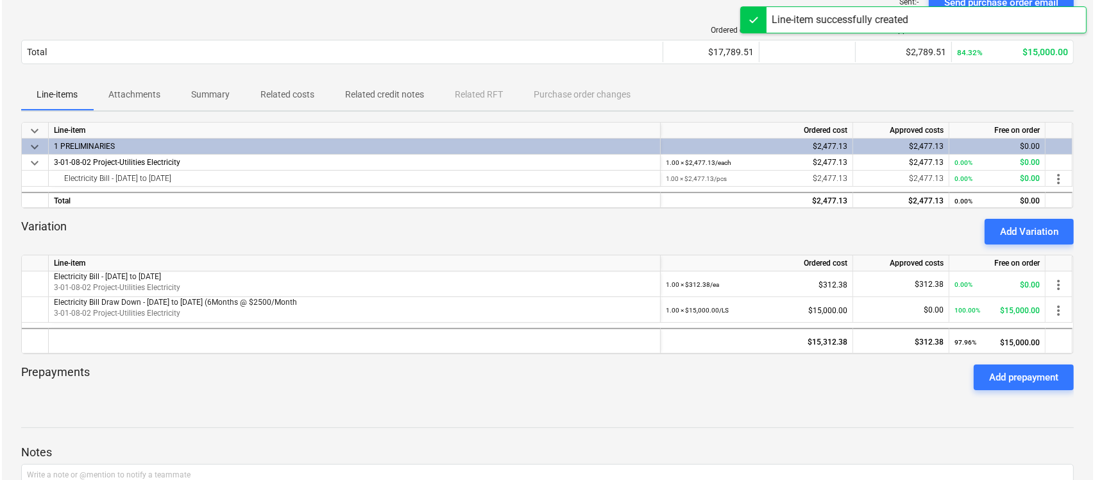
scroll to position [0, 0]
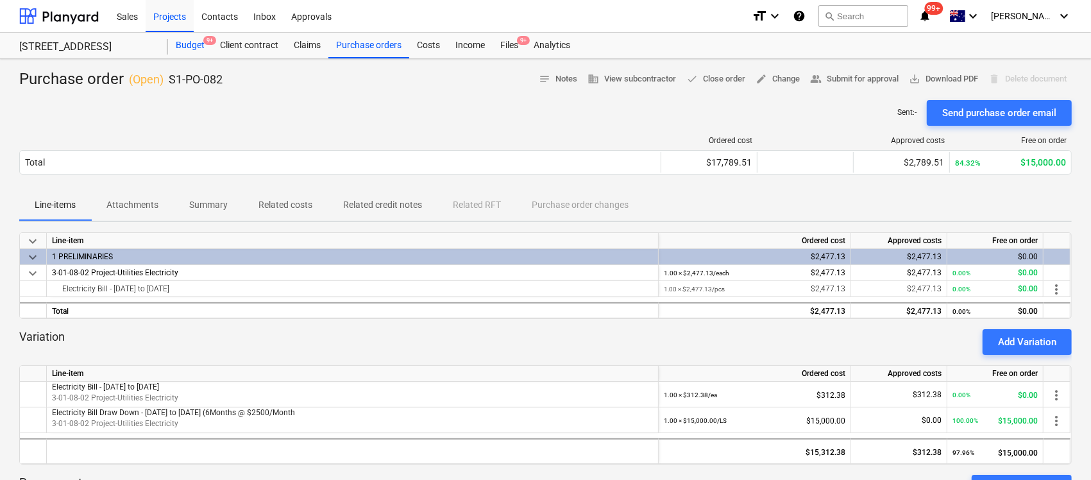
click at [192, 50] on div "Budget 9+" at bounding box center [190, 46] width 44 height 26
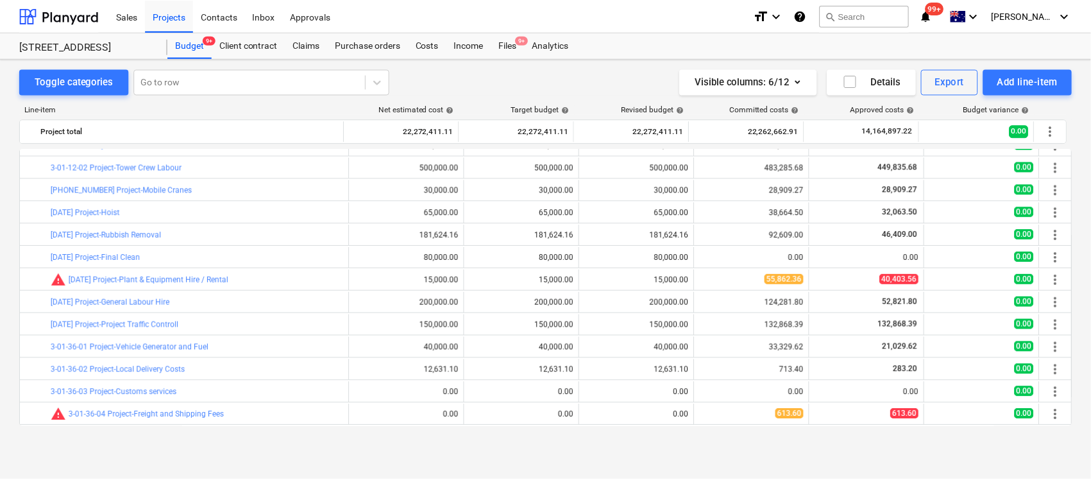
scroll to position [321, 0]
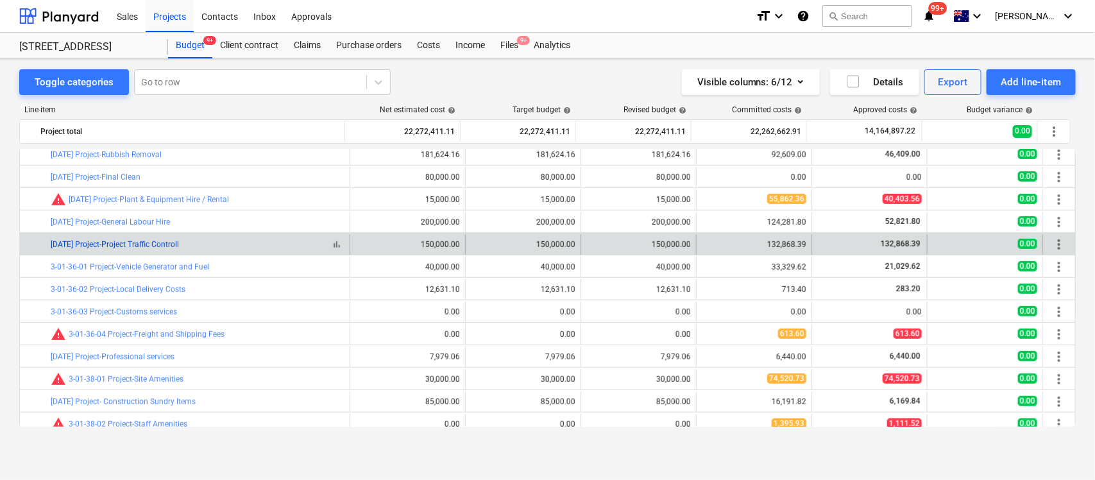
click at [165, 248] on link "[DATE] Project-Project Traffic Controll" at bounding box center [115, 244] width 128 height 9
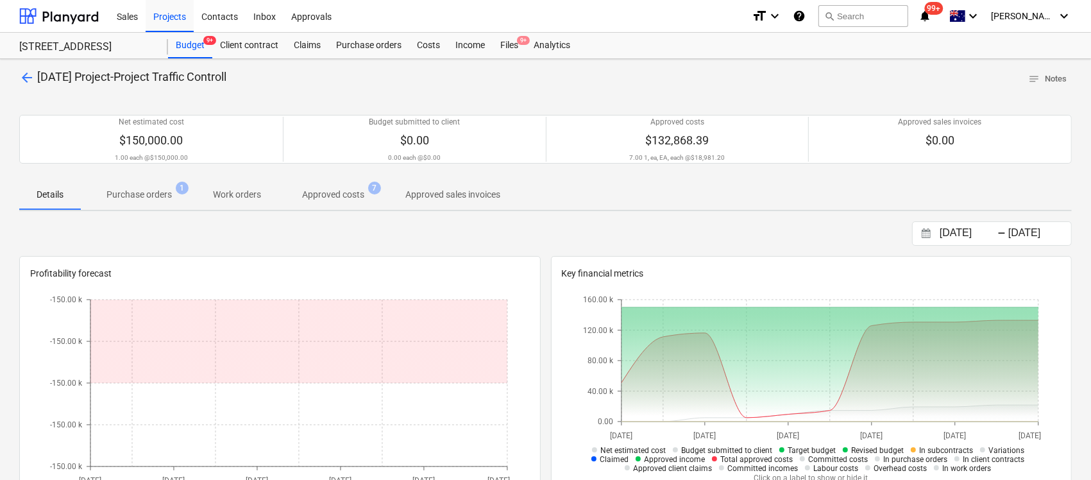
click at [141, 196] on p "Purchase orders" at bounding box center [138, 194] width 65 height 13
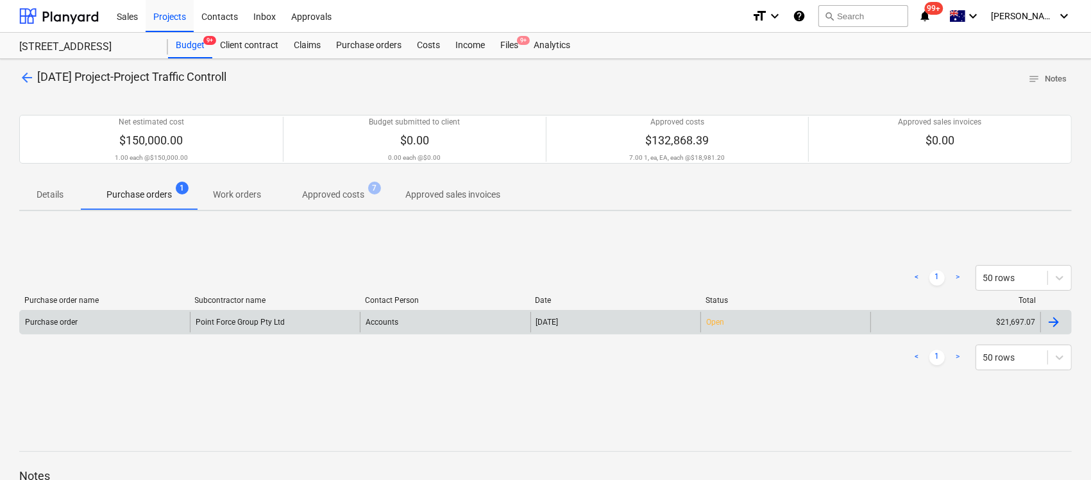
click at [1062, 325] on div at bounding box center [1053, 321] width 15 height 15
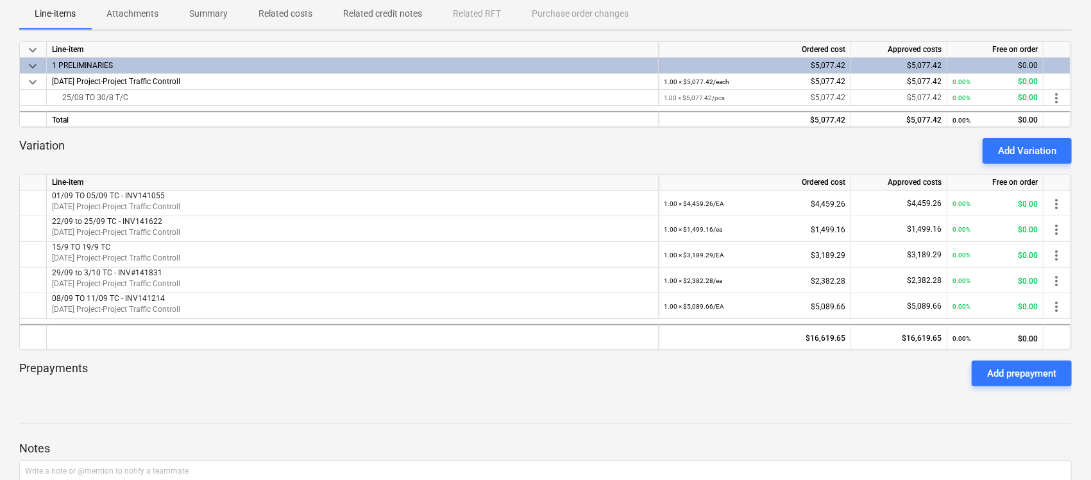
scroll to position [321, 0]
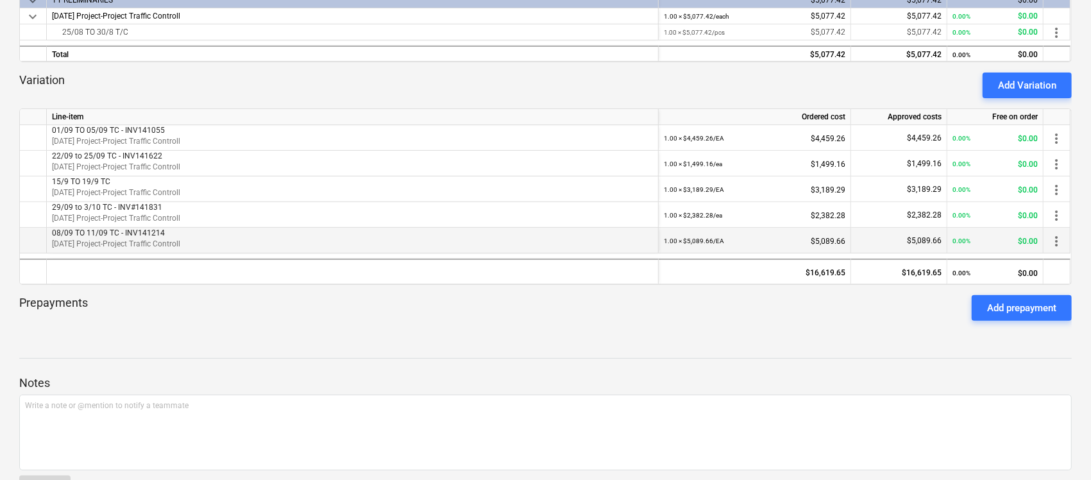
click at [155, 232] on span "08/09 TO 11/09 TC - INV141214" at bounding box center [108, 232] width 113 height 9
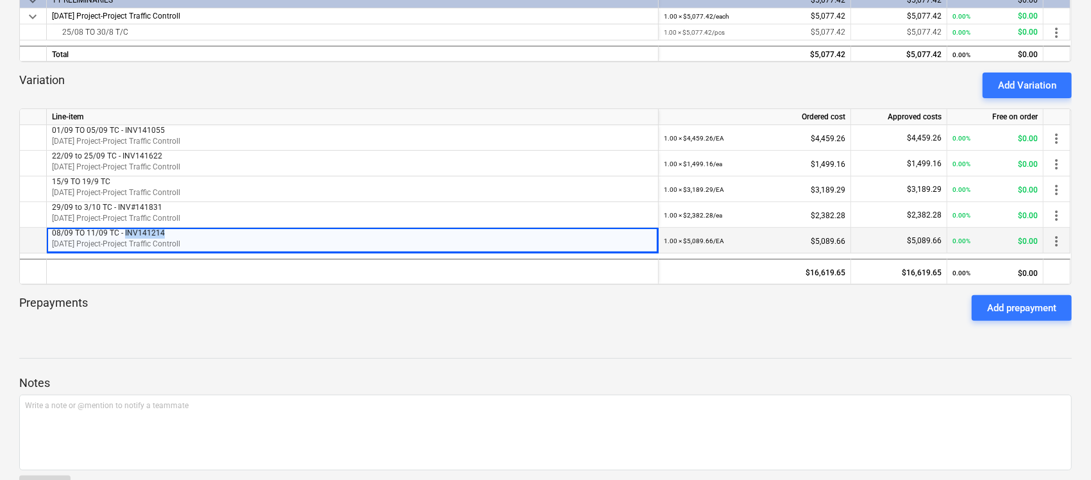
click at [155, 232] on span "08/09 TO 11/09 TC - INV141214" at bounding box center [108, 232] width 113 height 9
copy span "INV141214"
click at [341, 297] on div "Prepayments Add prepayment" at bounding box center [545, 308] width 1053 height 46
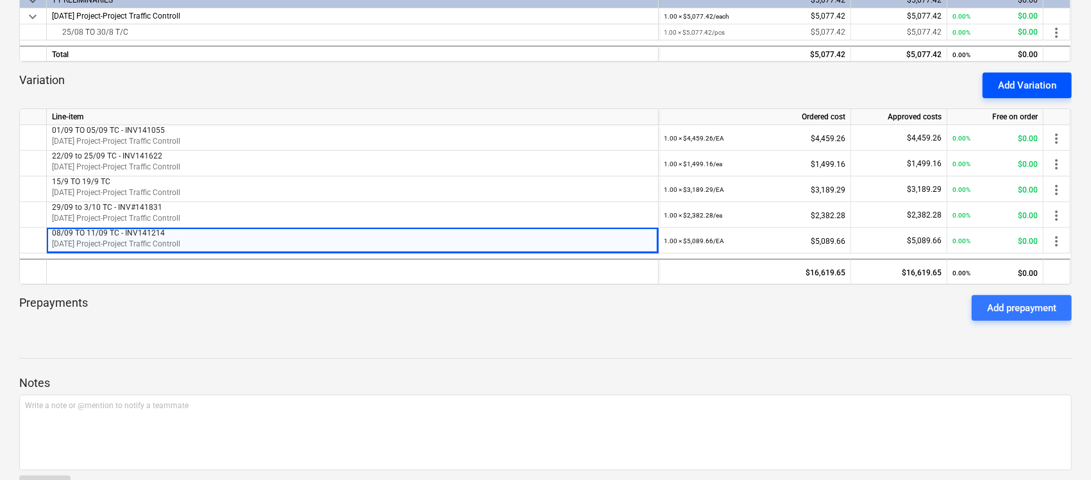
click at [1030, 87] on div "Add Variation" at bounding box center [1027, 85] width 58 height 17
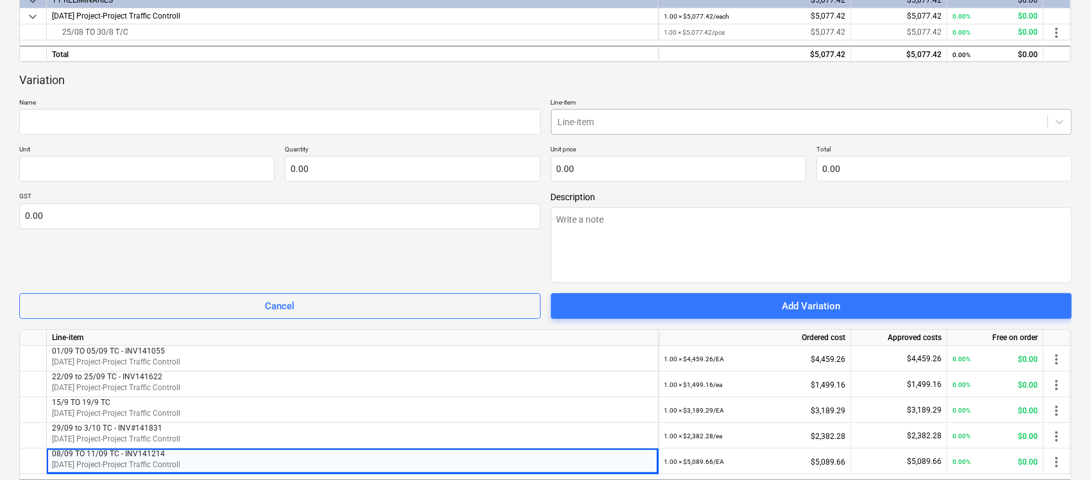
click at [589, 123] on div at bounding box center [800, 121] width 484 height 13
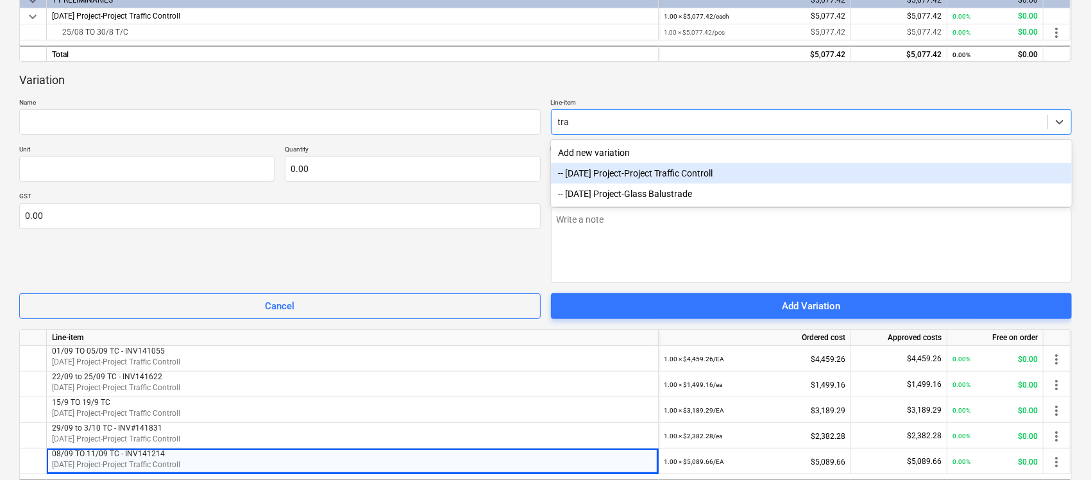
click at [653, 177] on div "-- [DATE] Project-Project Traffic Controll" at bounding box center [811, 173] width 521 height 21
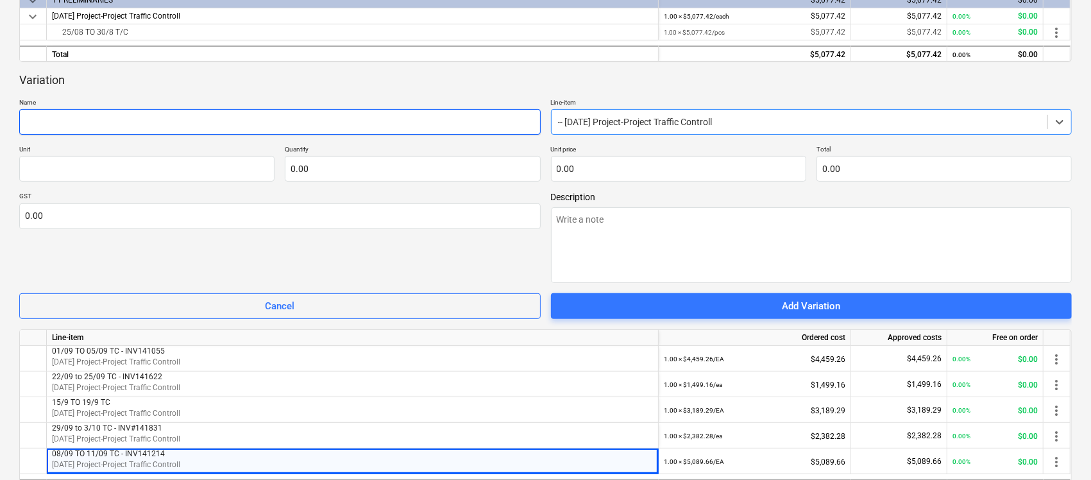
click at [357, 125] on input "text" at bounding box center [279, 122] width 521 height 26
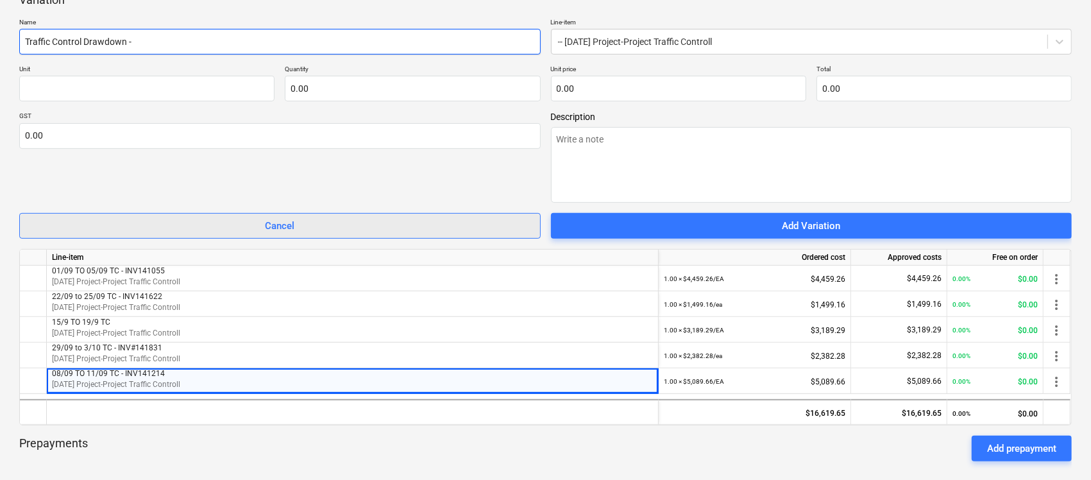
paste input "2,187.85"
drag, startPoint x: 172, startPoint y: 40, endPoint x: 135, endPoint y: 33, distance: 37.8
click at [135, 33] on input "Traffic Control Drawdown - 2,187.85" at bounding box center [279, 42] width 521 height 26
paste input "2,187.85"
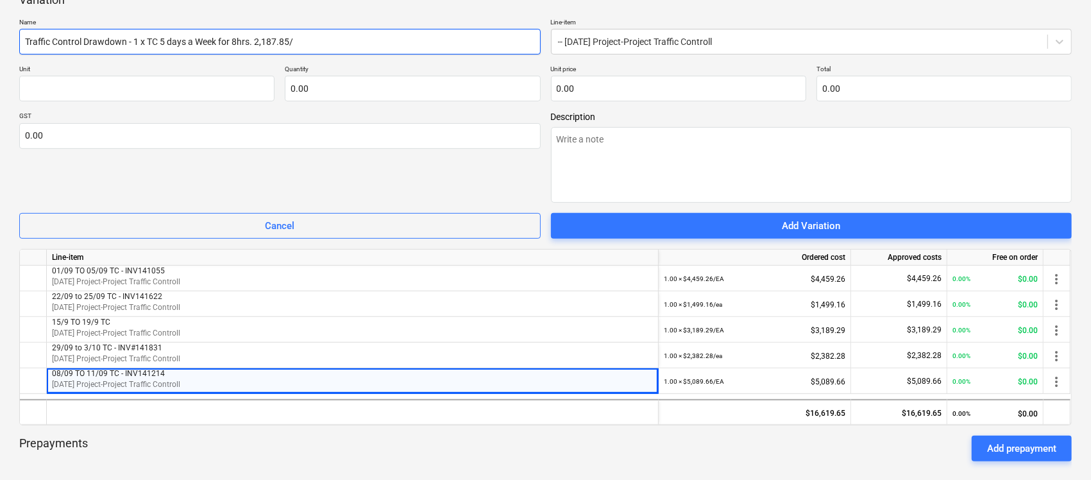
click at [318, 43] on input "Traffic Control Drawdown - 1 x TC 5 days a Week for 8hrs. 2,187.85/" at bounding box center [279, 42] width 521 height 26
click at [258, 37] on input "Traffic Control Drawdown - 1 x TC 5 days a Week for 8hrs. 2,187.85/" at bounding box center [279, 42] width 521 height 26
click at [316, 46] on input "Traffic Control Drawdown - 1 x TC 5 days a Week for 8hrs. $2,187.85/" at bounding box center [279, 42] width 521 height 26
drag, startPoint x: 130, startPoint y: 44, endPoint x: 187, endPoint y: 49, distance: 58.0
click at [130, 44] on input "Traffic Control Drawdown - 1 x TC 5 days a Week for 8hrs. $2,187.85/Wk" at bounding box center [279, 42] width 521 height 26
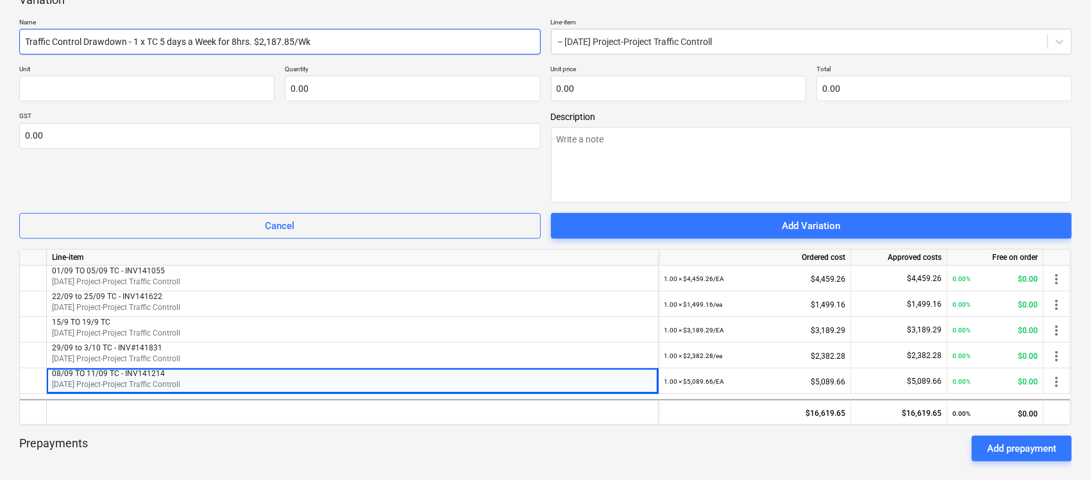
click at [127, 40] on input "Traffic Control Drawdown - 1 x TC 5 days a Week for 8hrs. $2,187.85/Wk" at bounding box center [279, 42] width 521 height 26
click at [148, 44] on input "Traffic Control Drawdown [DATE] to [DATE] - 1 x TC 5 days a Week for 8hrs. $2,1…" at bounding box center [279, 42] width 521 height 26
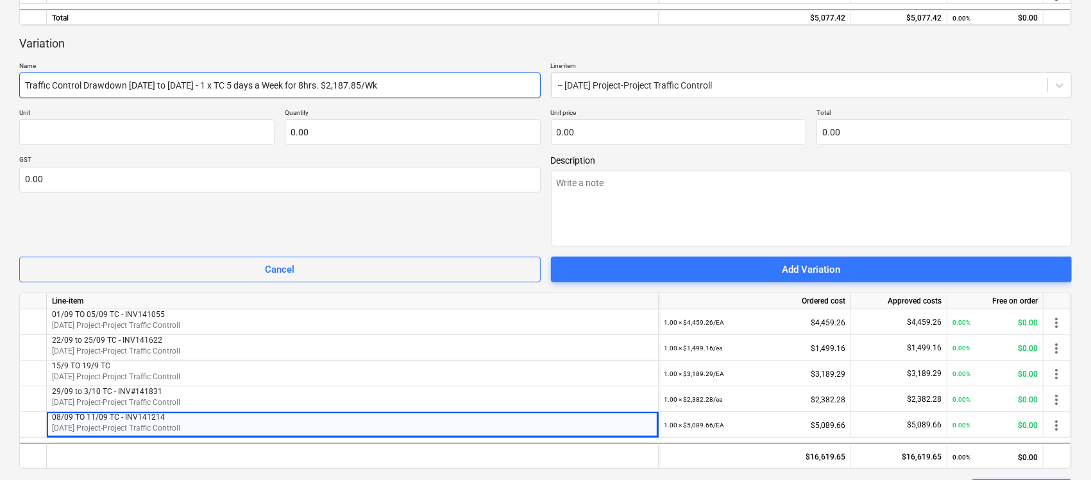
scroll to position [321, 0]
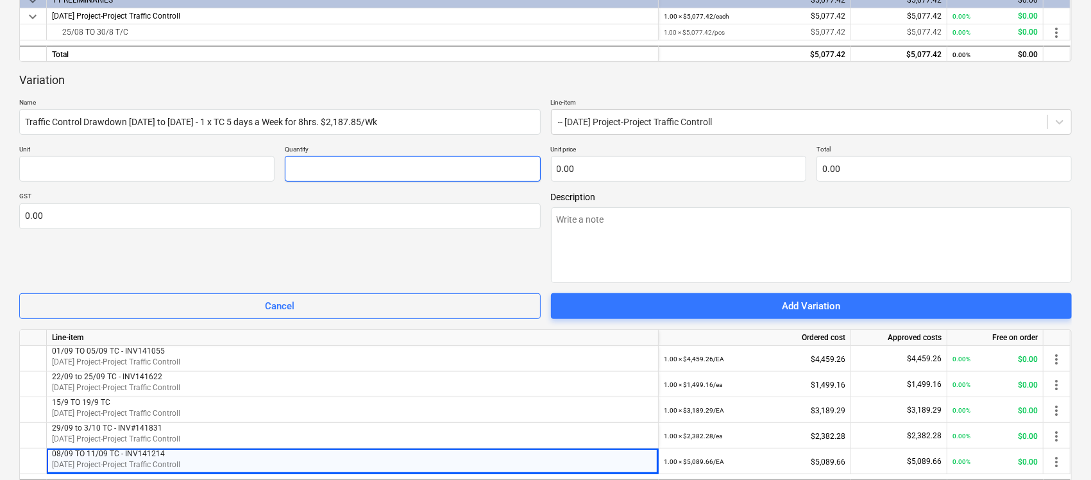
click at [420, 158] on input "text" at bounding box center [412, 169] width 255 height 26
click at [84, 160] on input "text" at bounding box center [146, 169] width 255 height 26
click at [697, 164] on input "text" at bounding box center [678, 169] width 255 height 26
paste input "45,944.85"
click at [391, 255] on div "GST 0.00" at bounding box center [279, 237] width 521 height 91
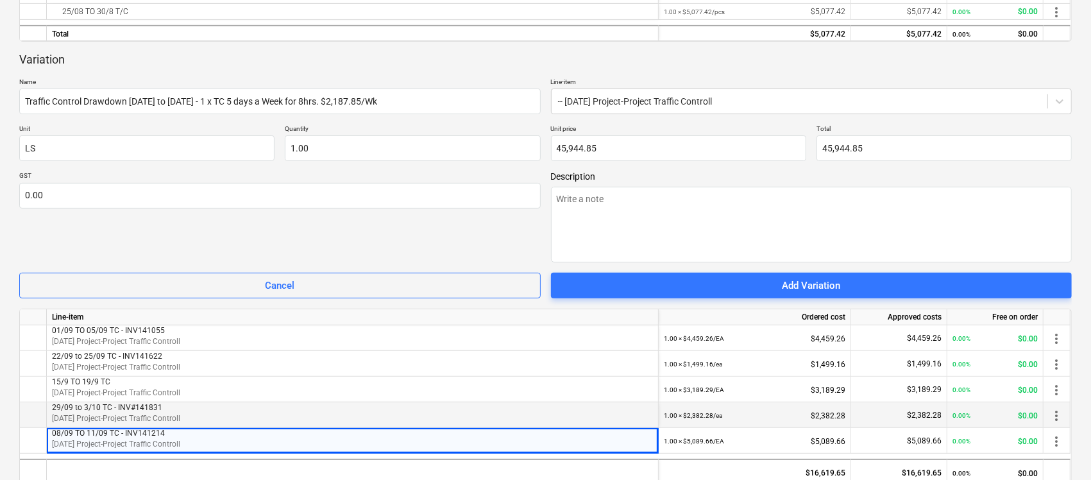
scroll to position [241, 0]
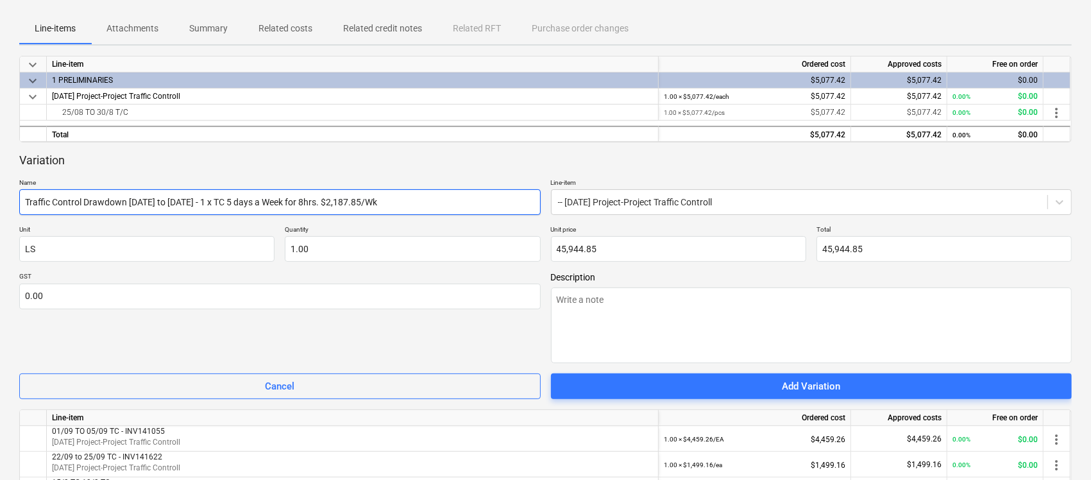
drag, startPoint x: 183, startPoint y: 203, endPoint x: 175, endPoint y: 203, distance: 7.7
click at [175, 203] on input "Traffic Control Drawdown [DATE] to [DATE] - 1 x TC 5 days a Week for 8hrs. $2,1…" at bounding box center [279, 202] width 521 height 26
drag, startPoint x: 194, startPoint y: 201, endPoint x: 189, endPoint y: 208, distance: 9.3
click at [189, 208] on input "Traffic Control Drawdown [DATE] to [DATE] - 1 x TC 5 days a Week for 8hrs. $2,1…" at bounding box center [279, 202] width 521 height 26
click at [210, 204] on input "Traffic Control Drawdown [DATE] to [DATE] - 1 x TC 5 days a Week for 8hrs. $2,1…" at bounding box center [279, 202] width 521 height 26
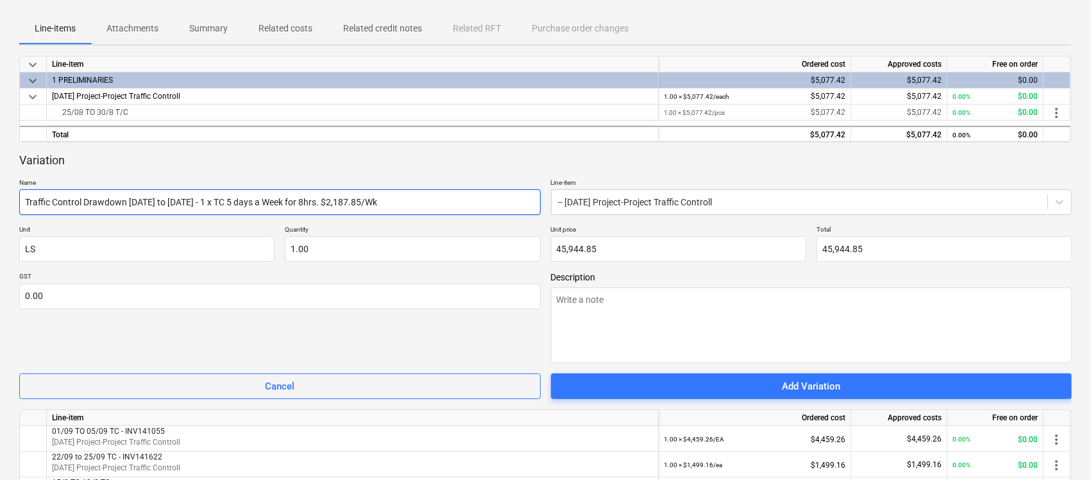
click at [249, 207] on input "Traffic Control Drawdown [DATE] to [DATE] - 1 x TC 5 days a Week for 8hrs. $2,1…" at bounding box center [279, 202] width 521 height 26
click at [246, 199] on input "Traffic Control Drawdown [DATE] to [DATE] - 1 x TC 5 days a Week for 8hrs. $2,1…" at bounding box center [279, 202] width 521 height 26
drag, startPoint x: 251, startPoint y: 199, endPoint x: 244, endPoint y: 201, distance: 7.2
click at [244, 201] on input "Traffic Control Drawdown [DATE] to [DATE] - 1 x TC 4 days a Week for 8hrs. $2,1…" at bounding box center [279, 202] width 521 height 26
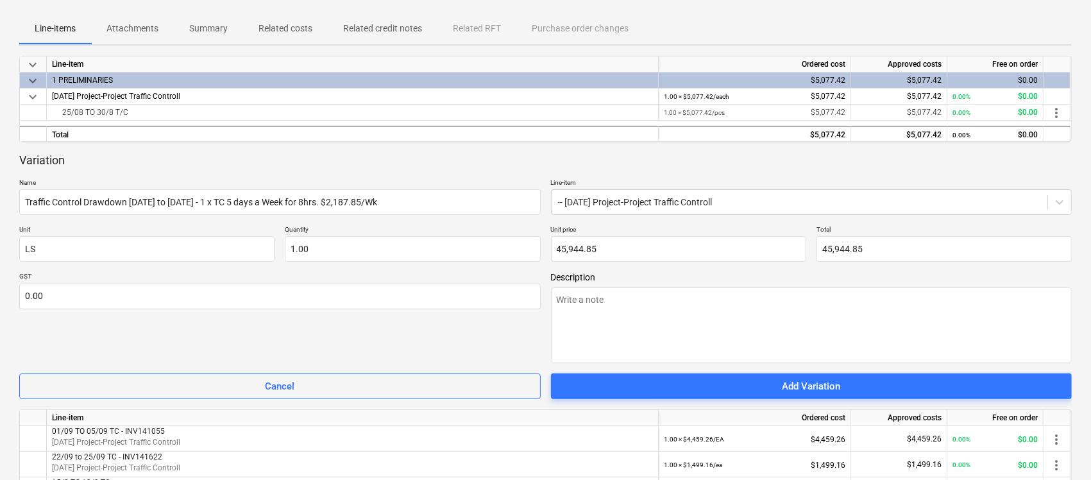
click at [402, 324] on div "GST 0.00" at bounding box center [279, 317] width 521 height 91
click at [419, 344] on div "GST 0.00" at bounding box center [279, 317] width 521 height 91
drag, startPoint x: 600, startPoint y: 254, endPoint x: 530, endPoint y: 257, distance: 69.3
click at [538, 250] on div "Unit LS Quantity 1.00 Unit price 45944.85 Total 45,944.85" at bounding box center [545, 243] width 1053 height 37
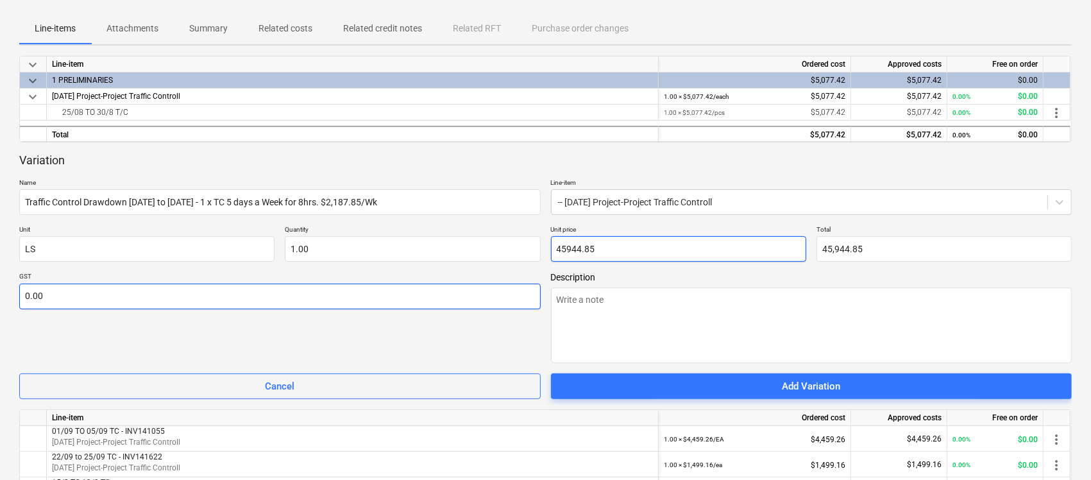
paste input "24,066.3"
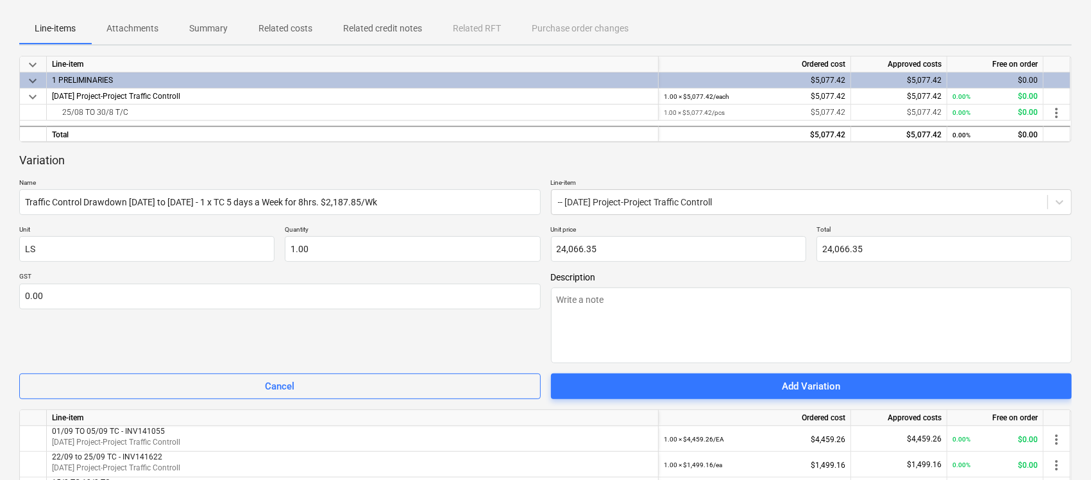
click at [486, 312] on div "GST 0.00" at bounding box center [279, 317] width 521 height 91
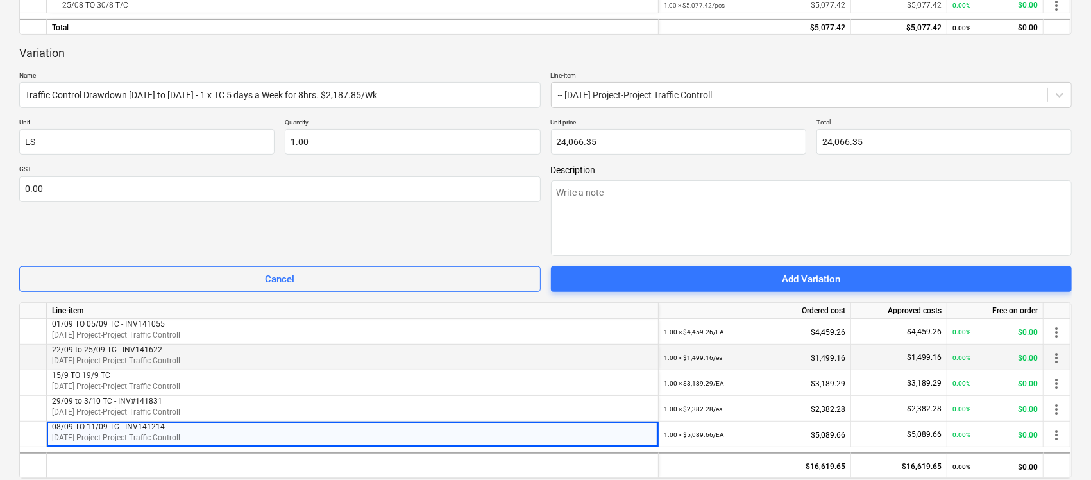
scroll to position [321, 0]
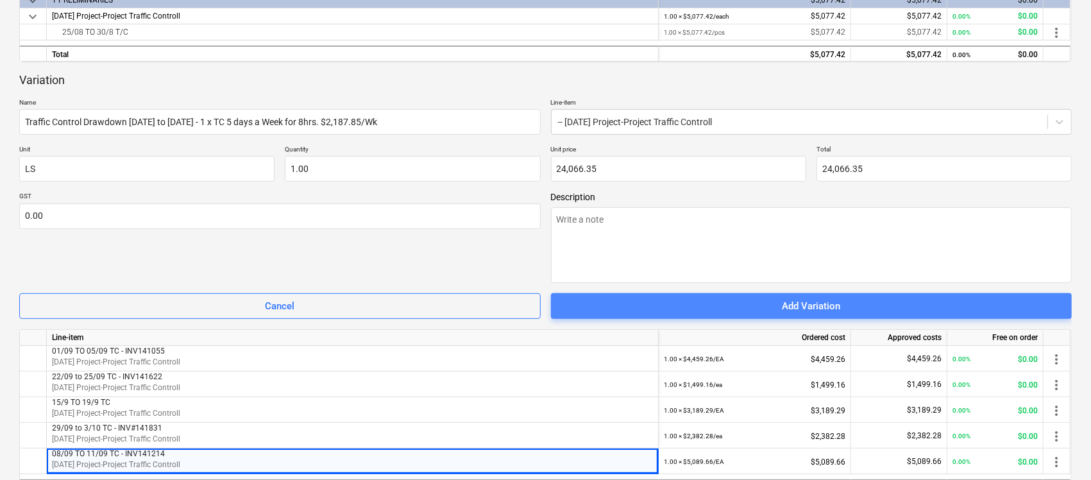
click at [716, 307] on span "Add Variation" at bounding box center [811, 306] width 491 height 17
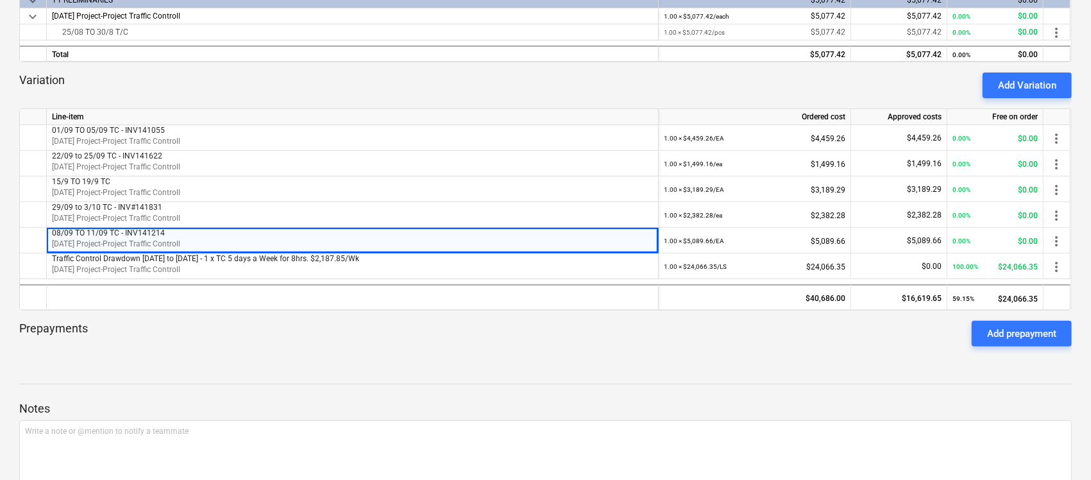
scroll to position [0, 0]
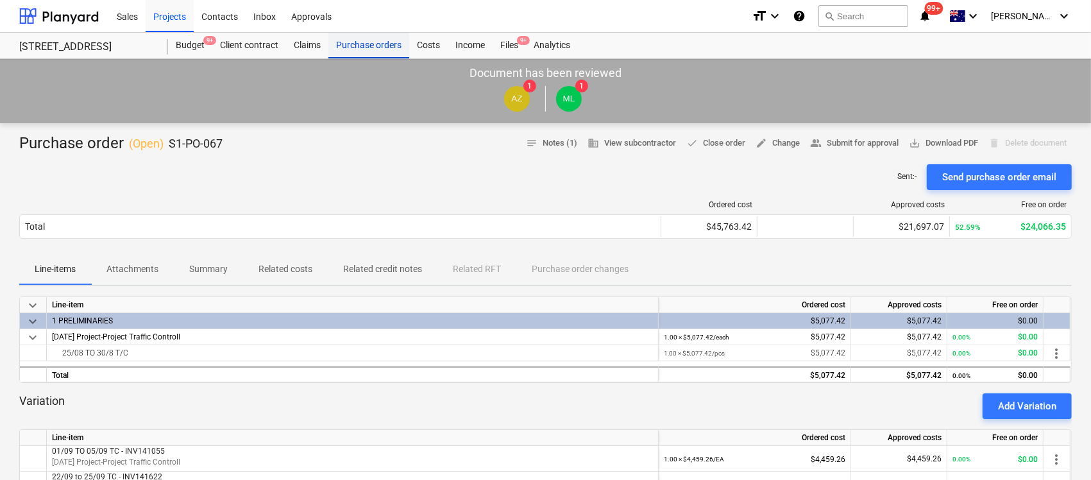
click at [352, 52] on div "Purchase orders" at bounding box center [368, 46] width 81 height 26
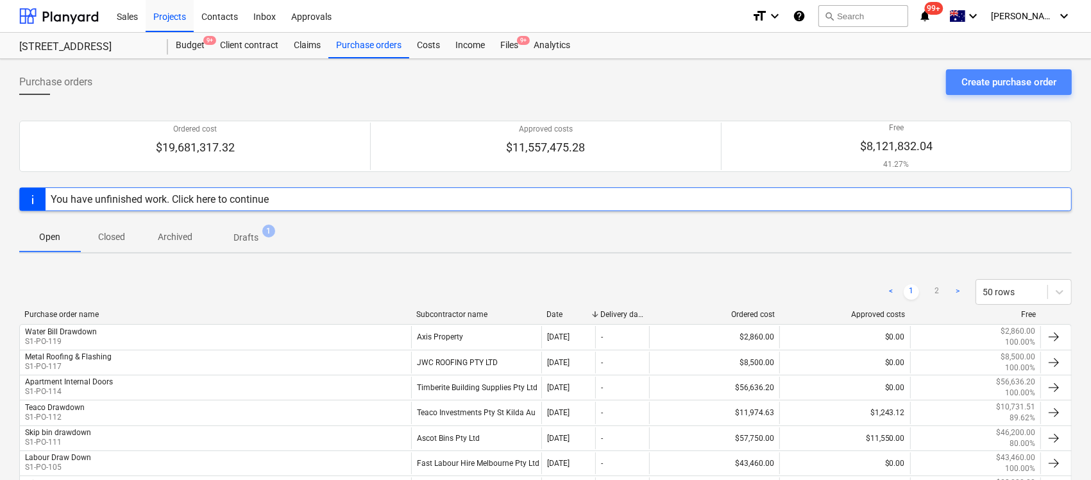
click at [985, 85] on div "Create purchase order" at bounding box center [1009, 82] width 95 height 17
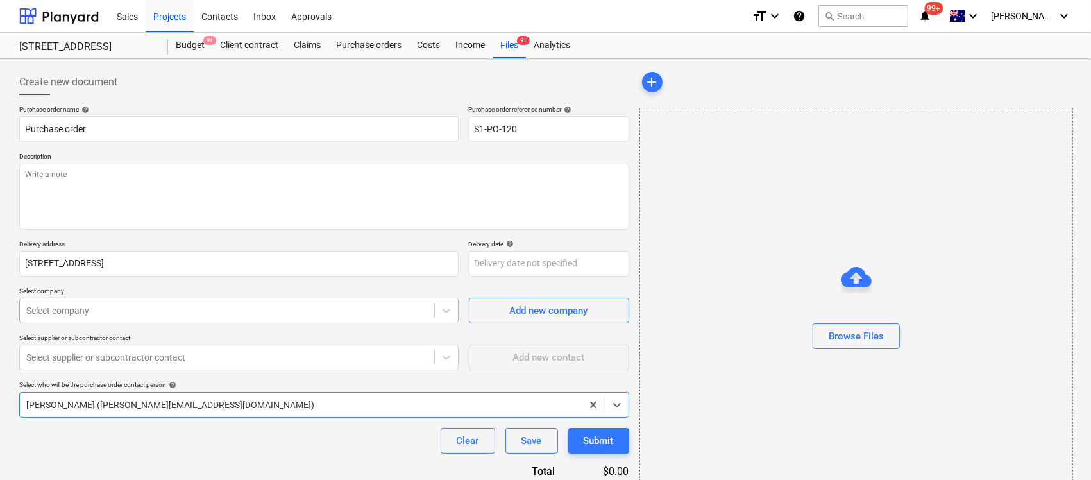
click at [182, 318] on body "Sales Projects Contacts Inbox Approvals format_size keyboard_arrow_down help se…" at bounding box center [545, 240] width 1091 height 480
